Goal: Task Accomplishment & Management: Use online tool/utility

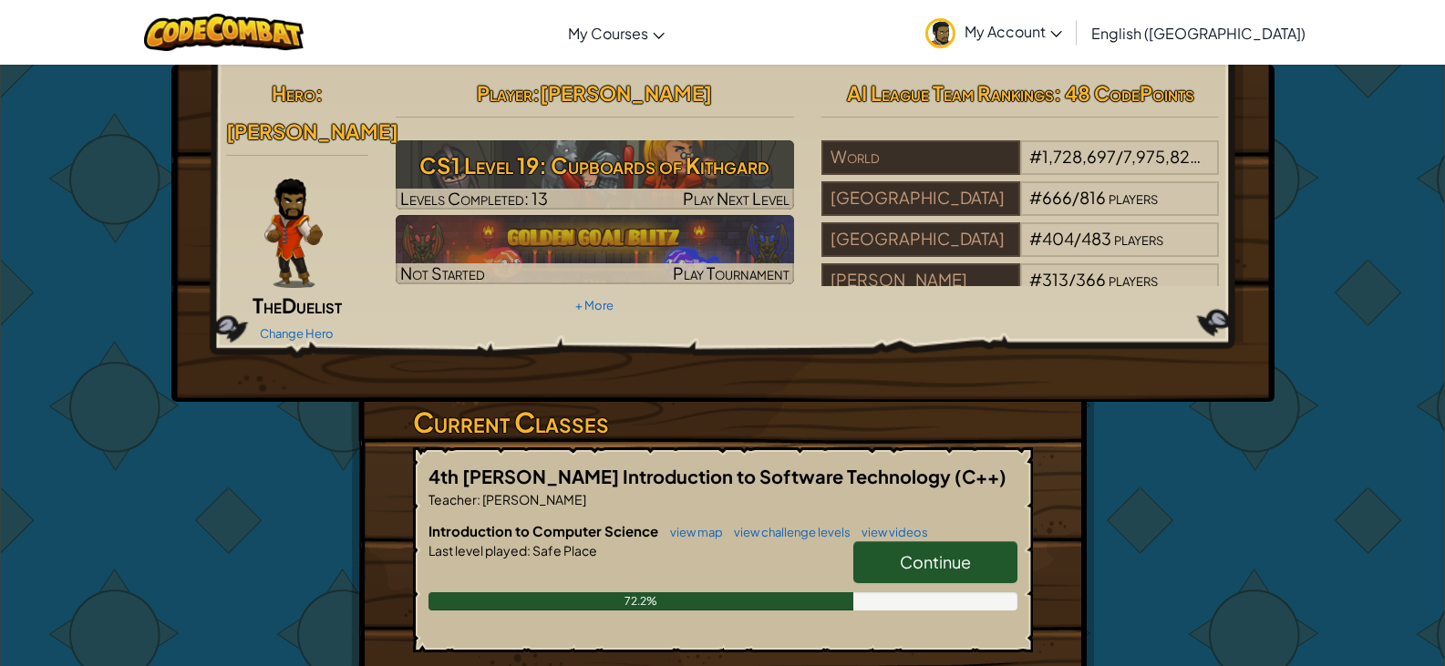
click at [927, 551] on span "Continue" at bounding box center [935, 561] width 71 height 21
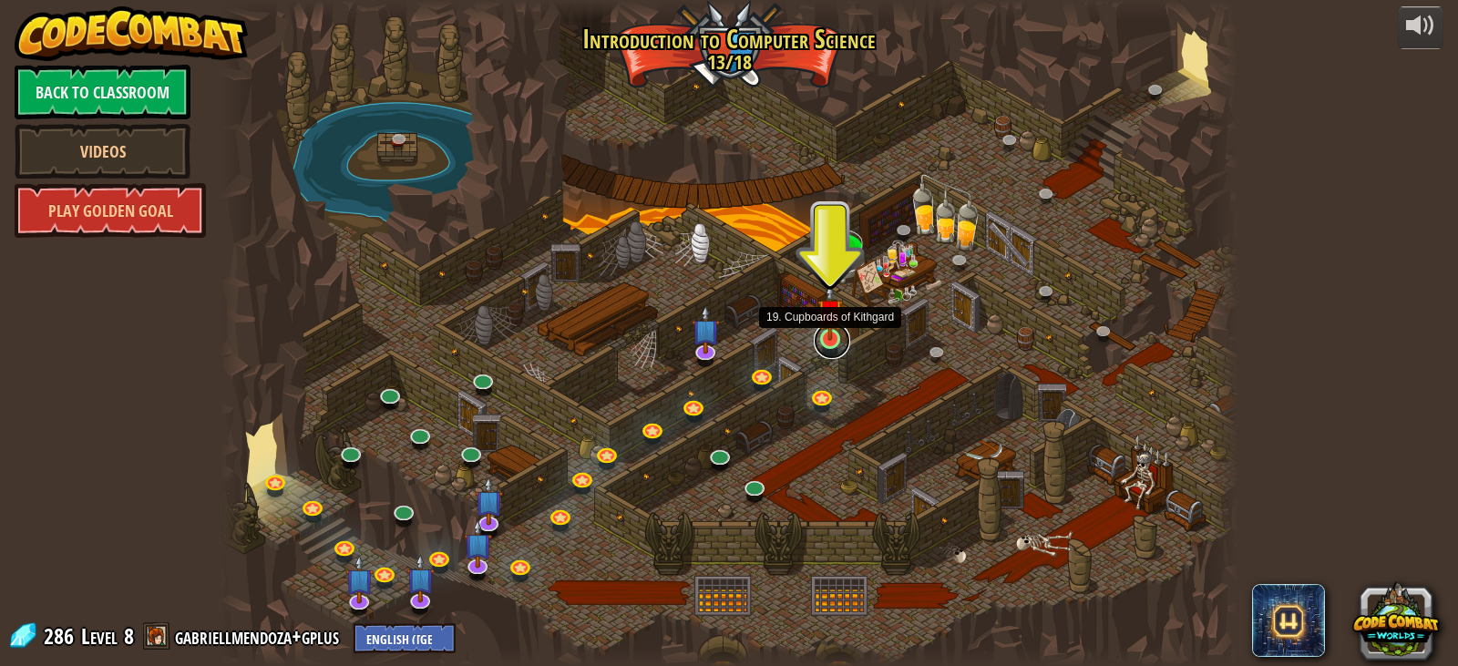
click at [834, 341] on link at bounding box center [832, 341] width 36 height 36
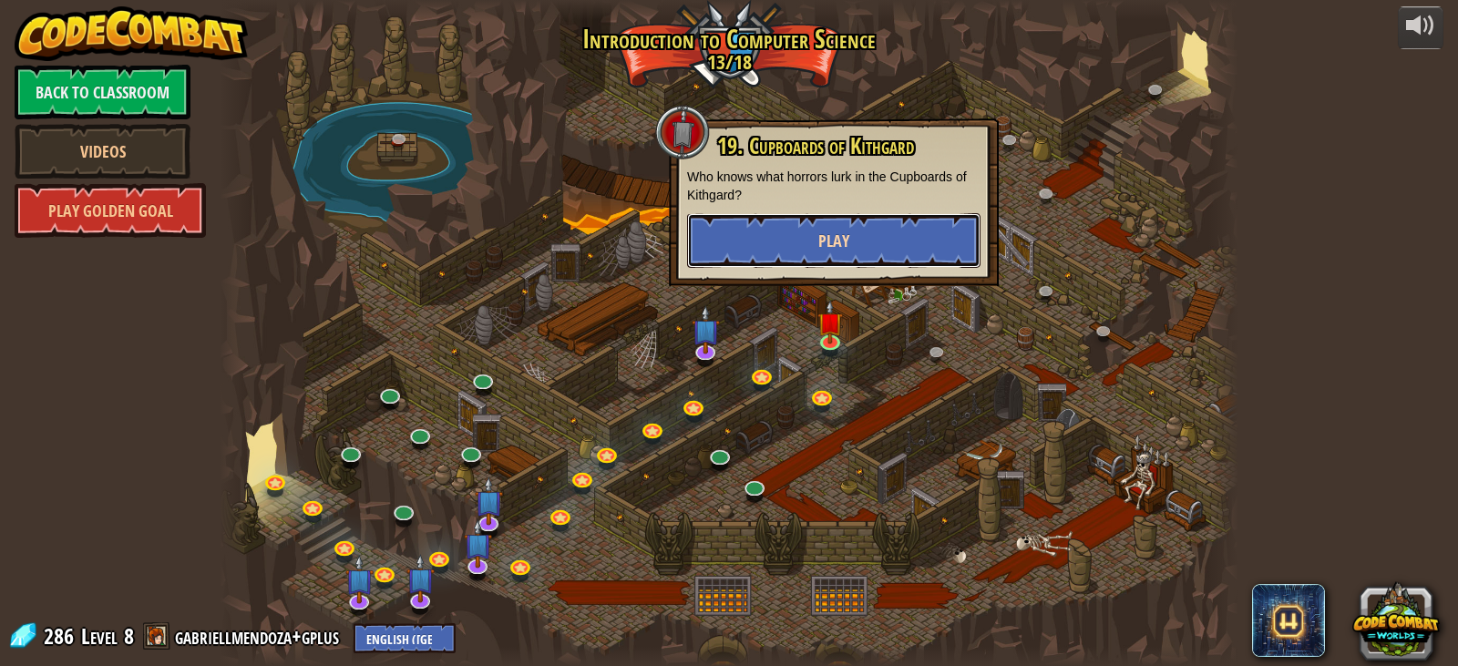
click at [831, 232] on span "Play" at bounding box center [834, 241] width 31 height 23
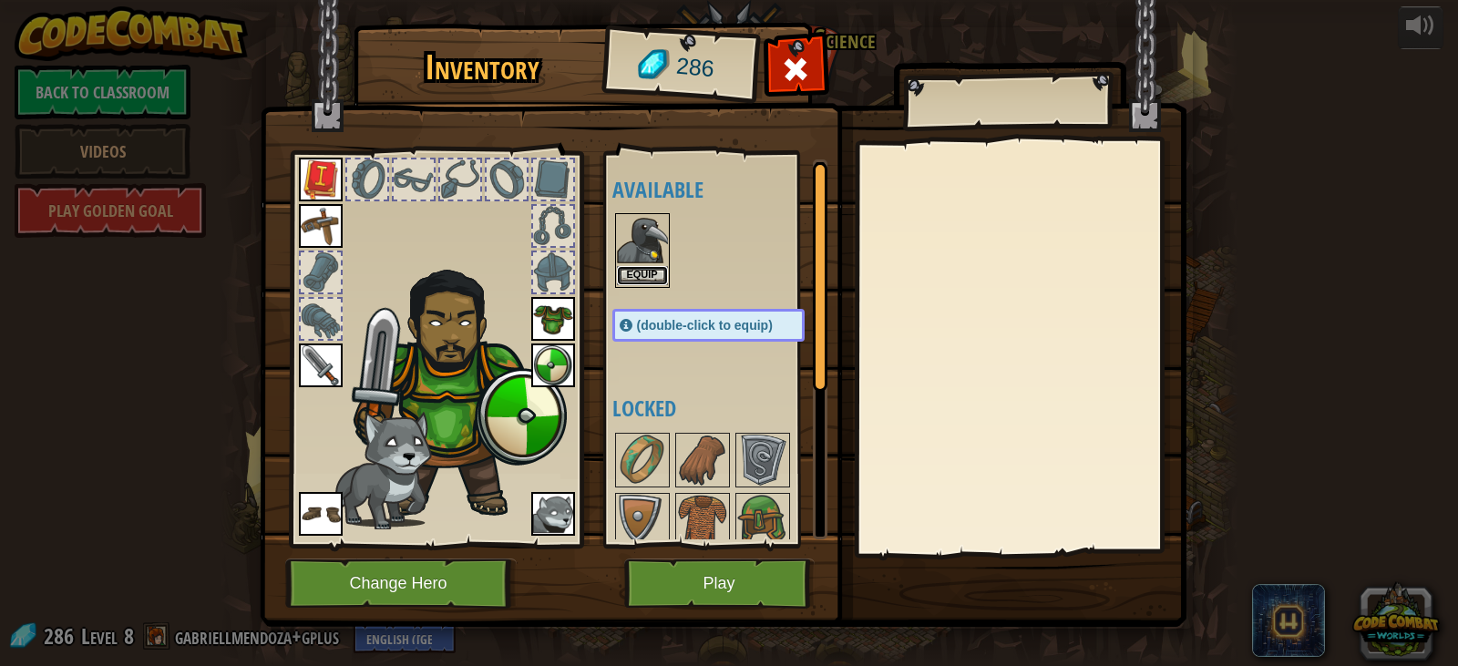
click at [634, 283] on button "Equip" at bounding box center [642, 275] width 51 height 19
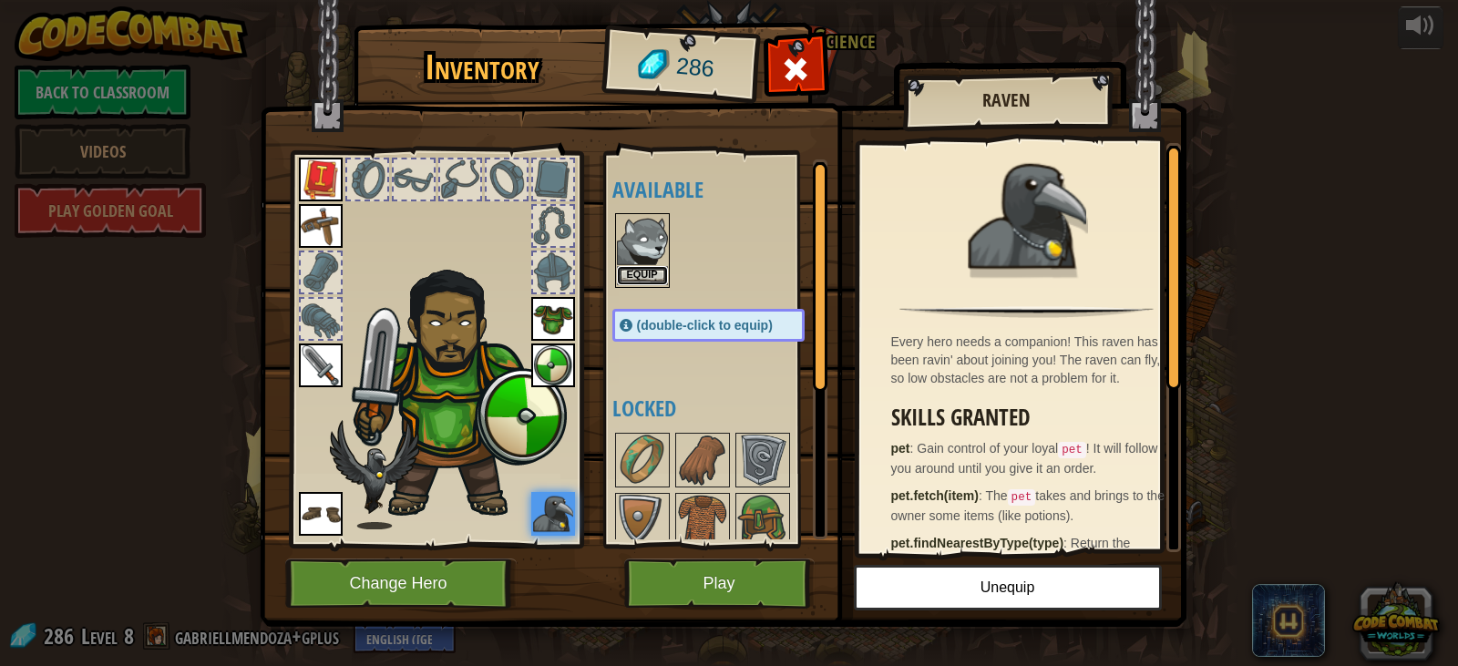
click at [655, 272] on button "Equip" at bounding box center [642, 275] width 51 height 19
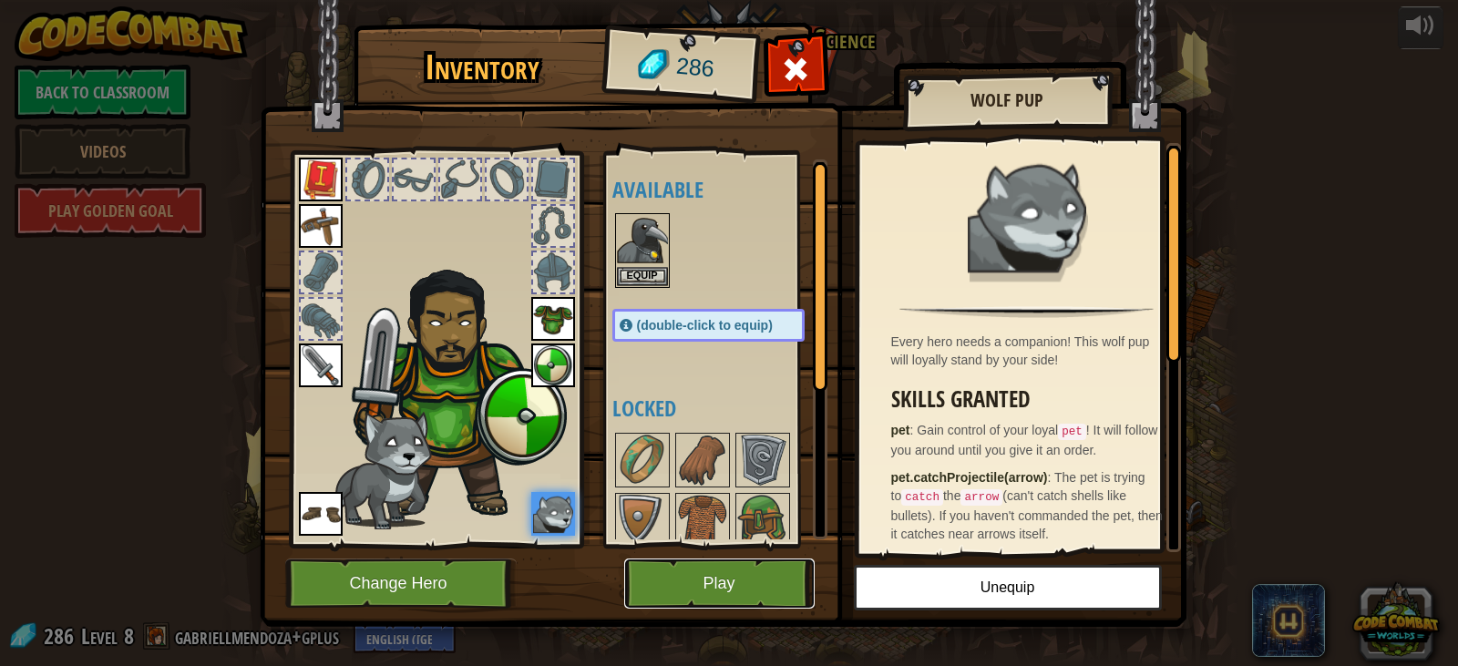
click at [719, 565] on button "Play" at bounding box center [719, 584] width 191 height 50
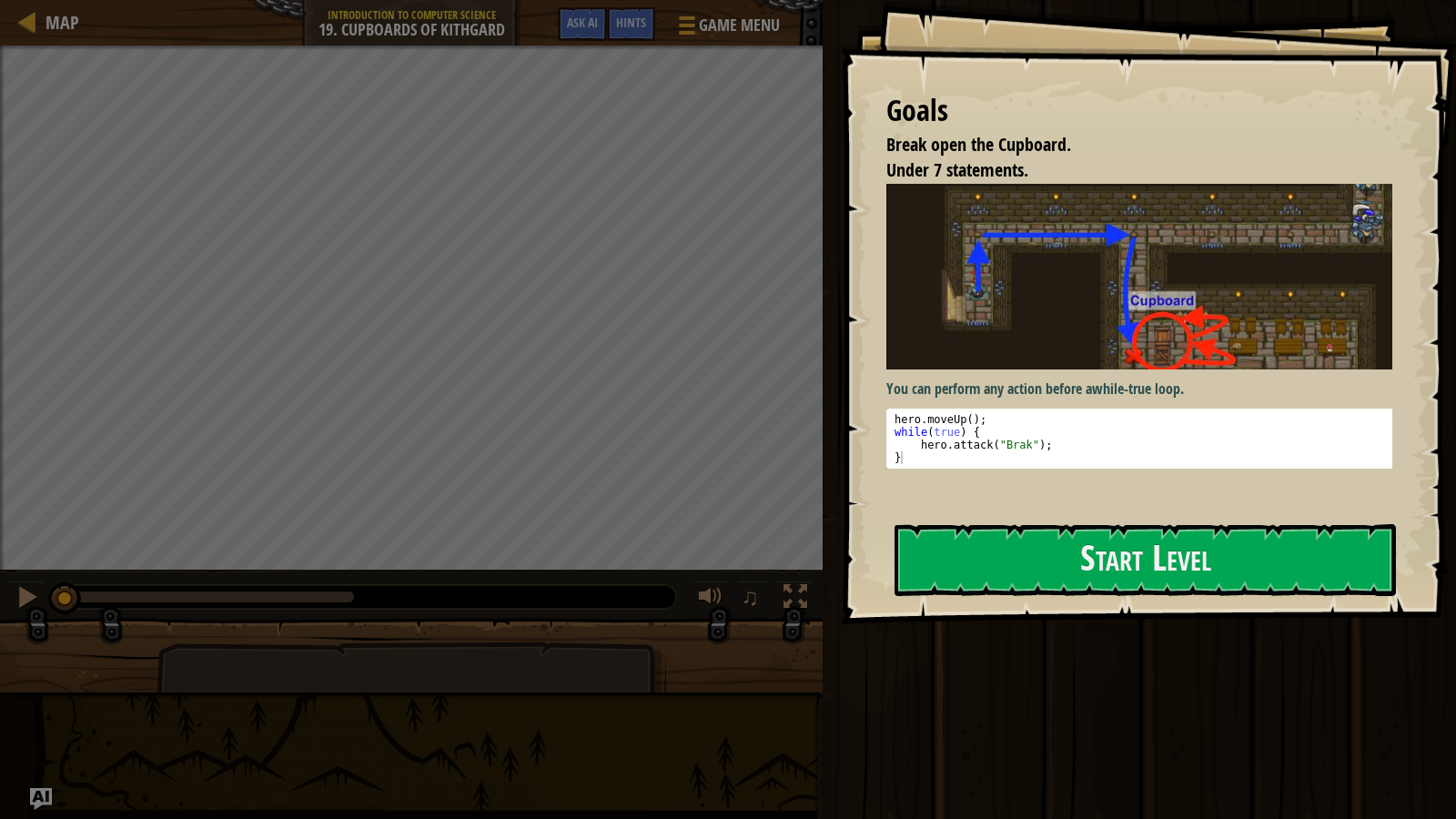
click at [1033, 317] on img at bounding box center [1146, 277] width 519 height 186
click at [1034, 579] on button "Start Level" at bounding box center [1145, 560] width 501 height 72
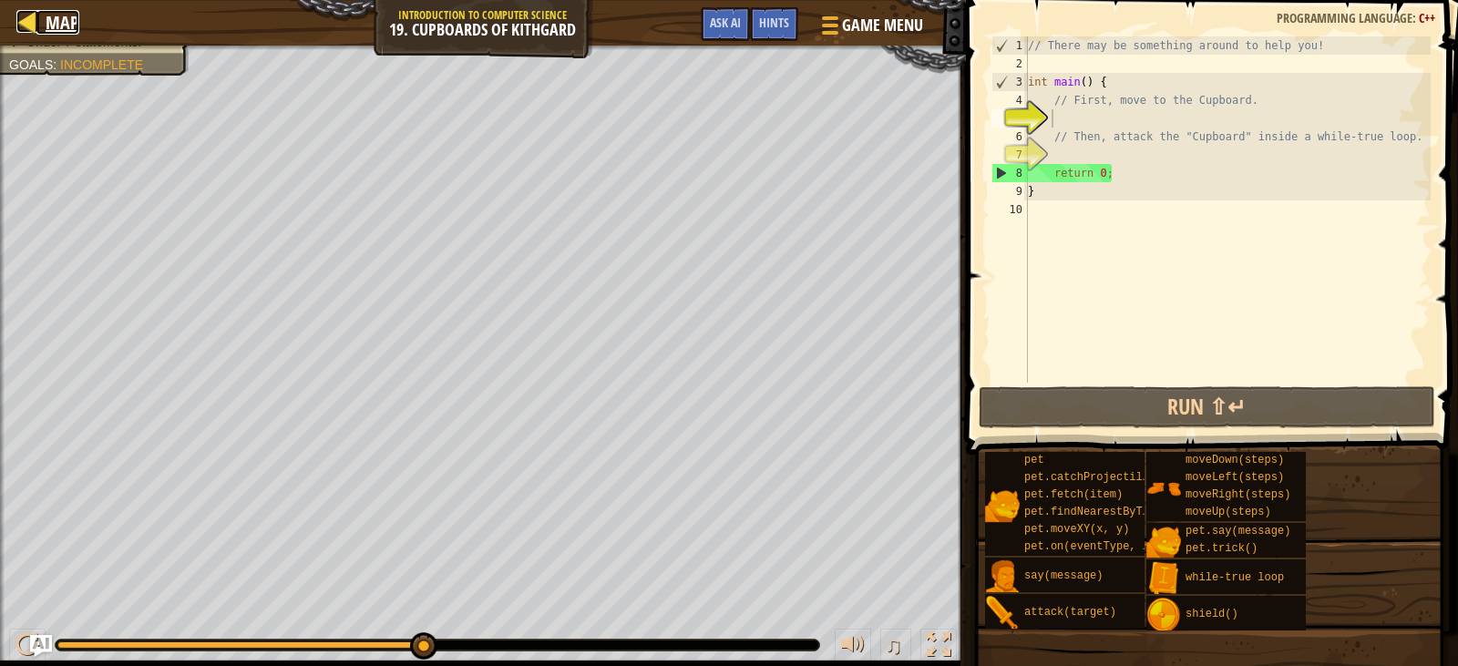
click at [67, 16] on span "Map" at bounding box center [63, 22] width 34 height 25
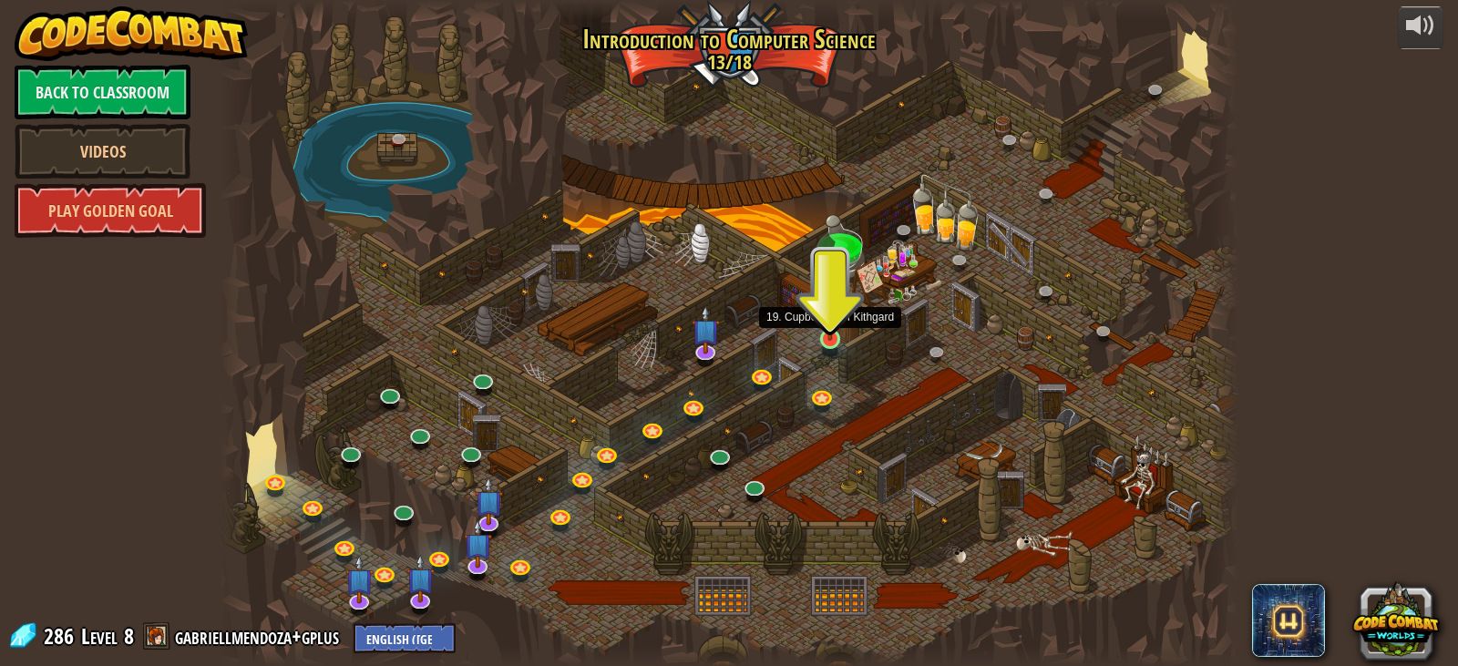
click at [826, 337] on img at bounding box center [831, 312] width 26 height 58
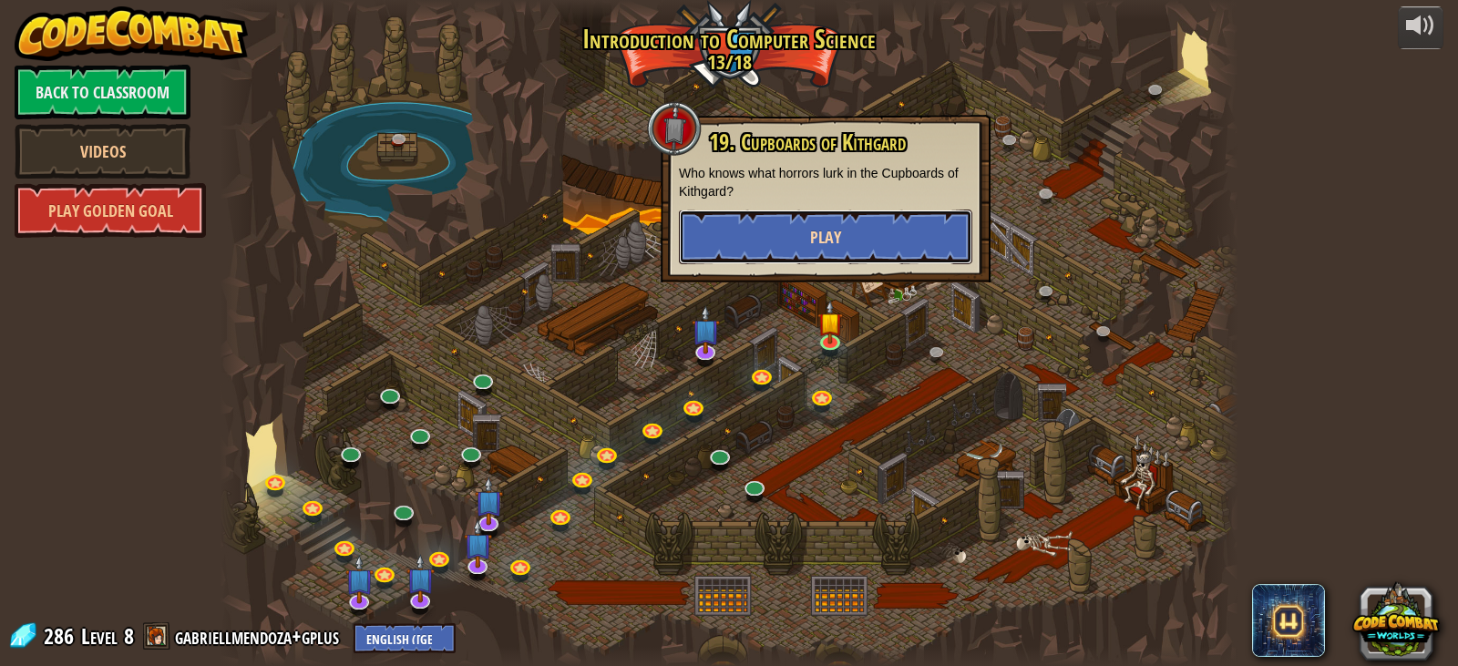
click at [930, 254] on button "Play" at bounding box center [825, 237] width 293 height 55
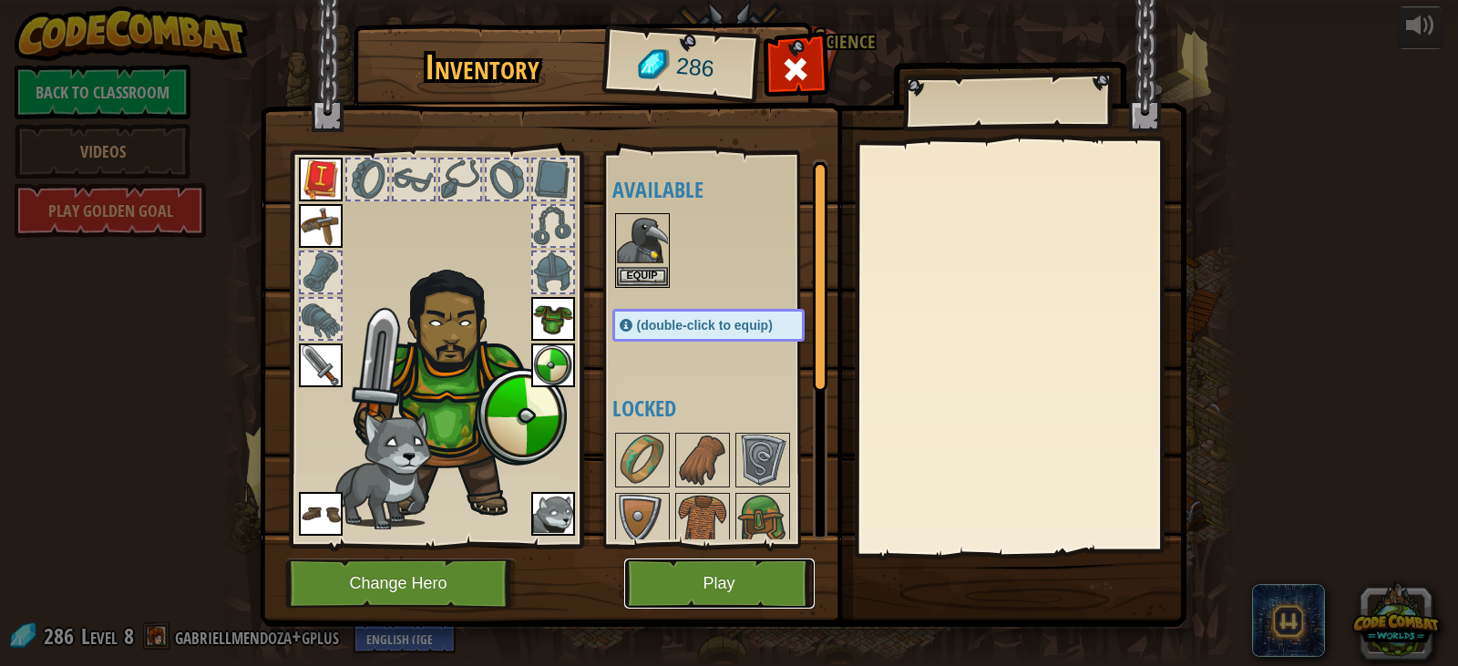
click at [737, 572] on button "Play" at bounding box center [719, 584] width 191 height 50
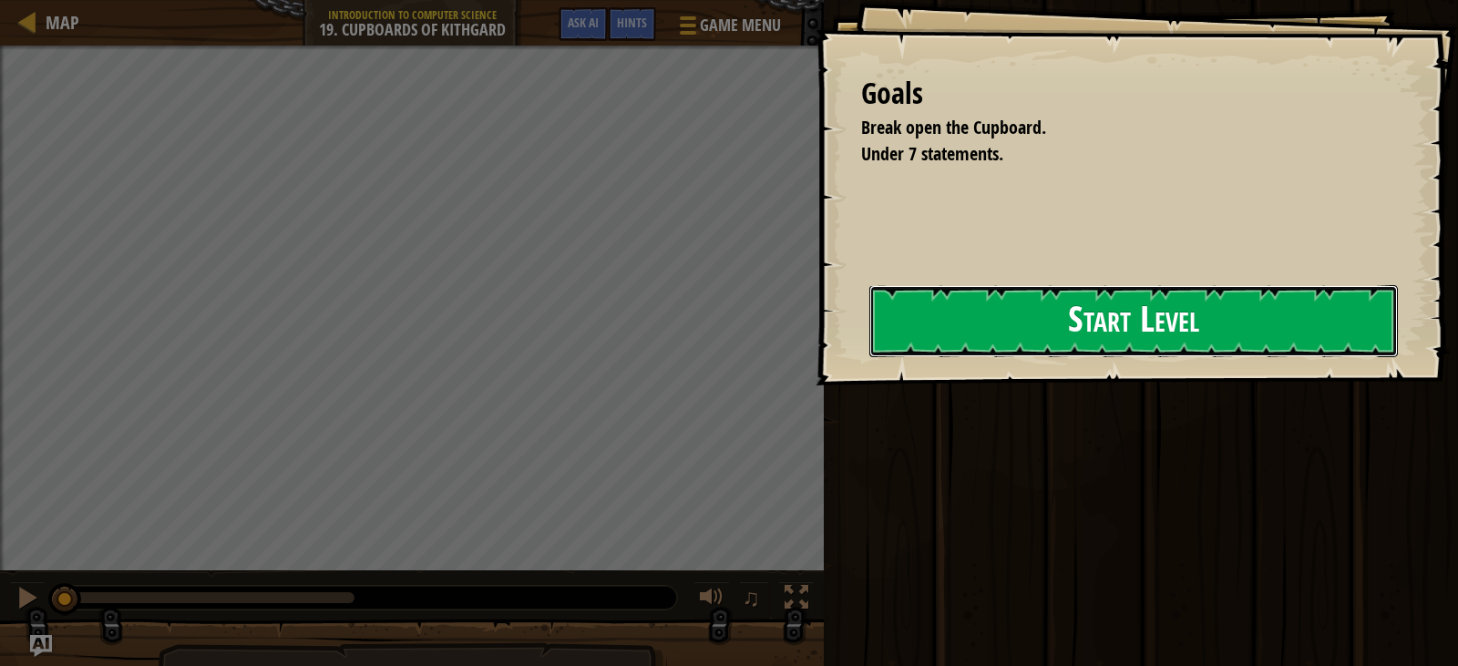
click at [922, 331] on button "Start Level" at bounding box center [1134, 321] width 529 height 72
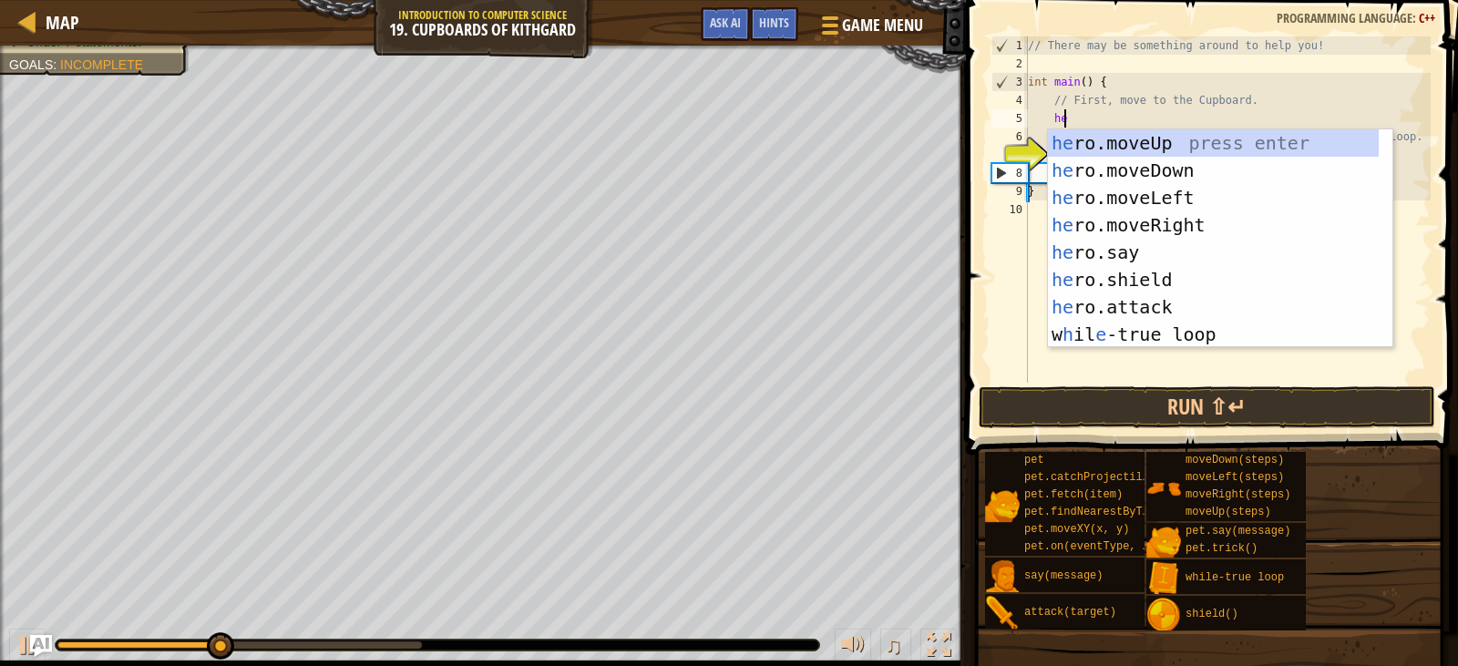
type textarea "hero"
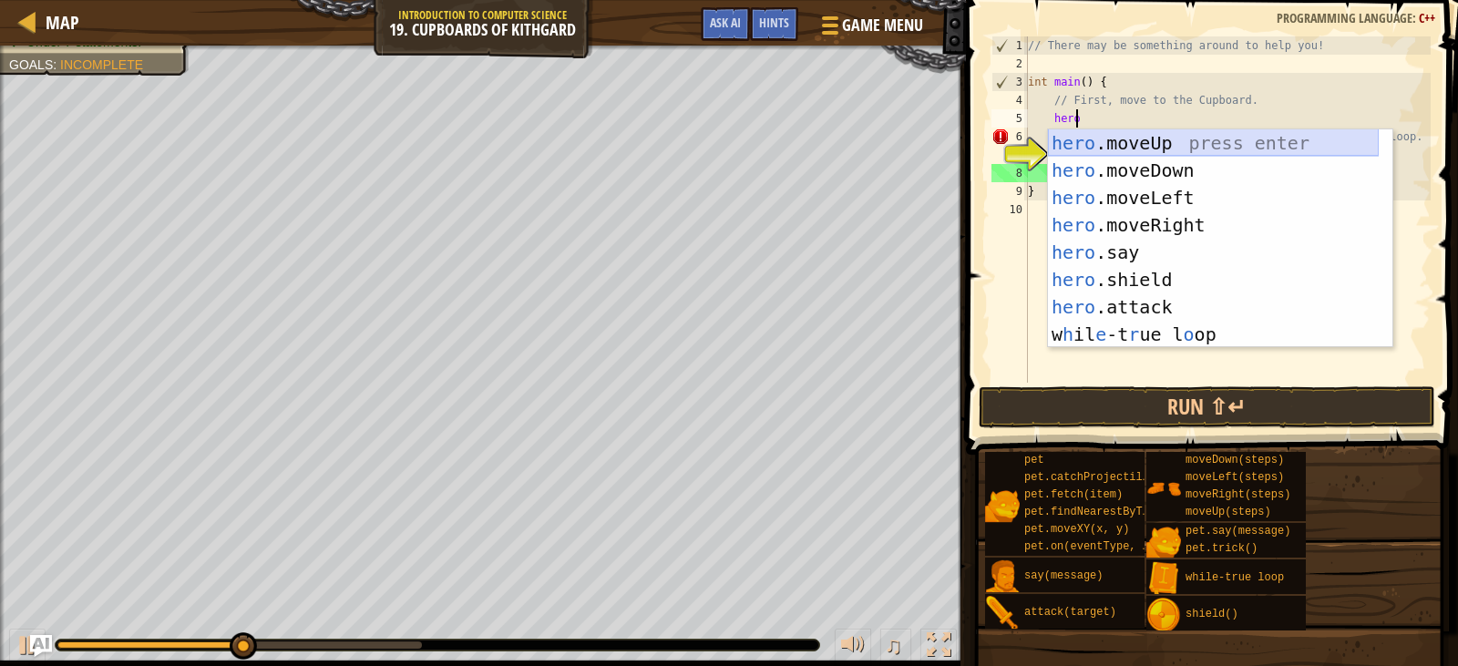
click at [1129, 147] on div "hero .moveUp press enter hero .moveDown press enter hero .moveLeft press enter …" at bounding box center [1213, 265] width 331 height 273
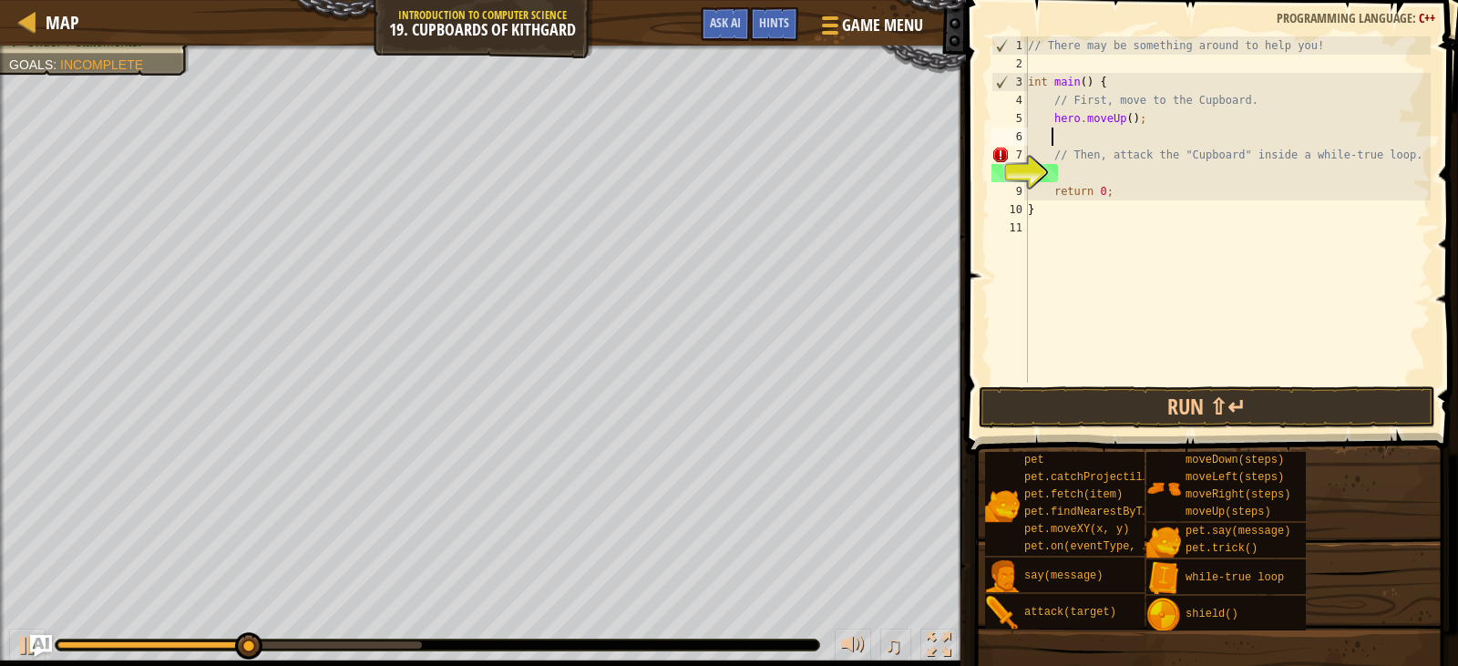
scroll to position [8, 1]
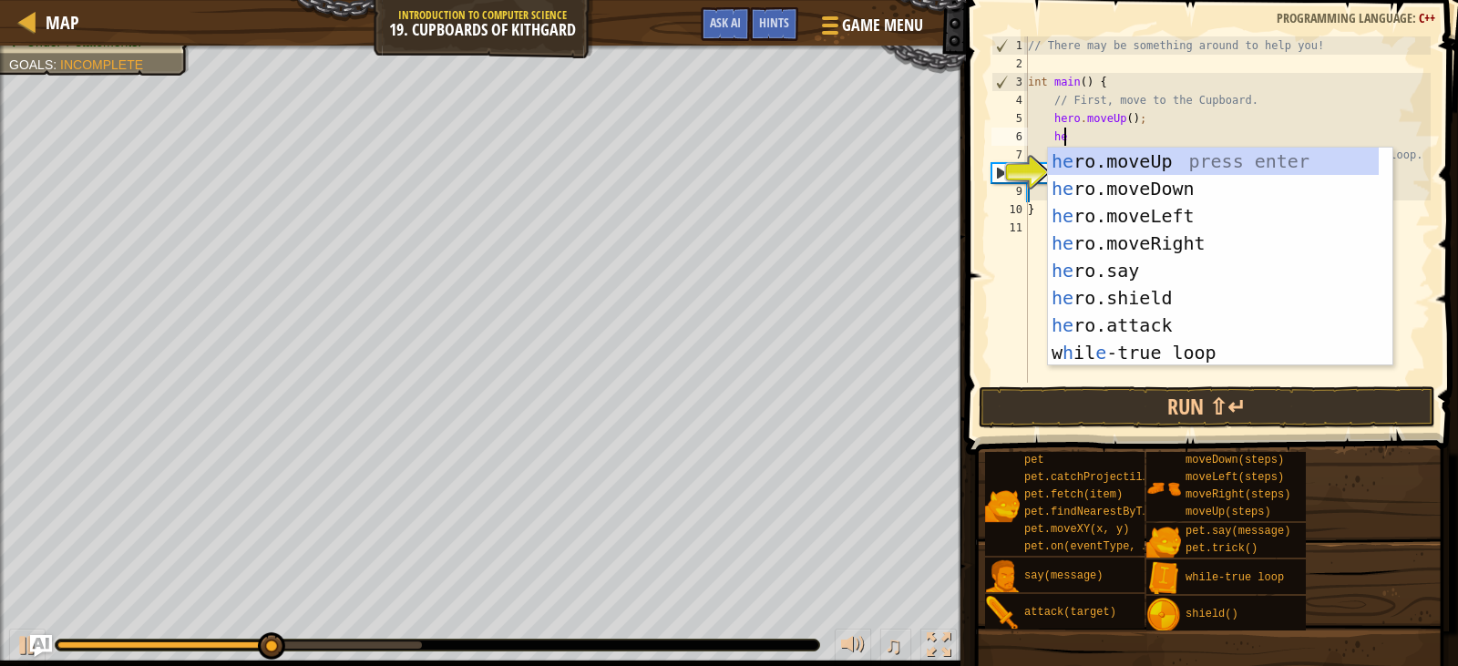
type textarea "hero"
click at [1156, 173] on div "hero .moveUp press enter hero .moveDown press enter hero .moveLeft press enter …" at bounding box center [1213, 284] width 331 height 273
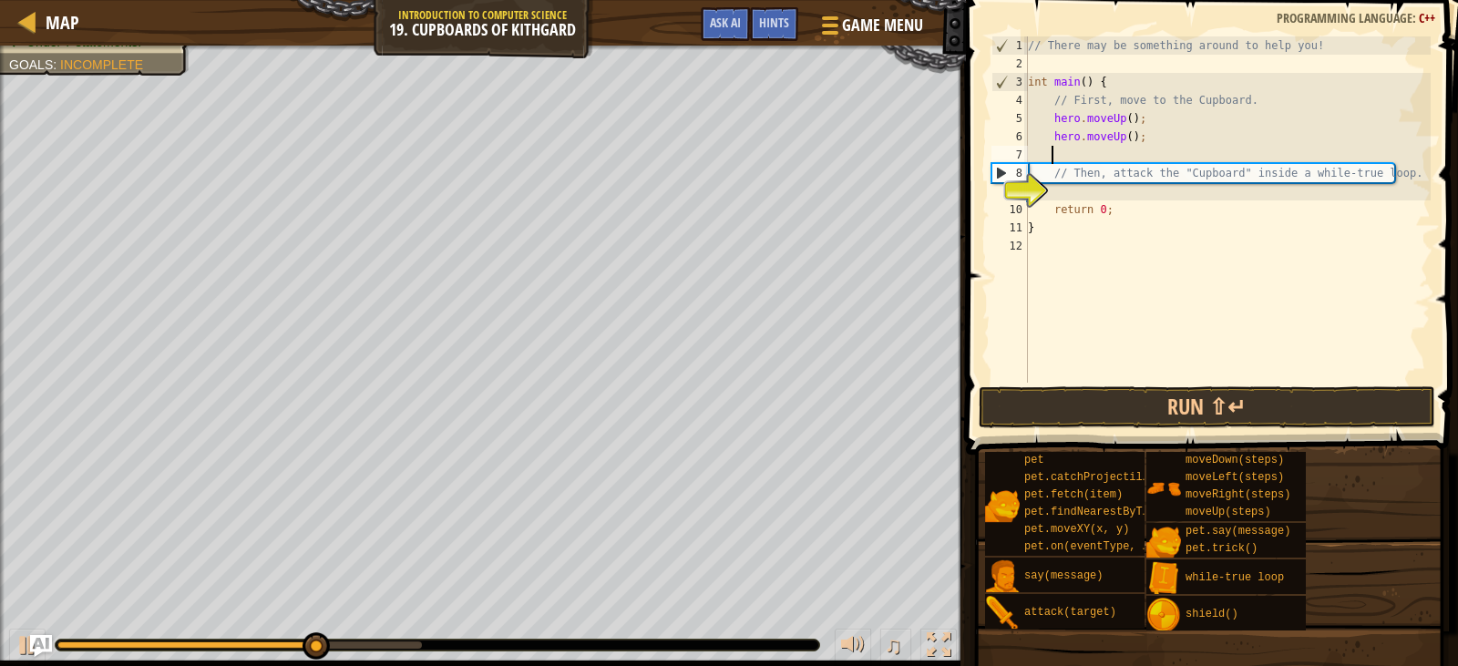
click at [1125, 139] on div "// There may be something around to help you! int main ( ) { // First, move to …" at bounding box center [1228, 227] width 407 height 383
click at [1119, 139] on div "// There may be something around to help you! int main ( ) { // First, move to …" at bounding box center [1228, 227] width 407 height 383
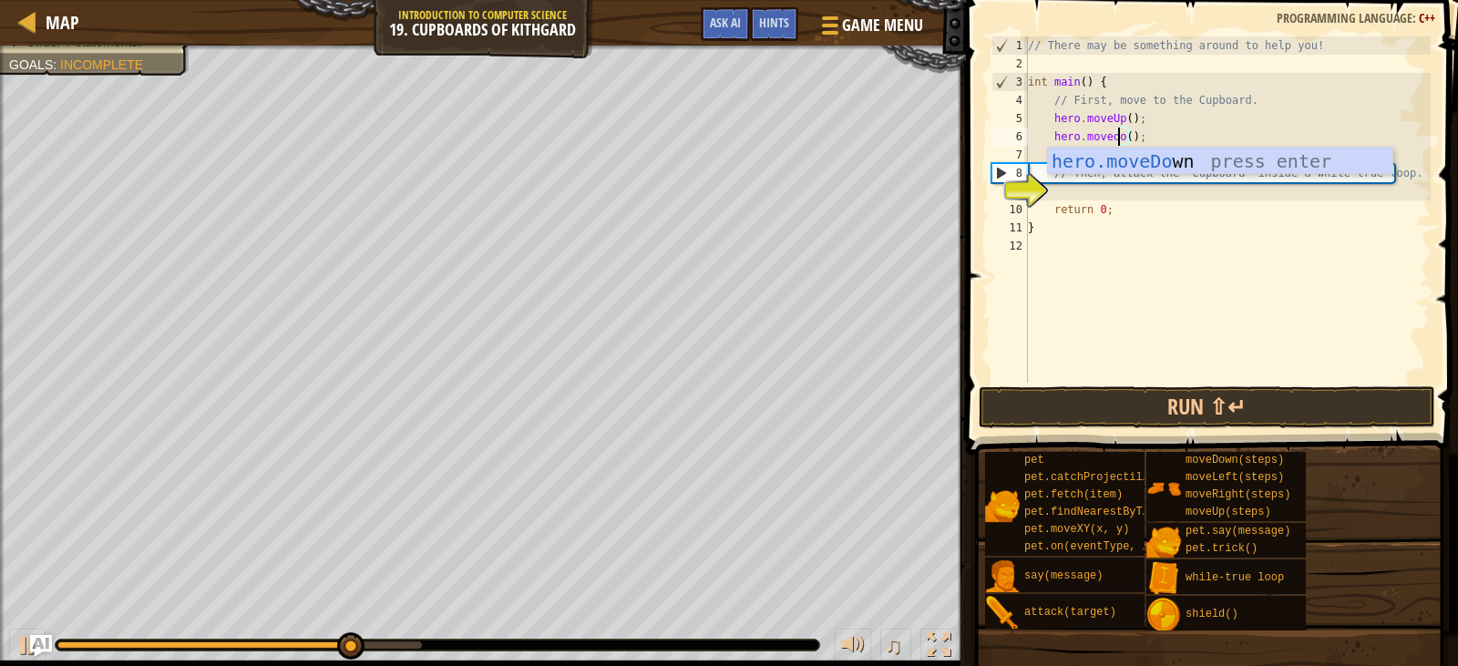
scroll to position [8, 7]
click at [1165, 150] on div "hero.moveDow n press enter" at bounding box center [1220, 189] width 345 height 82
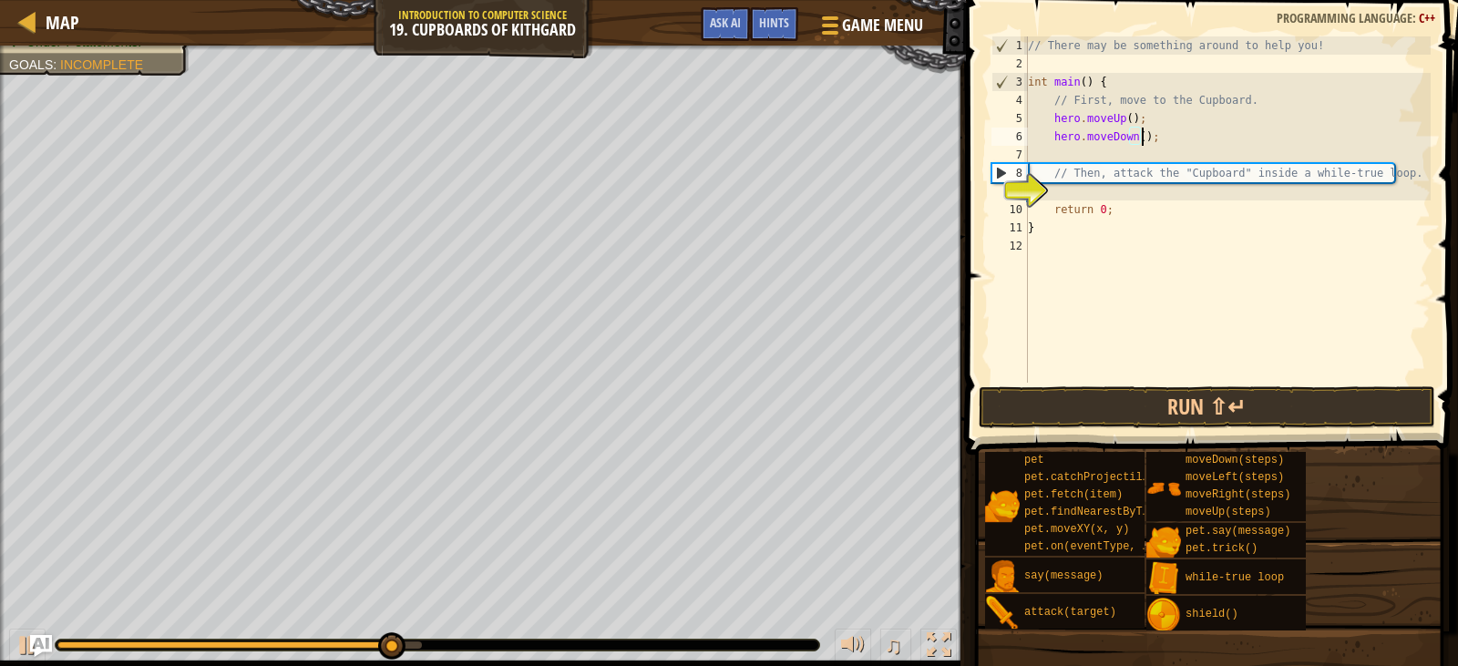
click at [1134, 136] on div "// There may be something around to help you! int main ( ) { // First, move to …" at bounding box center [1228, 227] width 407 height 383
type textarea "hero.moveDown(2);"
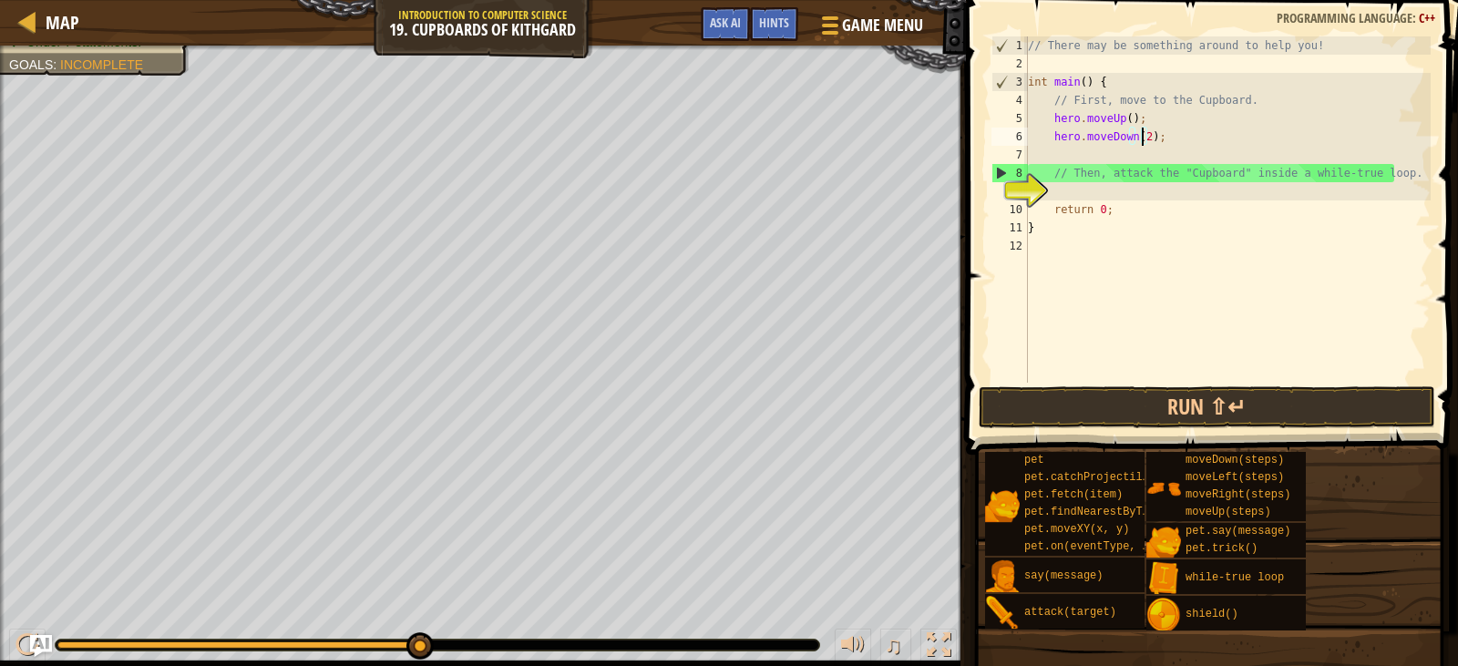
click at [1116, 146] on div "// There may be something around to help you! int main ( ) { // First, move to …" at bounding box center [1228, 227] width 407 height 383
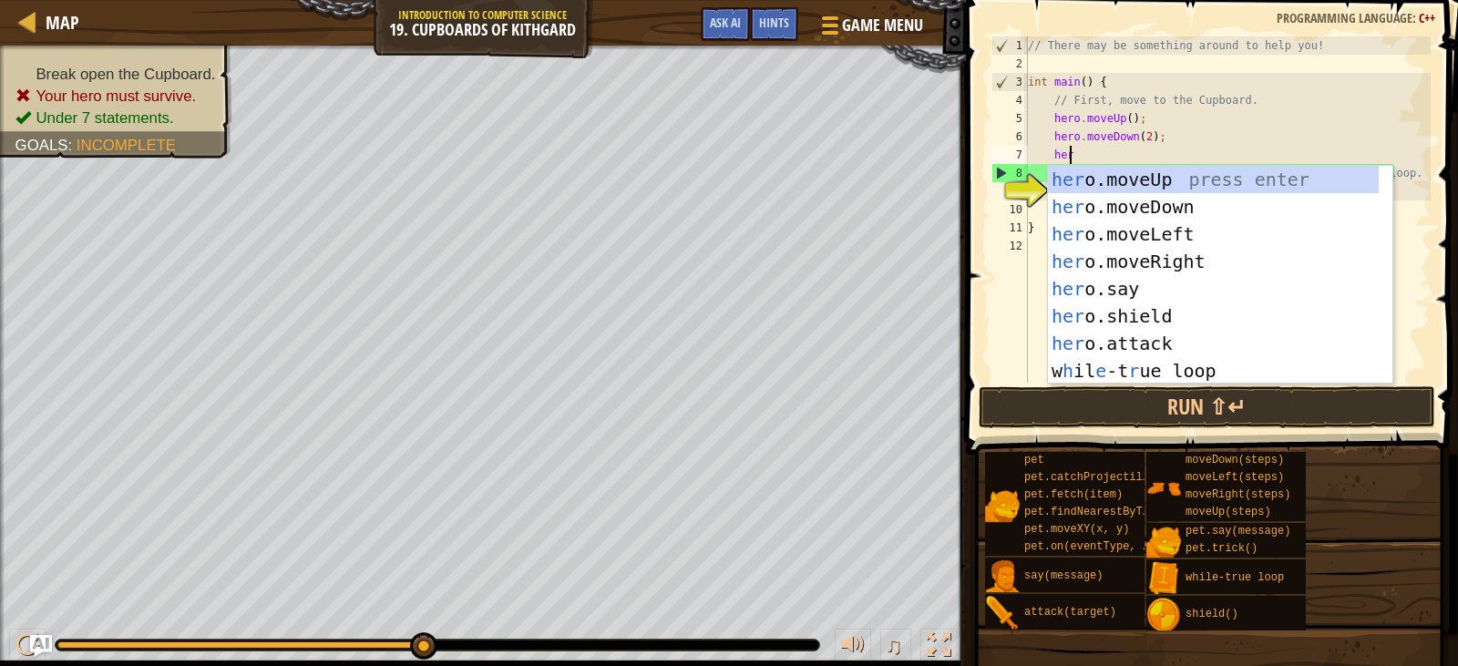
scroll to position [8, 3]
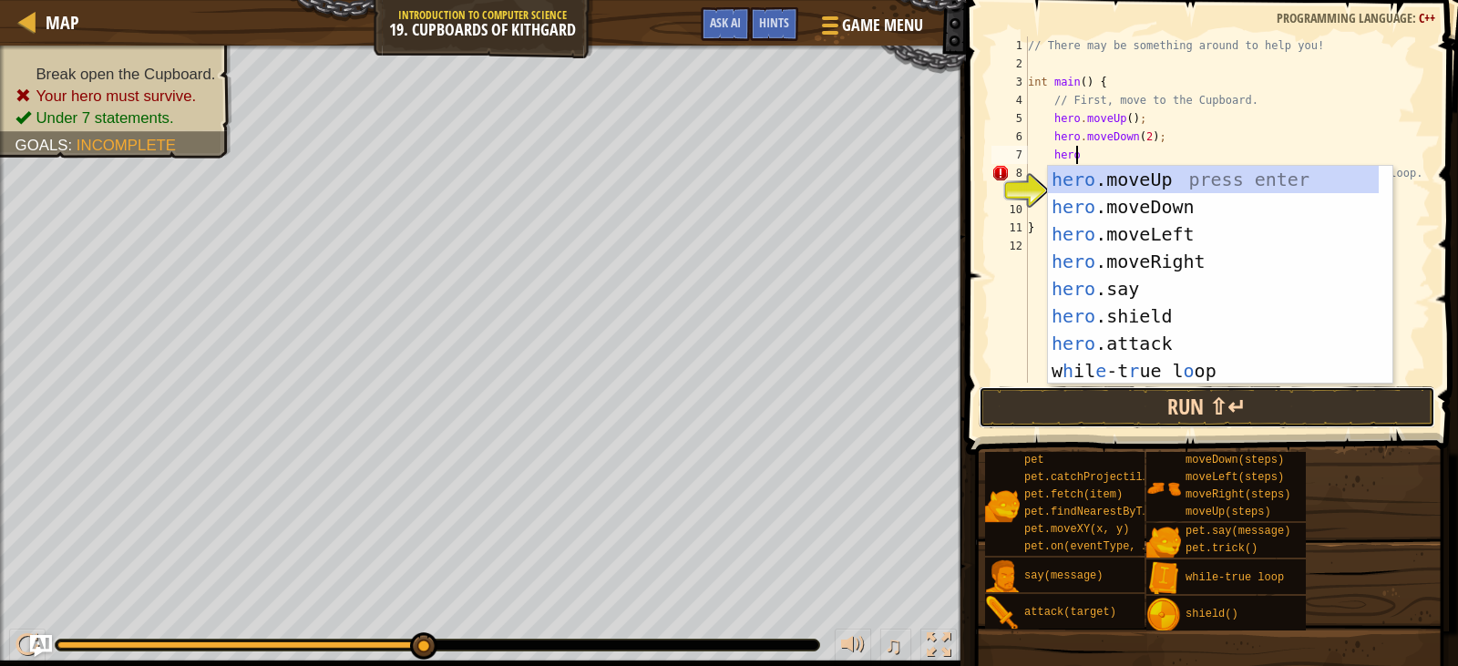
click at [1074, 396] on button "Run ⇧↵" at bounding box center [1207, 407] width 457 height 42
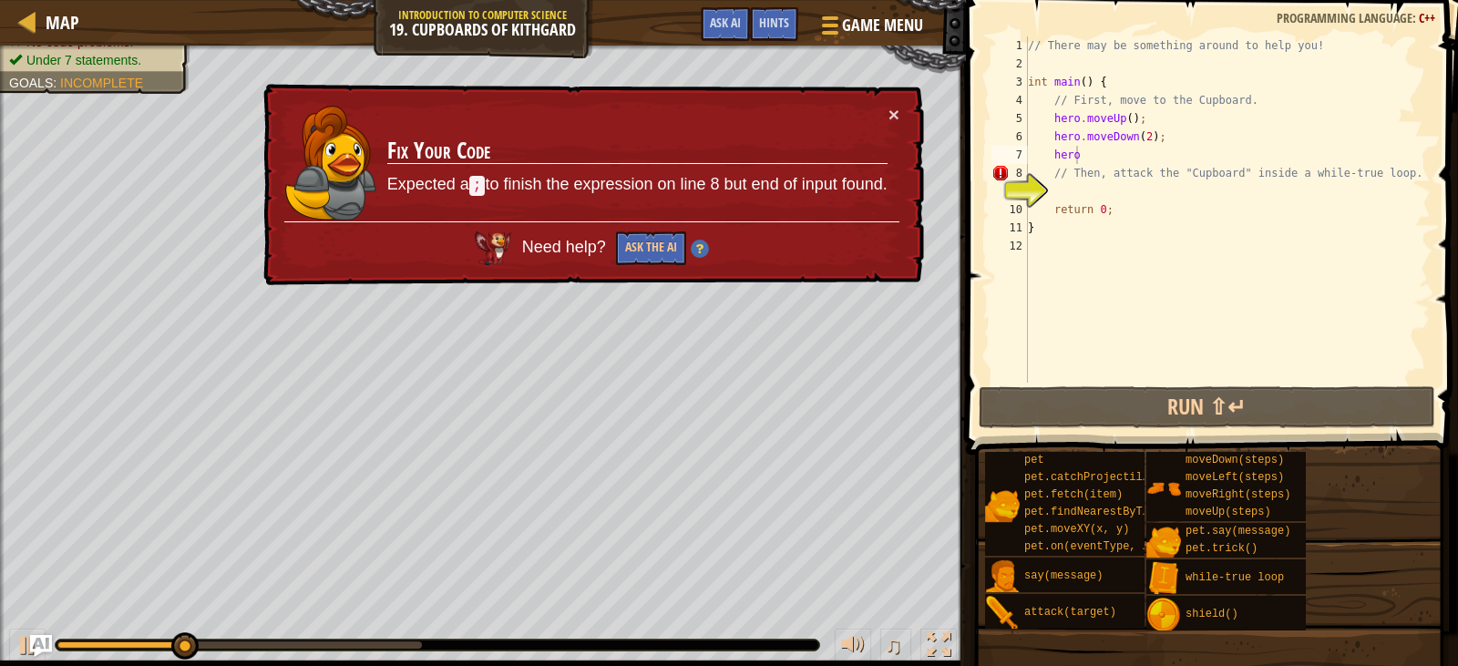
click at [867, 123] on td "Fix Your Code Expected a ; to finish the expression on line 8 but end of input …" at bounding box center [637, 164] width 502 height 118
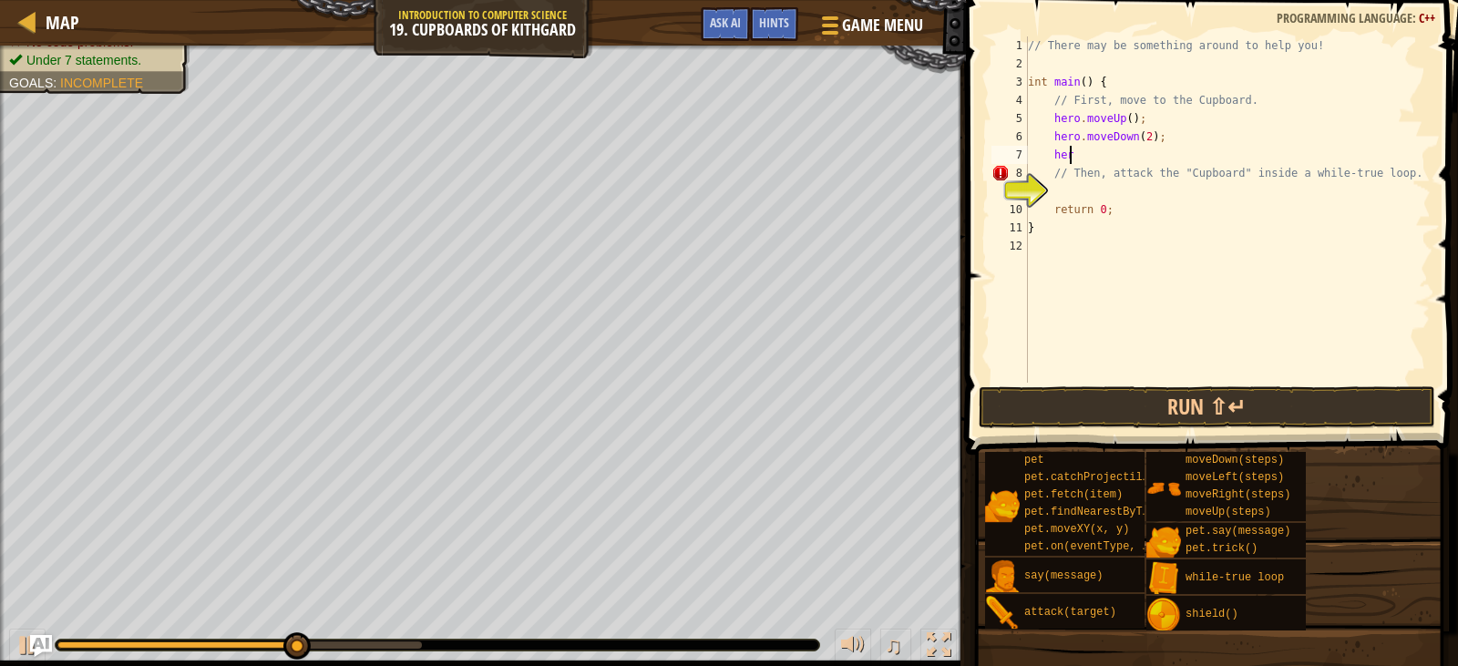
type textarea "h"
click at [1063, 427] on button "Run ⇧↵" at bounding box center [1207, 407] width 457 height 42
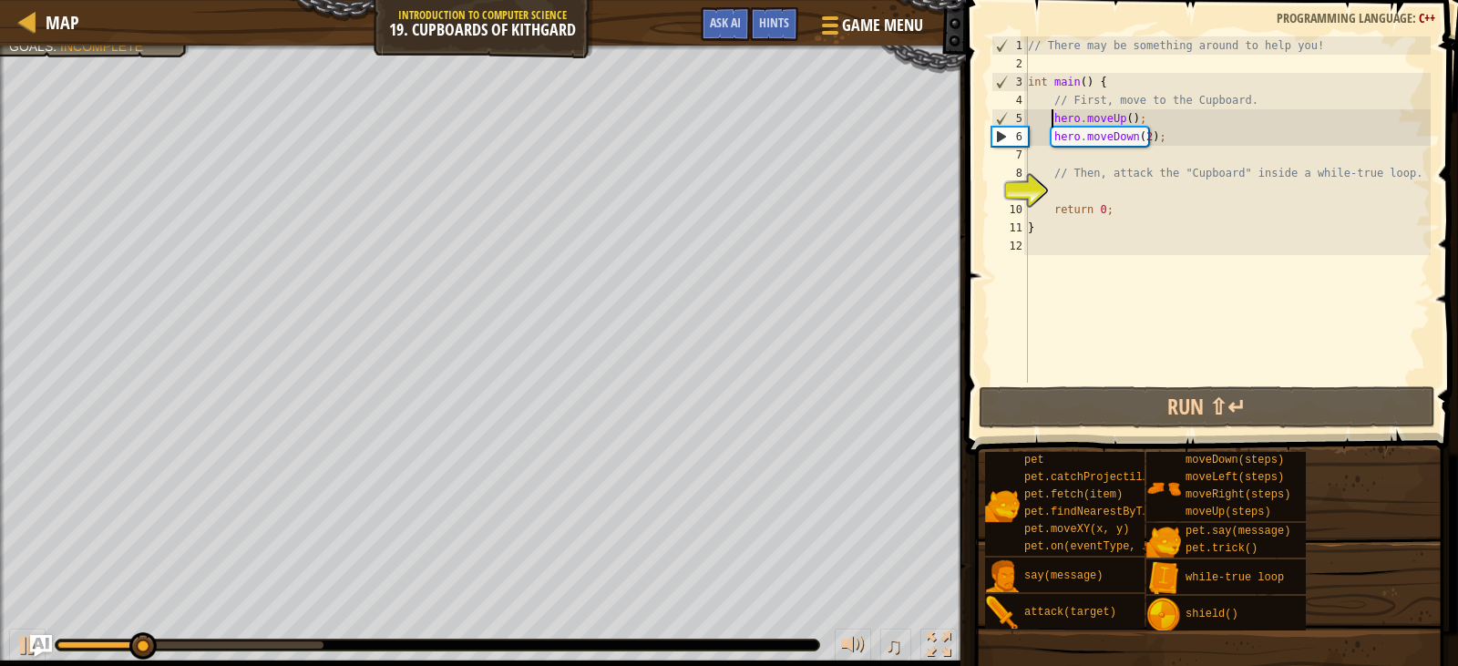
click at [1053, 117] on div "// There may be something around to help you! int main ( ) { // First, move to …" at bounding box center [1228, 227] width 407 height 383
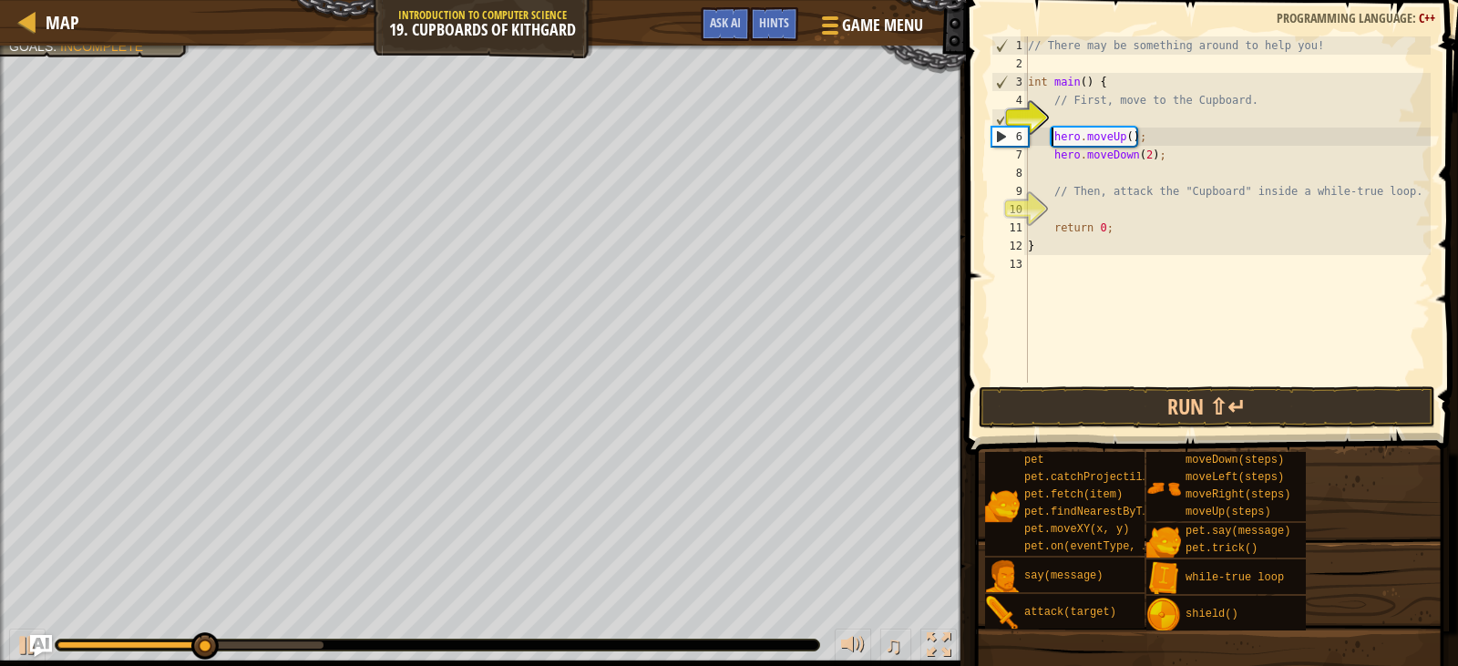
click at [1076, 108] on div "// There may be something around to help you! int main ( ) { // First, move to …" at bounding box center [1228, 227] width 407 height 383
type textarea "// First, move to the Cupboard."
click at [1068, 114] on div "// There may be something around to help you! int main ( ) { // First, move to …" at bounding box center [1228, 227] width 407 height 383
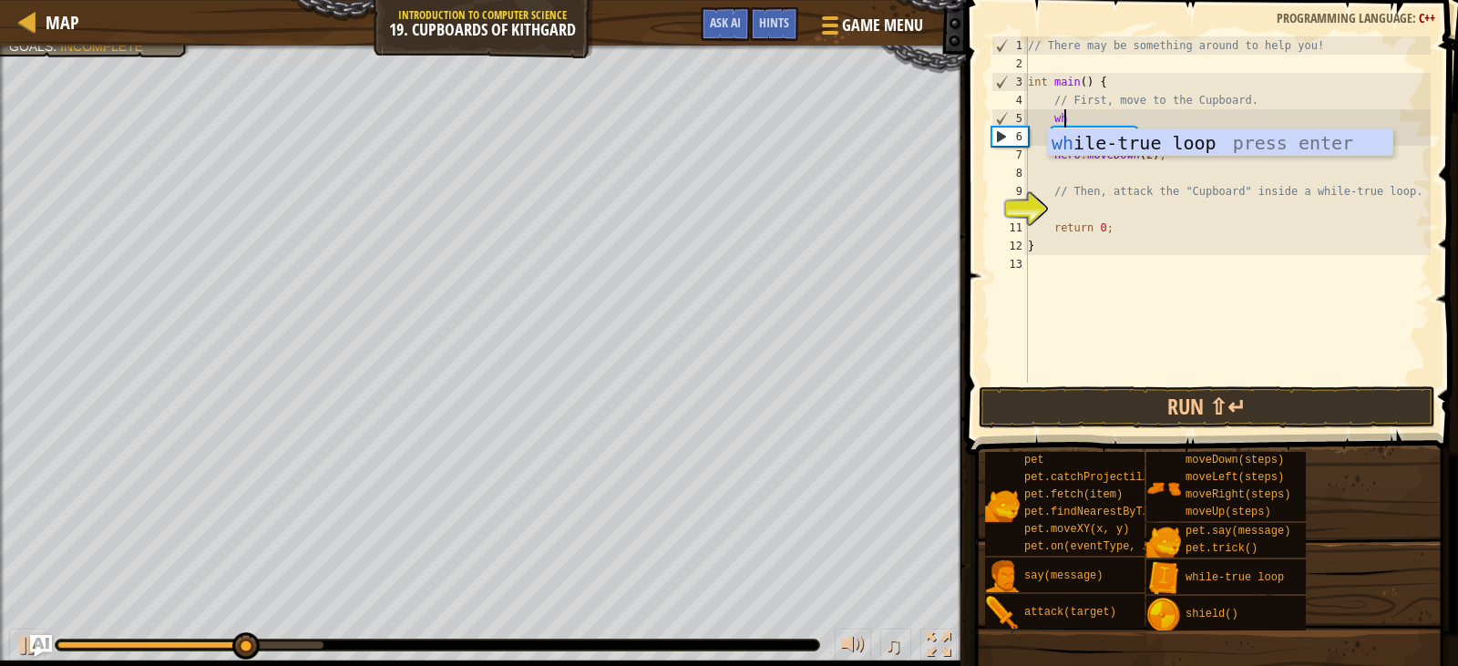
scroll to position [8, 2]
type textarea "whi"
click at [1122, 151] on div "whi le-true loop press enter" at bounding box center [1220, 170] width 345 height 82
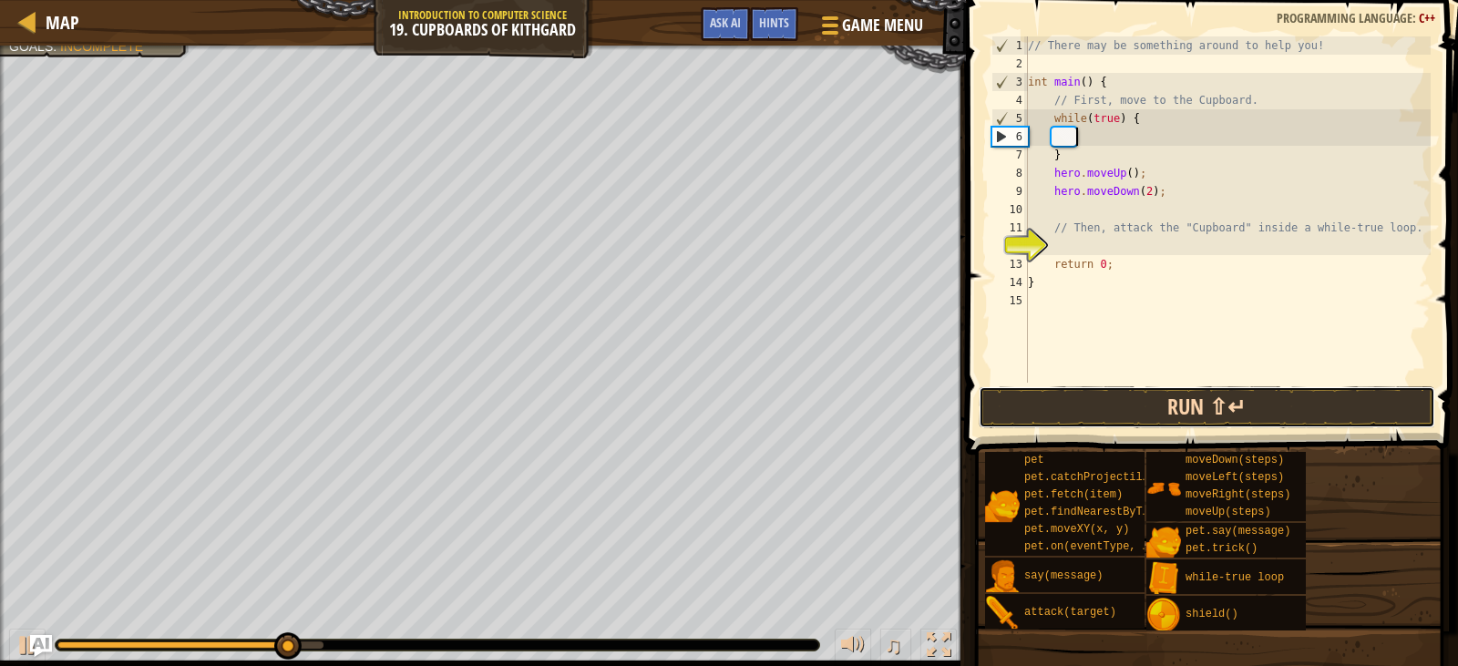
click at [1128, 407] on button "Run ⇧↵" at bounding box center [1207, 407] width 457 height 42
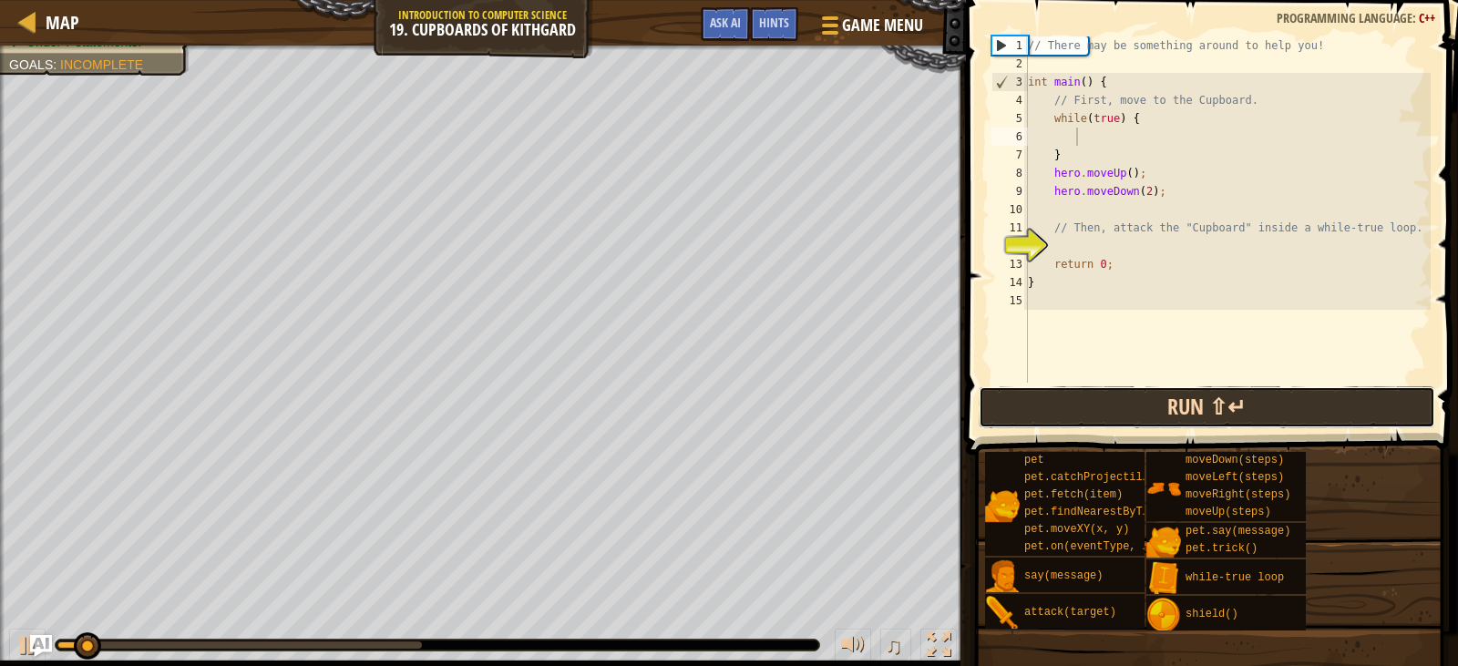
click at [1128, 406] on button "Run ⇧↵" at bounding box center [1207, 407] width 457 height 42
click at [1121, 407] on button "Run ⇧↵" at bounding box center [1207, 407] width 457 height 42
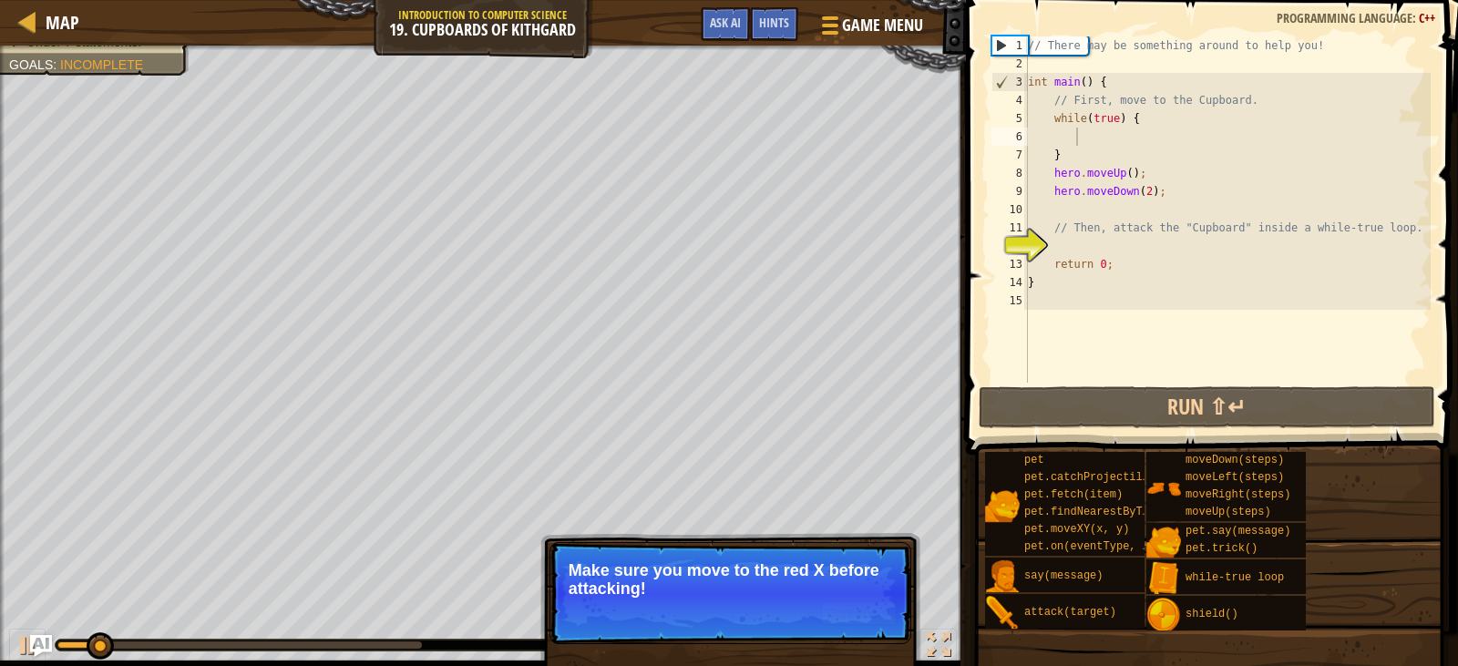
click at [865, 584] on p "Make sure you move to the red X before attacking!" at bounding box center [731, 579] width 324 height 36
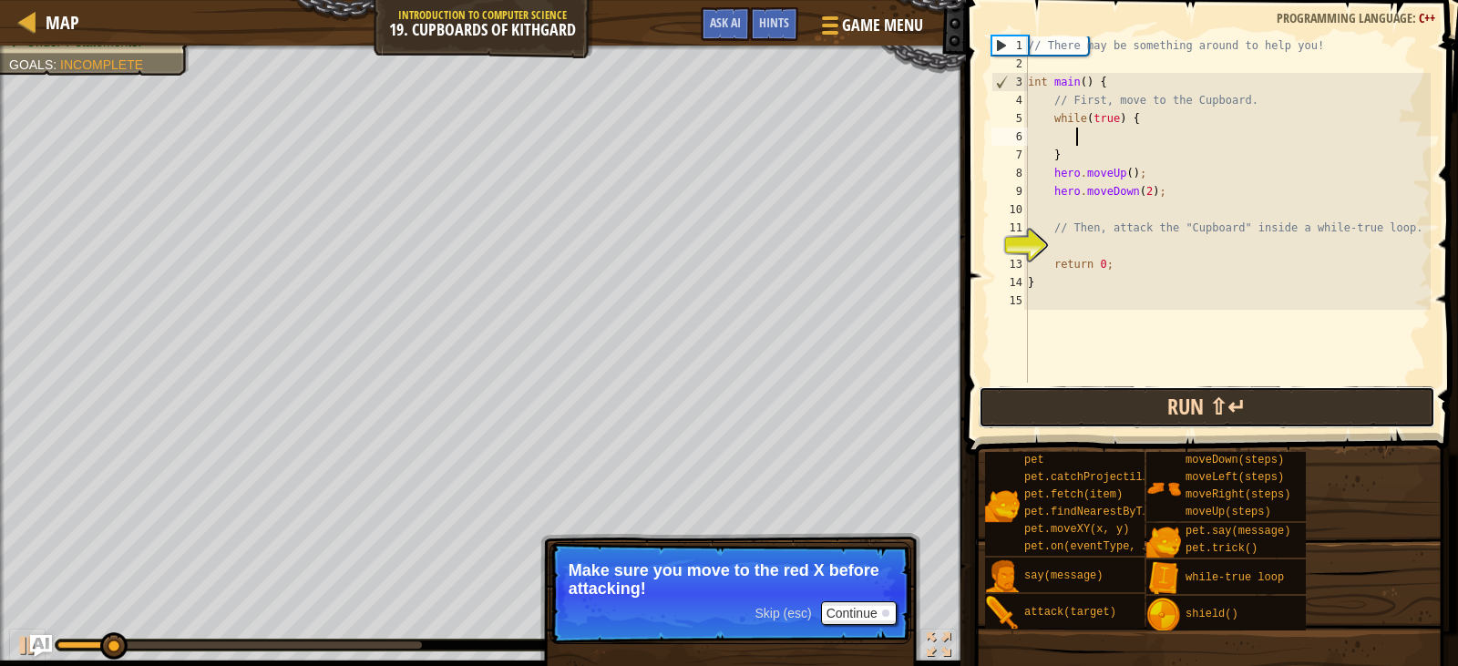
click at [1161, 403] on button "Run ⇧↵" at bounding box center [1207, 407] width 457 height 42
click at [1146, 400] on button "Run ⇧↵" at bounding box center [1207, 407] width 457 height 42
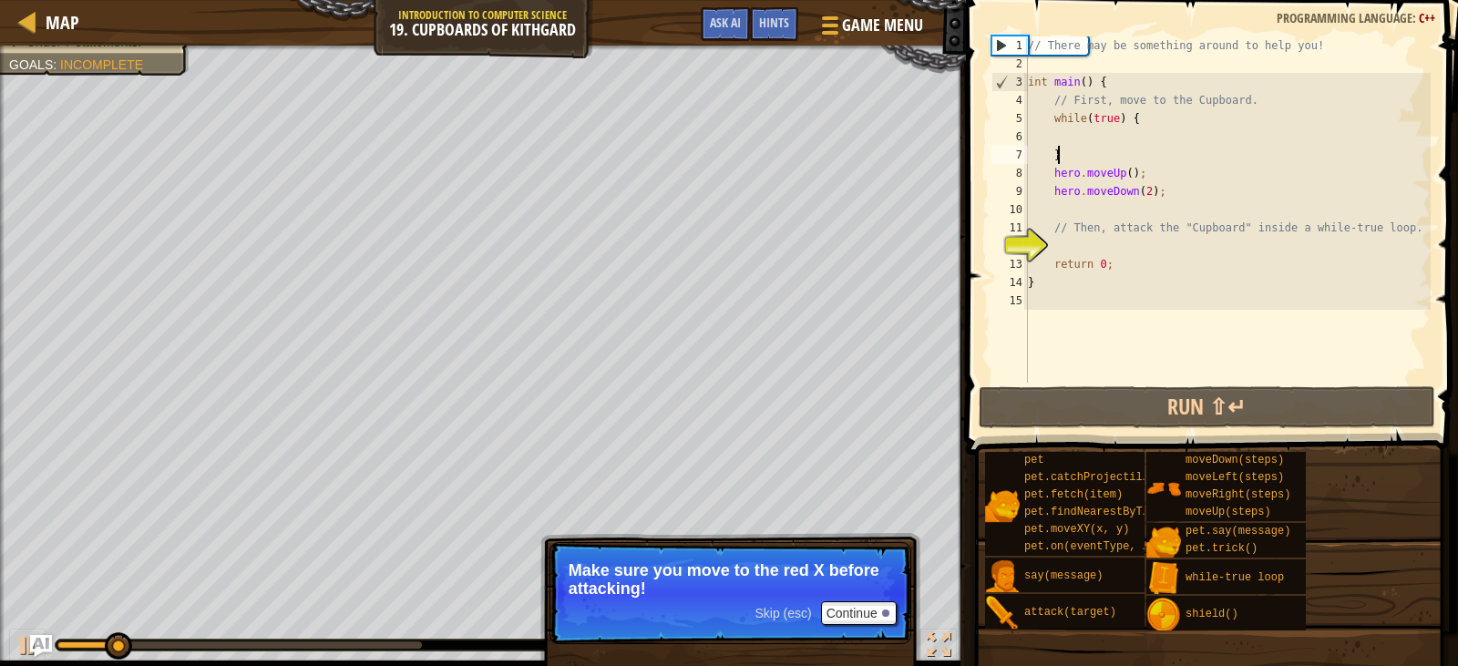
click at [1070, 151] on div "// There may be something around to help you! int main ( ) { // First, move to …" at bounding box center [1228, 227] width 407 height 383
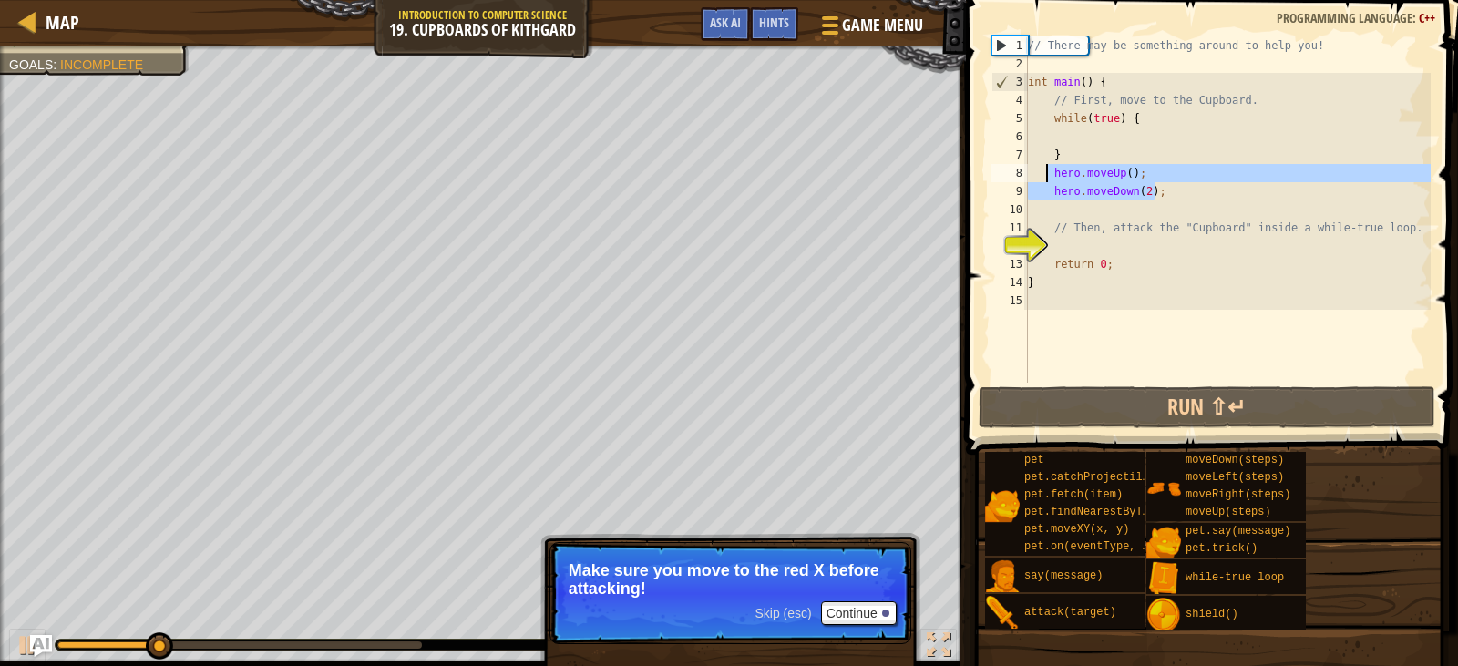
drag, startPoint x: 1154, startPoint y: 194, endPoint x: 1045, endPoint y: 179, distance: 110.5
click at [1045, 179] on div "// There may be something around to help you! int main ( ) { // First, move to …" at bounding box center [1228, 227] width 407 height 383
type textarea "hero.moveUp(); hero.moveDown(2);"
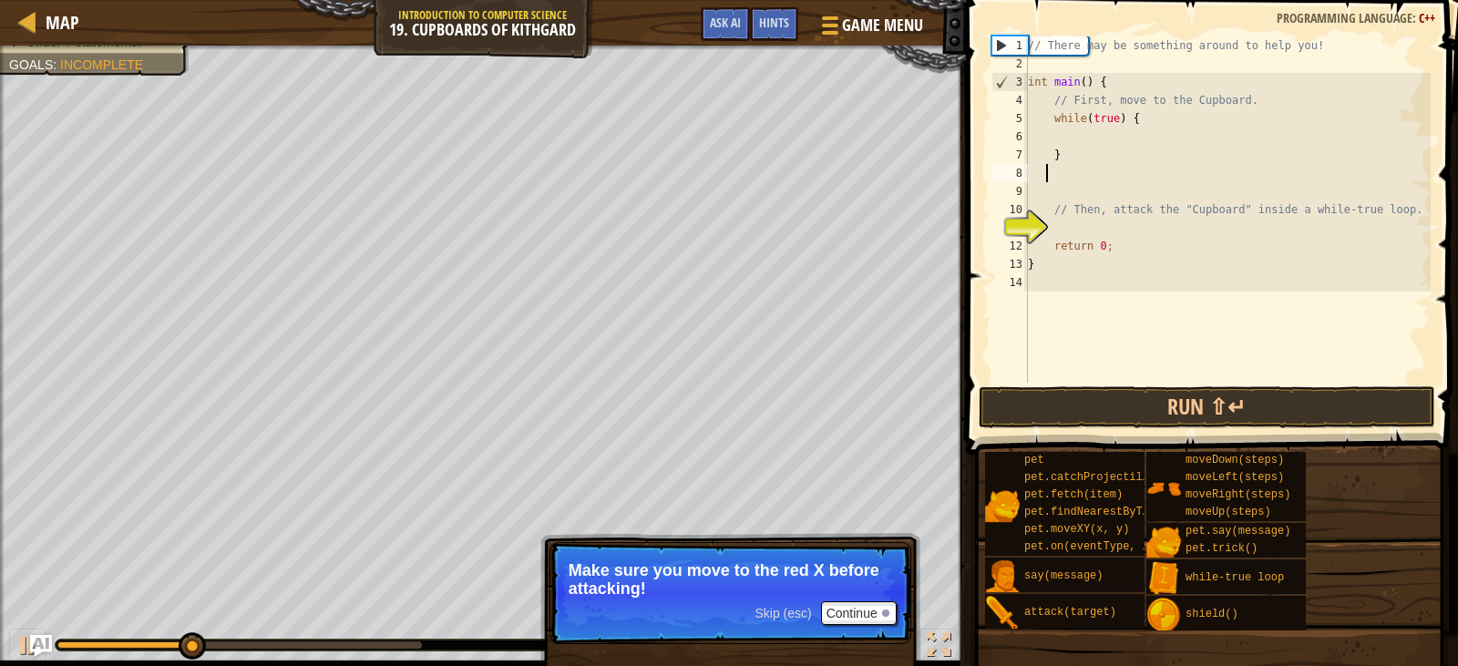
click at [1059, 139] on div "// There may be something around to help you! int main ( ) { // First, move to …" at bounding box center [1228, 227] width 407 height 383
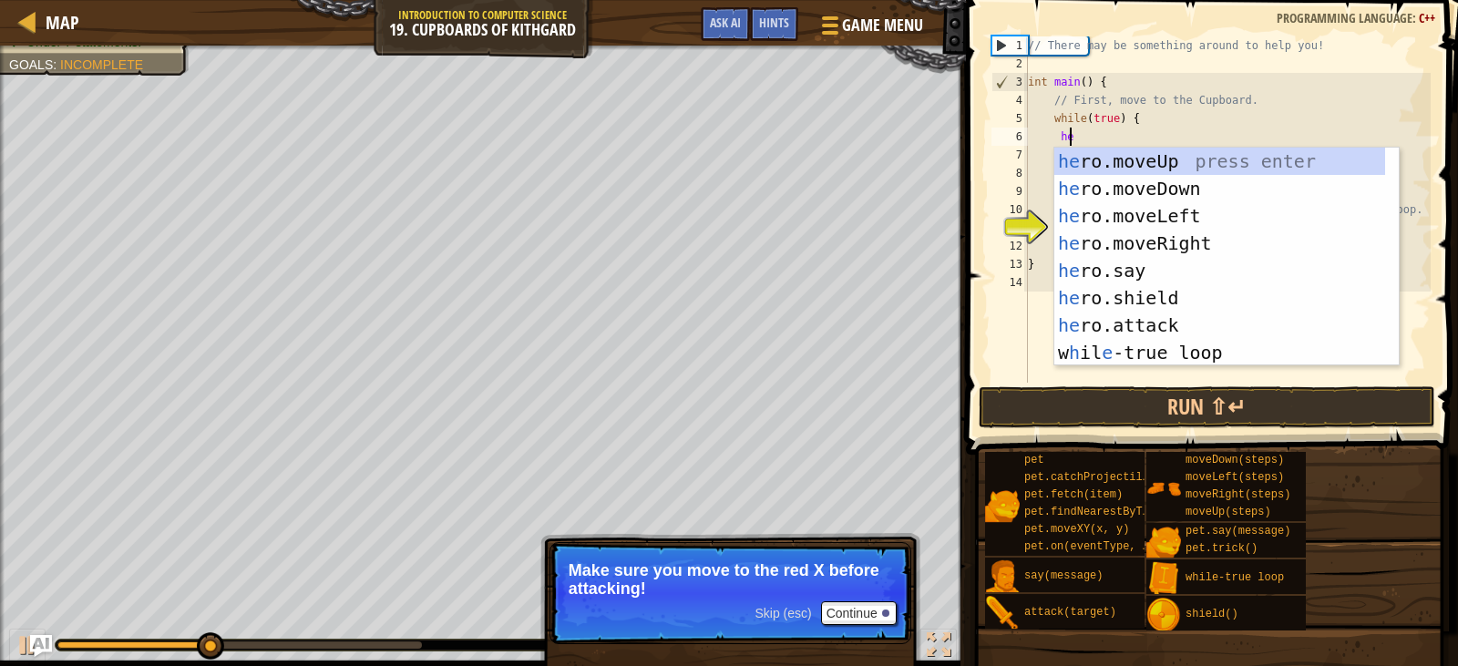
type textarea "hero"
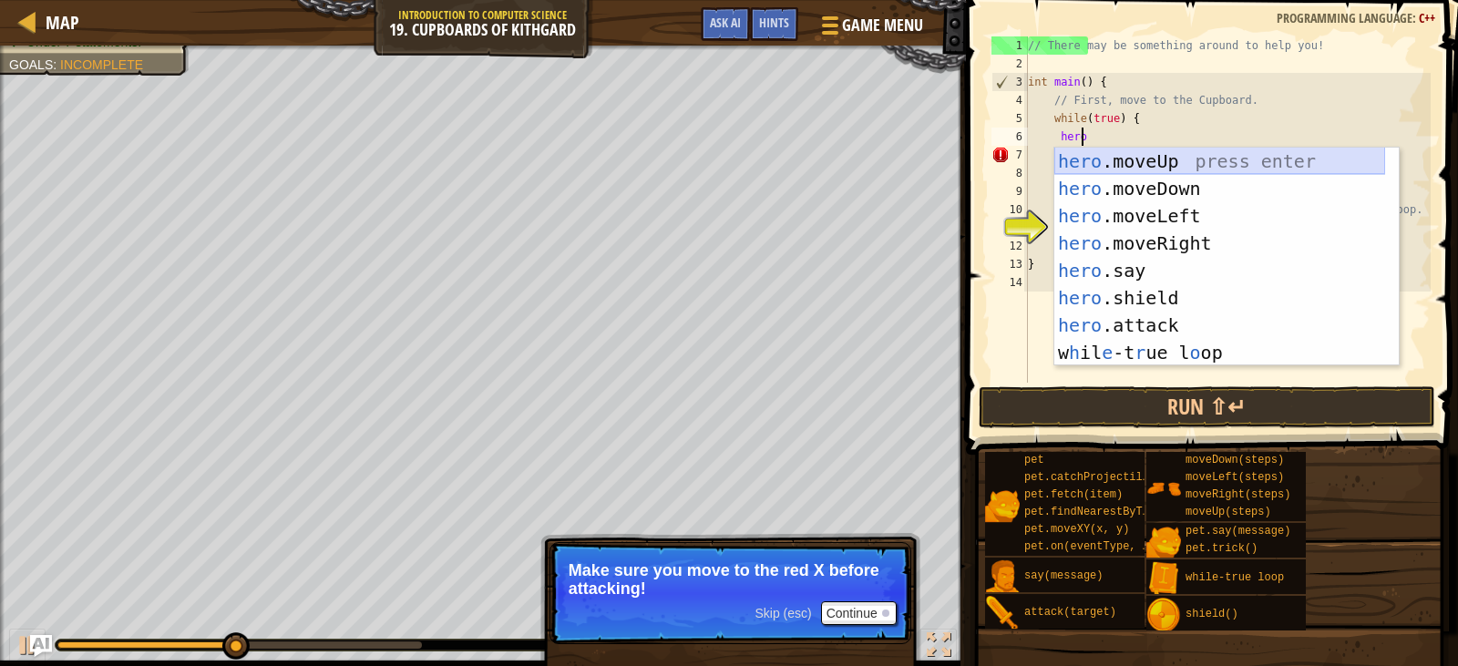
click at [1182, 155] on div "hero .moveUp press enter hero .moveDown press enter hero .moveLeft press enter …" at bounding box center [1220, 284] width 331 height 273
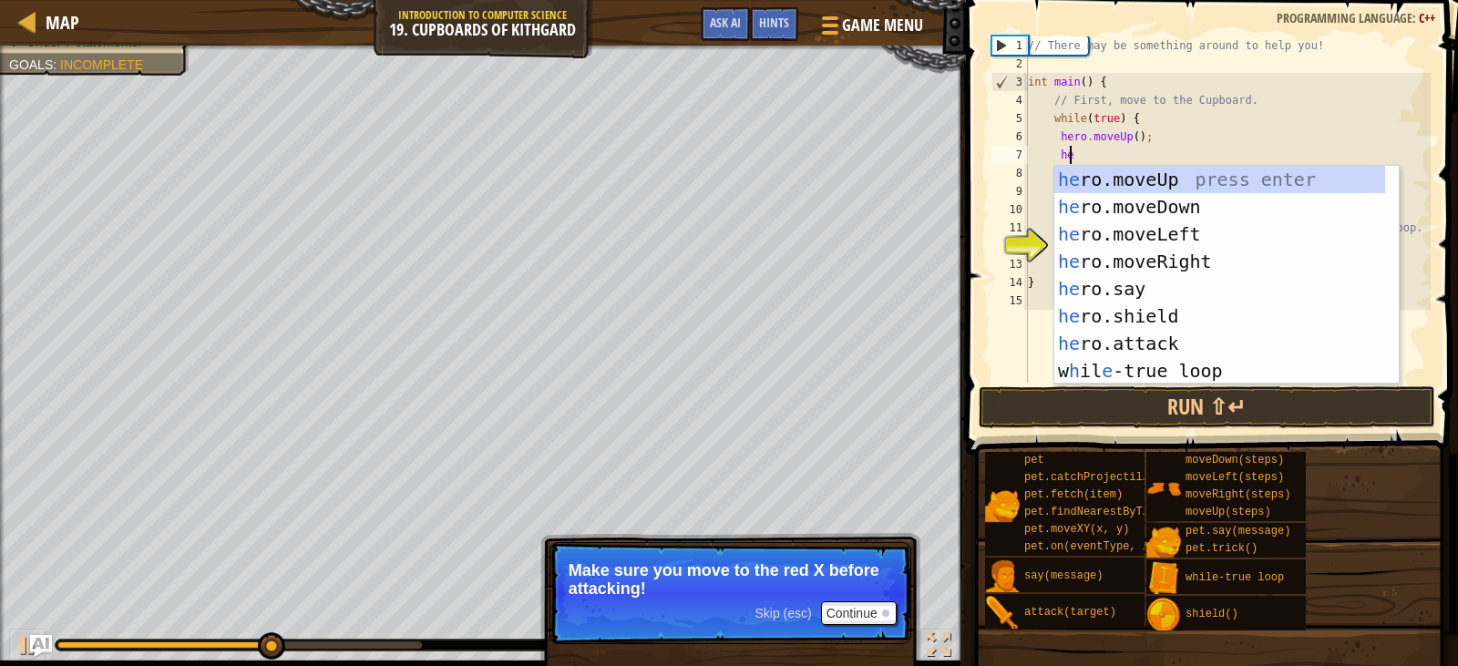
type textarea "hero"
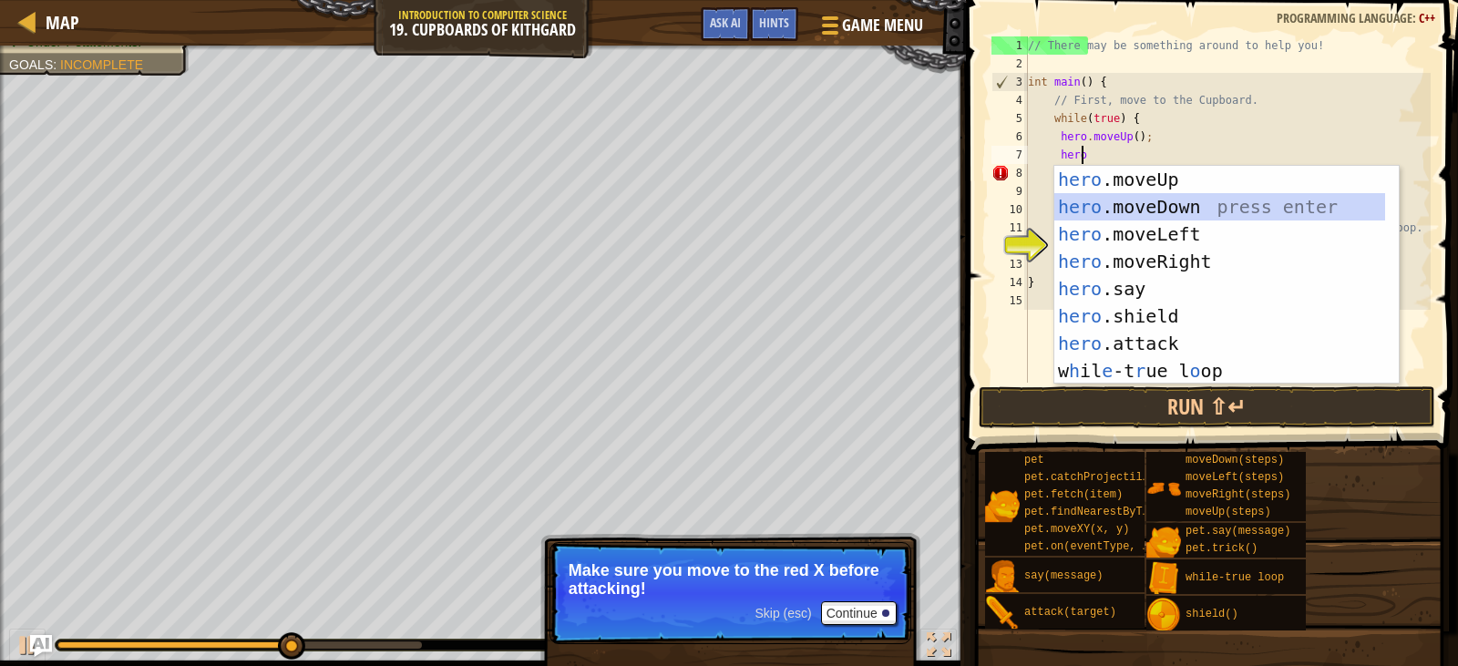
click at [1182, 204] on div "hero .moveUp press enter hero .moveDown press enter hero .moveLeft press enter …" at bounding box center [1220, 302] width 331 height 273
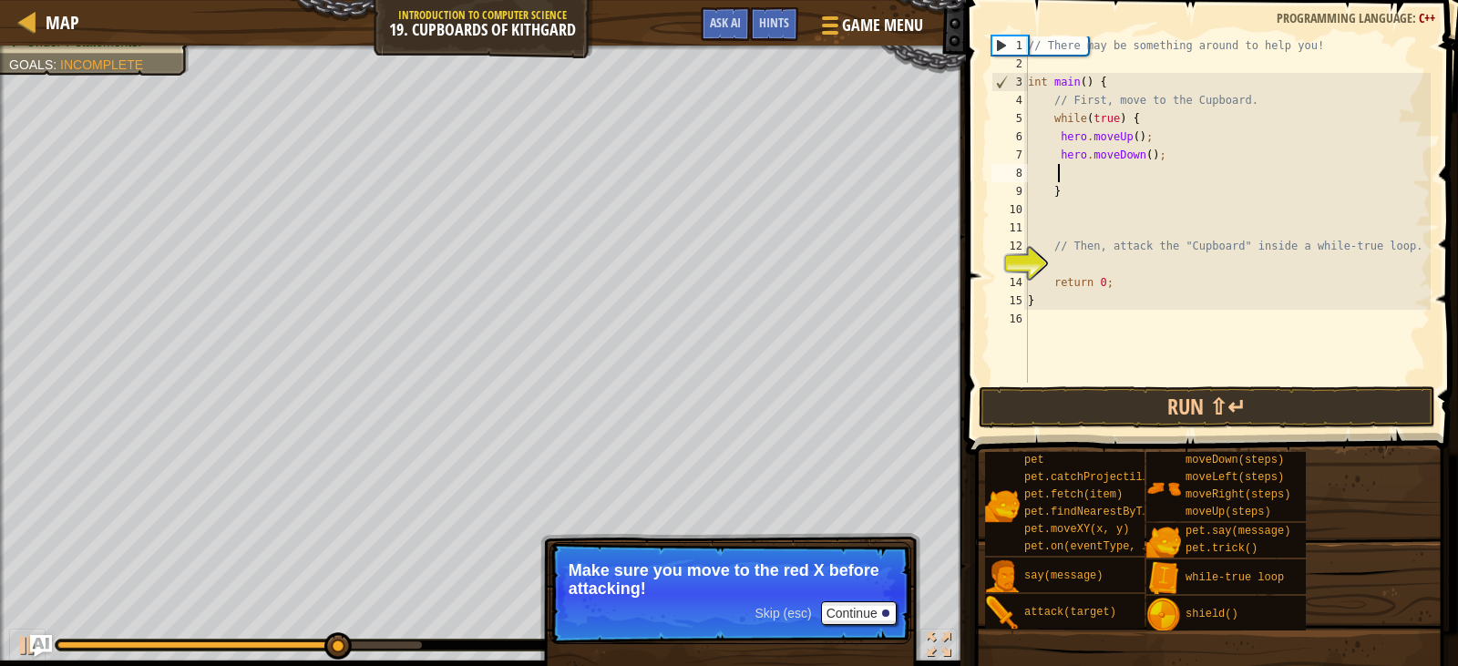
click at [1144, 155] on div "// There may be something around to help you! int main ( ) { // First, move to …" at bounding box center [1228, 227] width 407 height 383
click at [1261, 396] on button "Run ⇧↵" at bounding box center [1207, 407] width 457 height 42
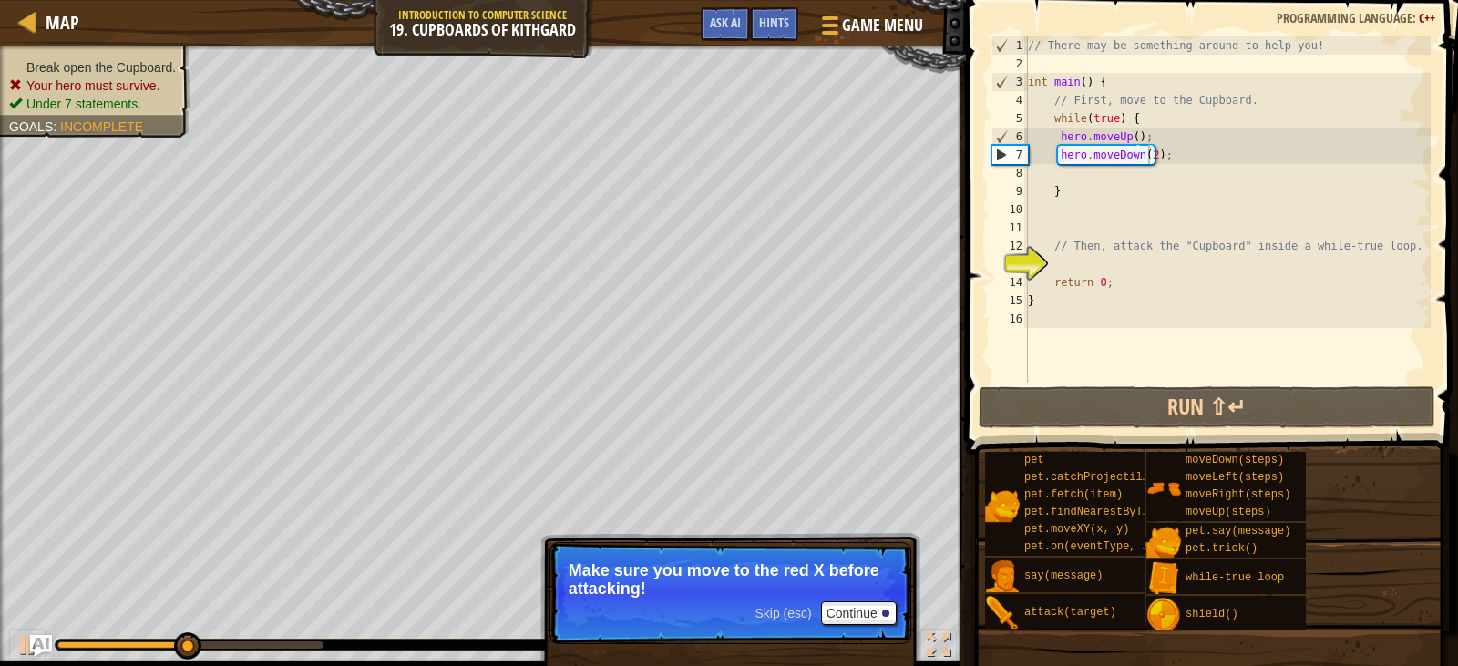
click at [131, 71] on ul "Break open the Cupboard. Your hero must survive. Under 7 statements." at bounding box center [94, 85] width 171 height 55
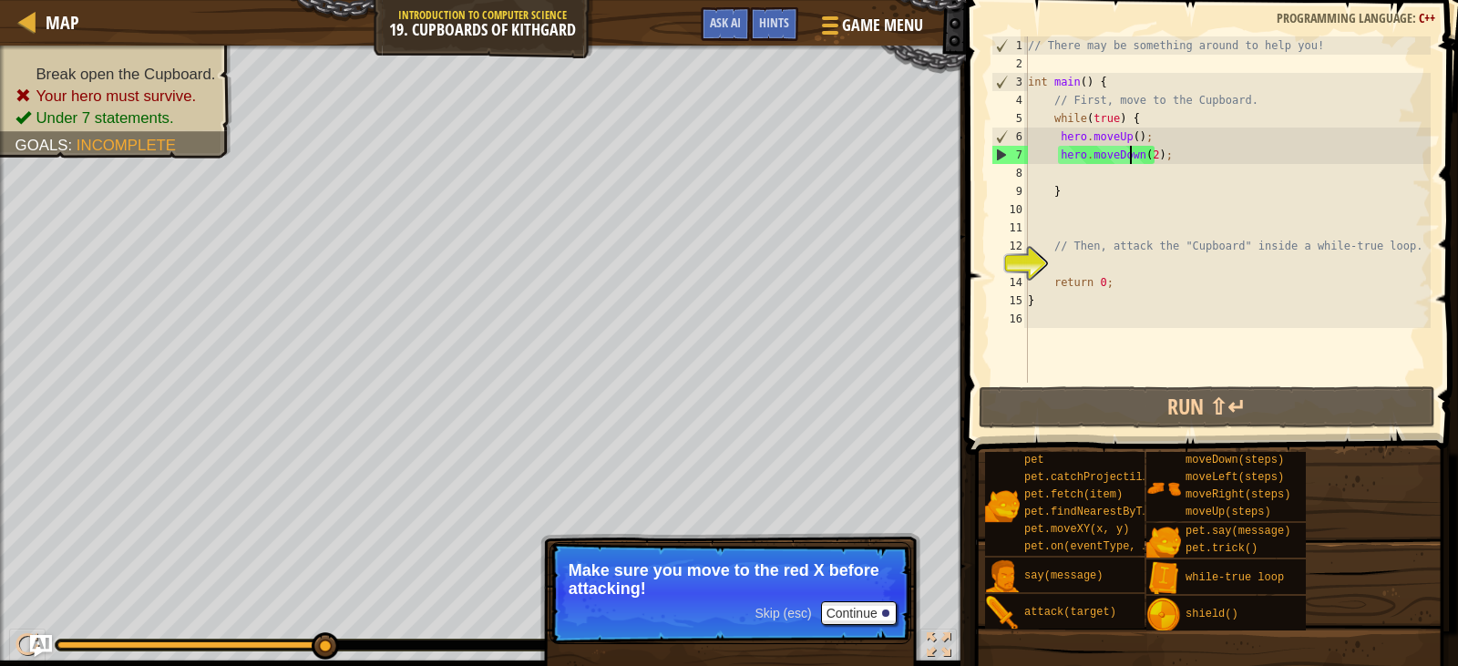
click at [1133, 155] on div "// There may be something around to help you! int main ( ) { // First, move to …" at bounding box center [1228, 227] width 407 height 383
click at [1134, 155] on div "// There may be something around to help you! int main ( ) { // First, move to …" at bounding box center [1228, 227] width 407 height 383
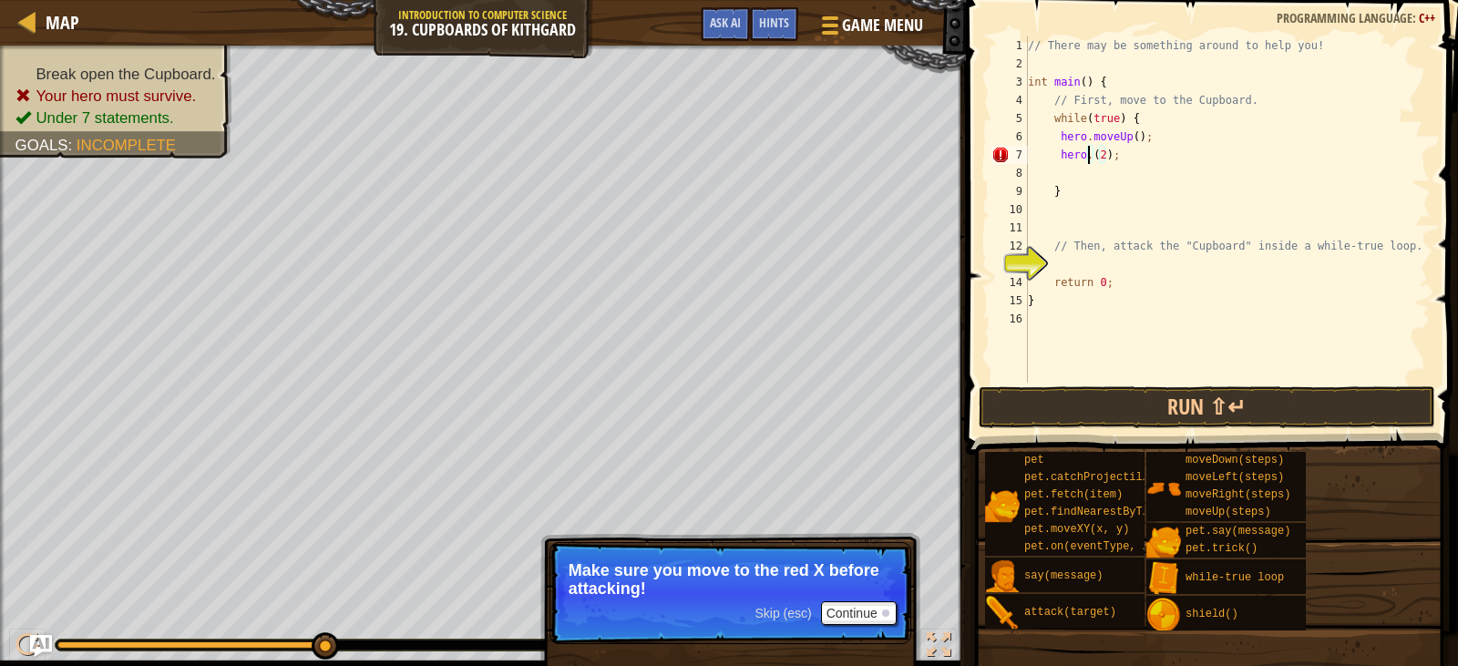
scroll to position [8, 5]
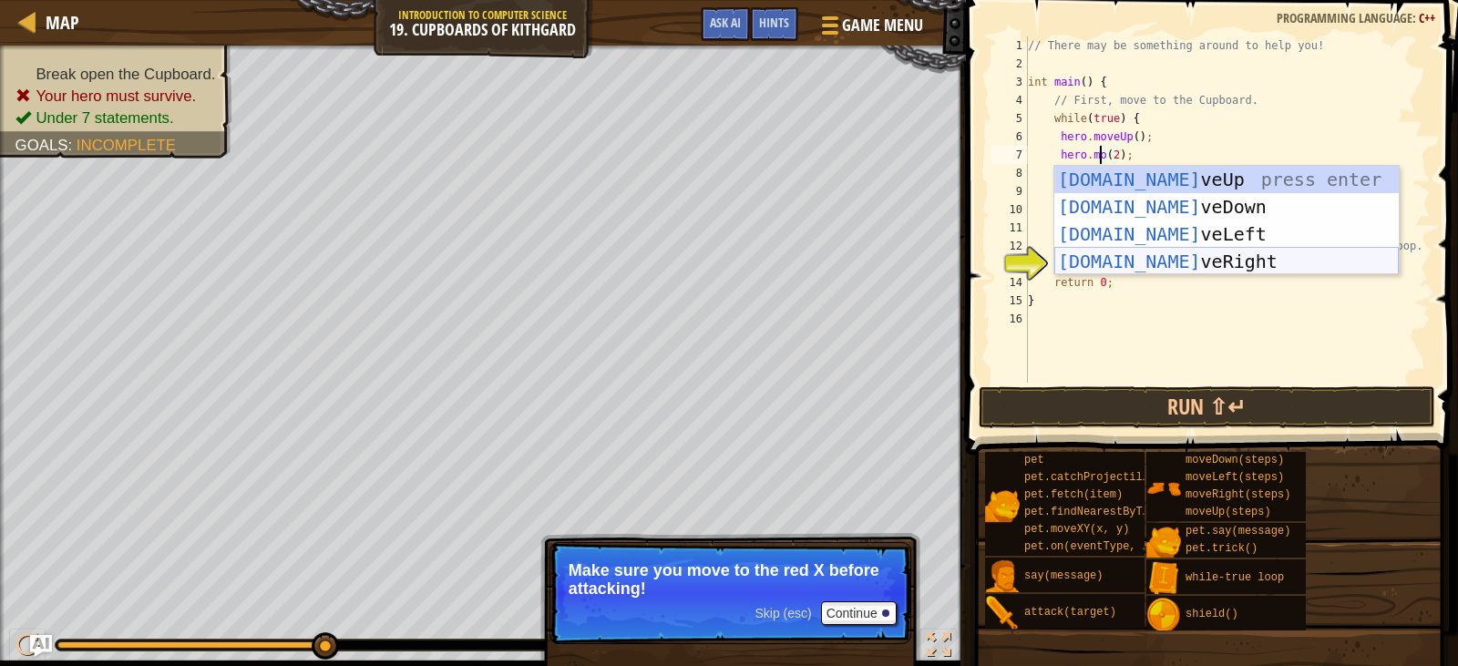
click at [1107, 250] on div "[DOMAIN_NAME] veUp press enter [DOMAIN_NAME] veDown press enter [DOMAIN_NAME] v…" at bounding box center [1227, 248] width 345 height 164
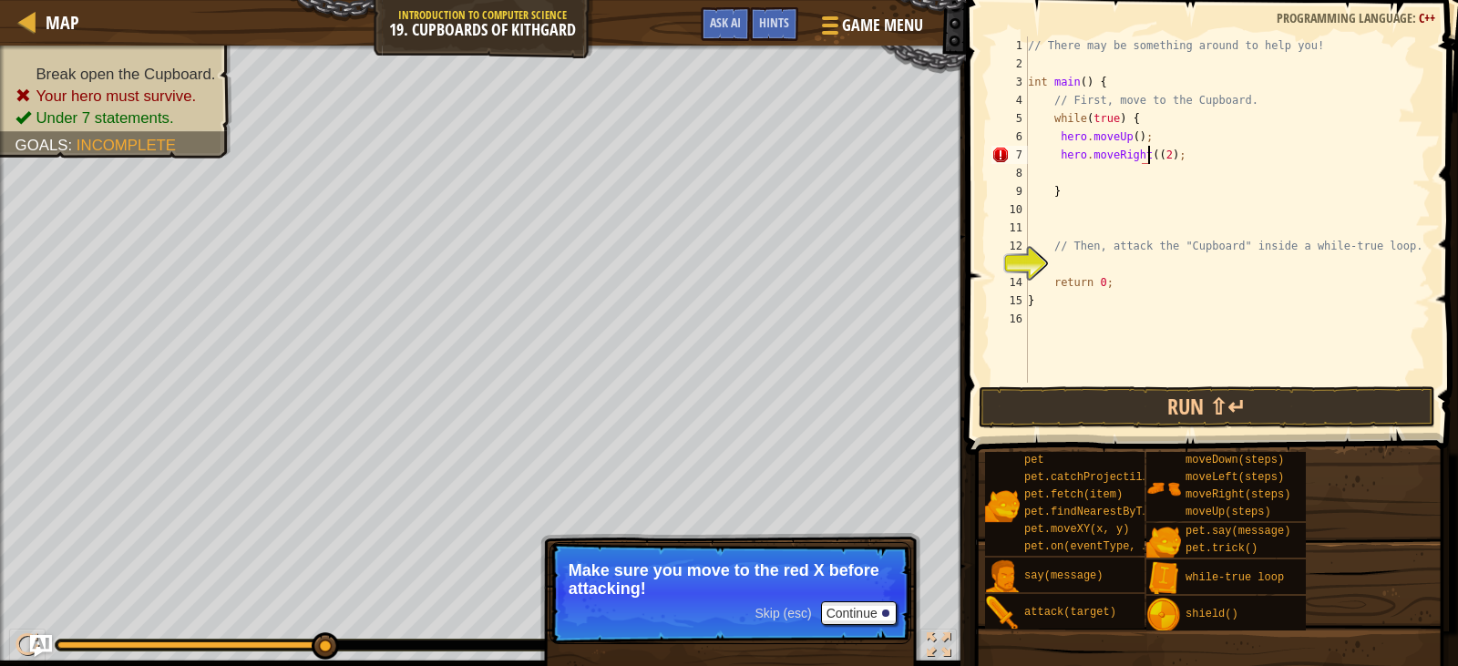
type textarea "hero.moveRight(2);"
click at [1066, 176] on div "// There may be something around to help you! int main ( ) { // First, move to …" at bounding box center [1228, 227] width 407 height 383
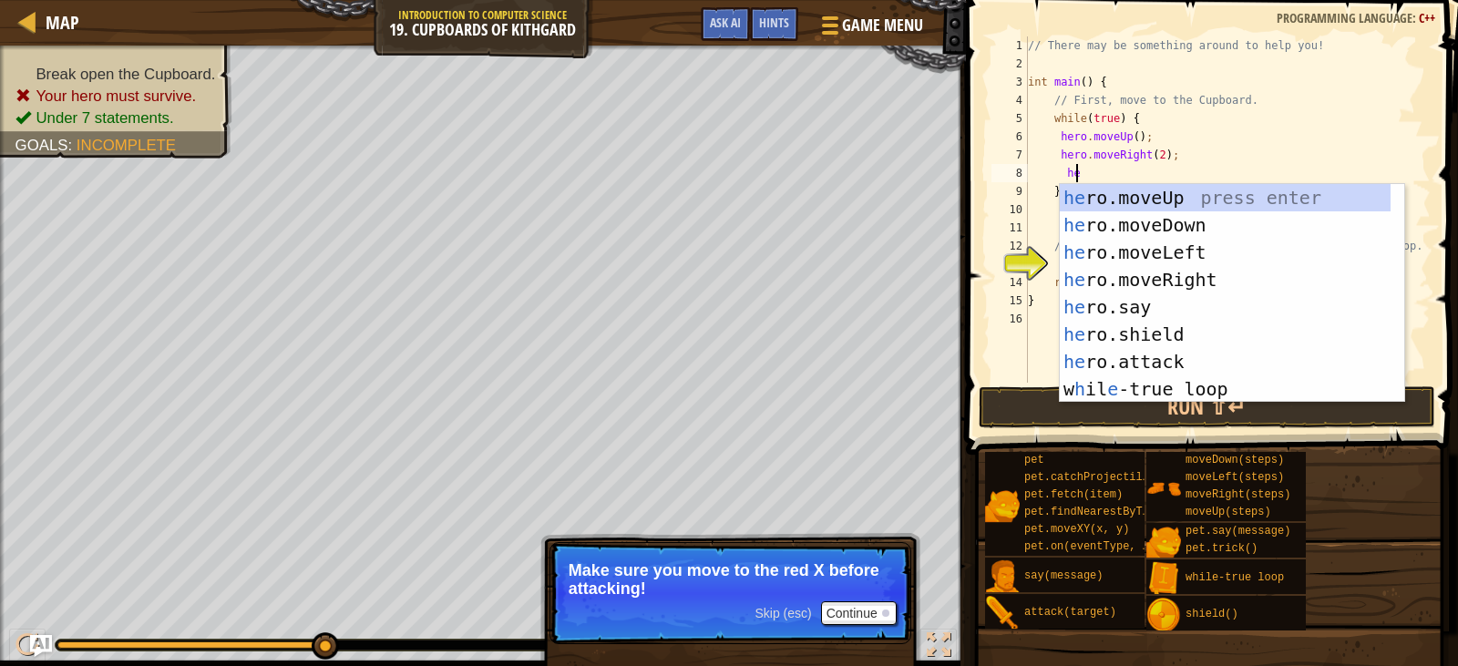
scroll to position [8, 4]
type textarea "her"
click at [1195, 227] on div "her o.moveUp press enter her o.moveDown press enter her o.moveLeft press enter …" at bounding box center [1225, 320] width 331 height 273
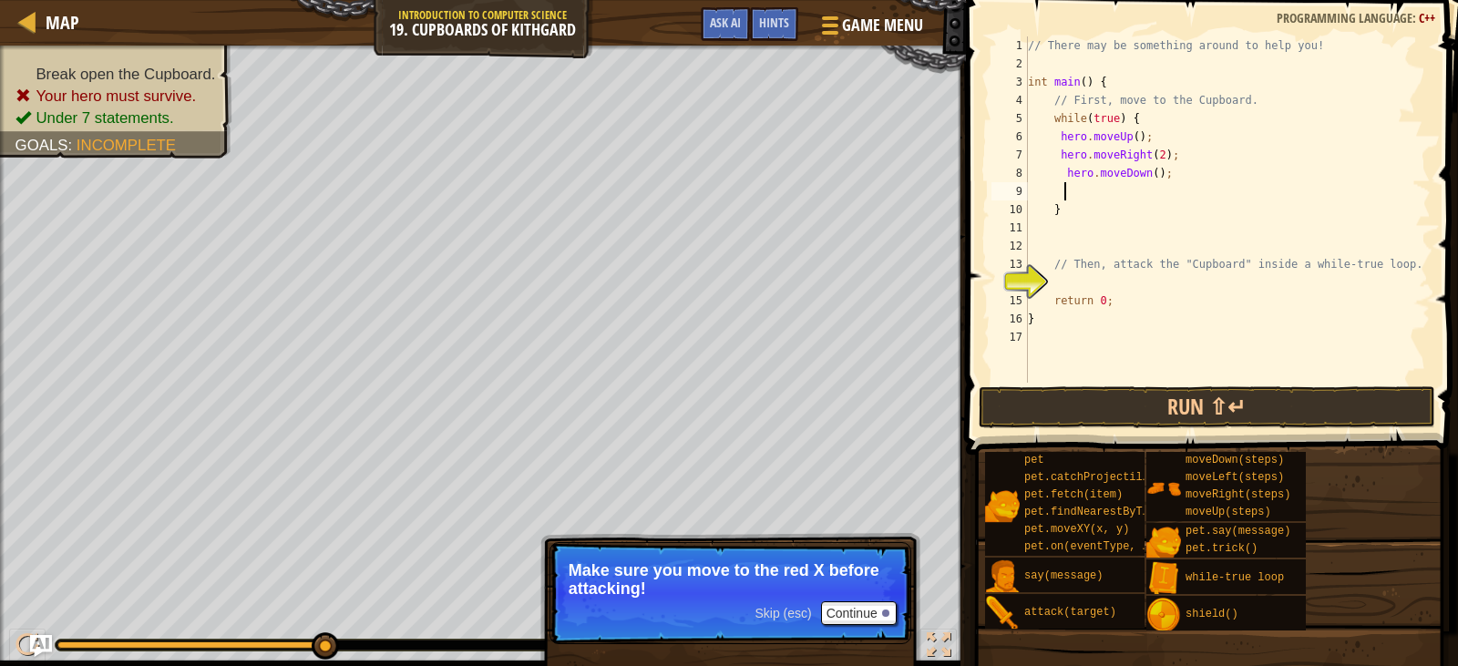
click at [1106, 276] on div "// There may be something around to help you! int main ( ) { // First, move to …" at bounding box center [1228, 227] width 407 height 383
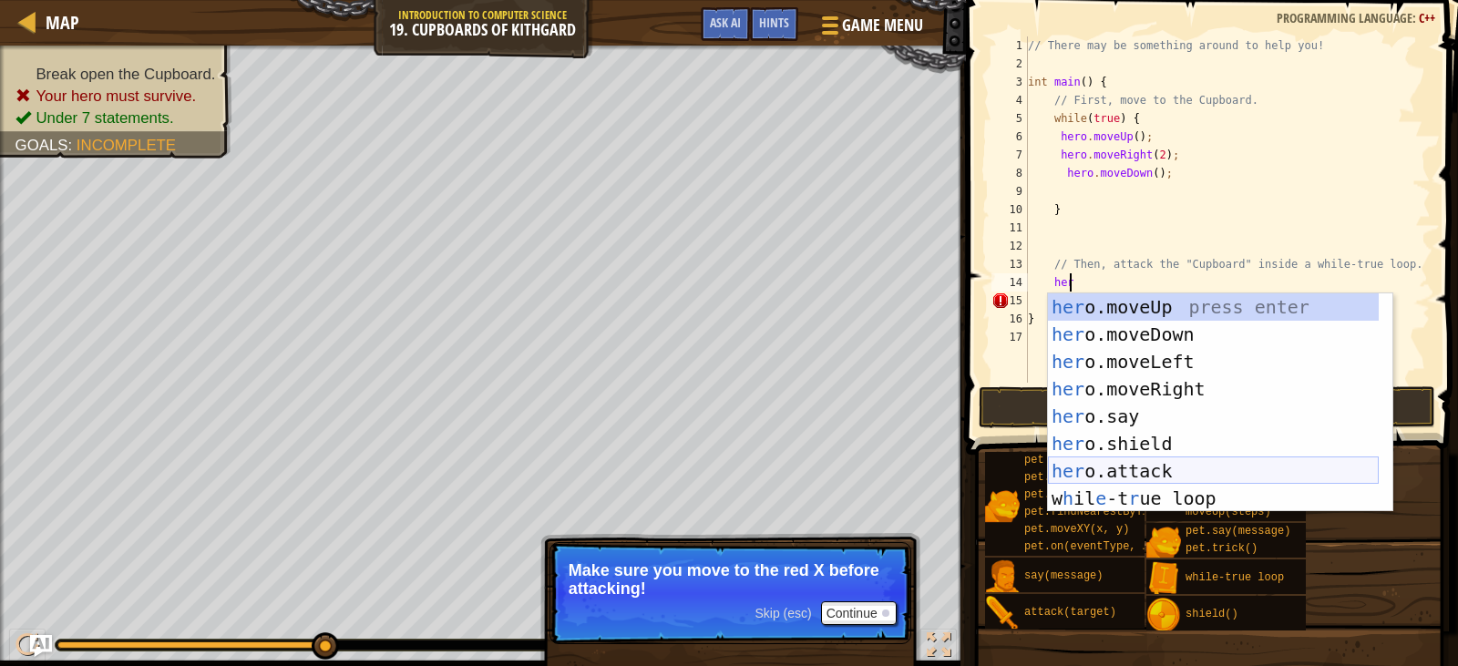
click at [1124, 461] on div "her o.moveUp press enter her o.moveDown press enter her o.moveLeft press enter …" at bounding box center [1213, 429] width 331 height 273
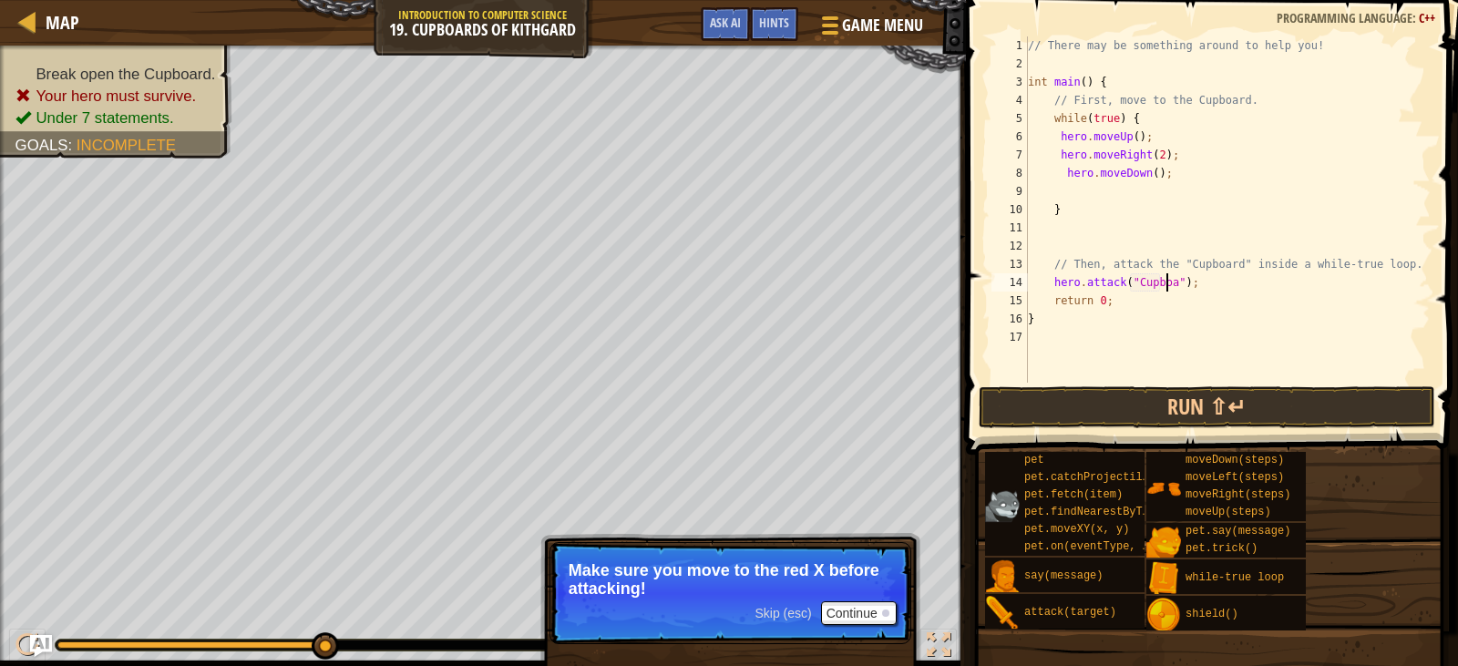
scroll to position [8, 12]
click at [1177, 401] on button "Run ⇧↵" at bounding box center [1207, 407] width 457 height 42
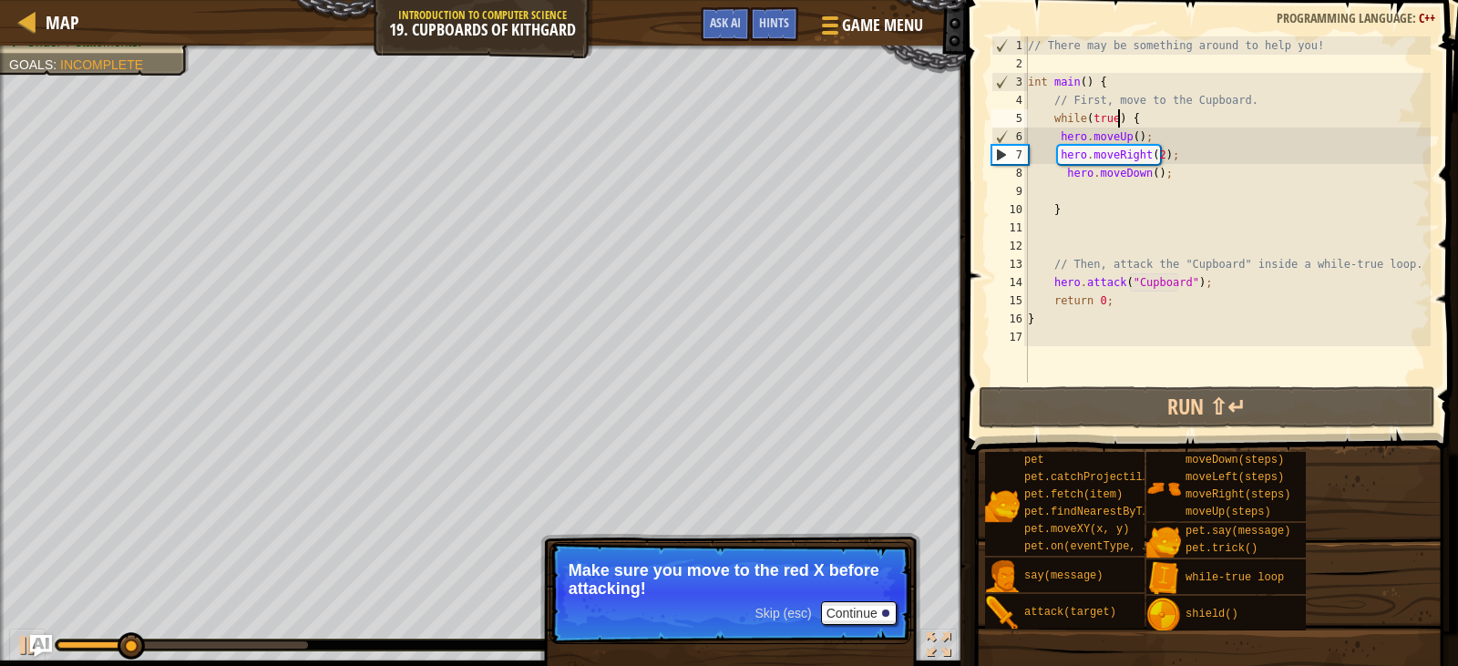
click at [1119, 119] on div "// There may be something around to help you! int main ( ) { // First, move to …" at bounding box center [1228, 227] width 407 height 383
click at [1137, 115] on div "// There may be something around to help you! int main ( ) { // First, move to …" at bounding box center [1228, 227] width 407 height 383
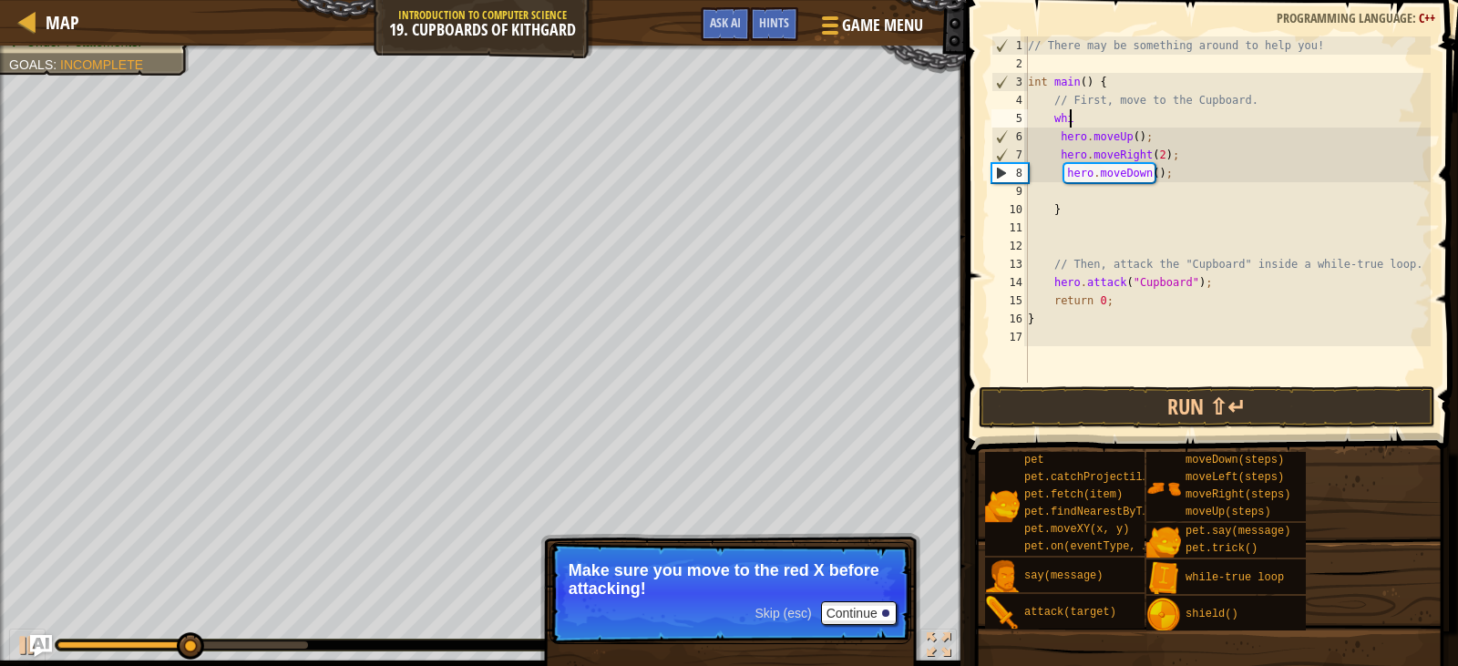
scroll to position [8, 2]
type textarea "w"
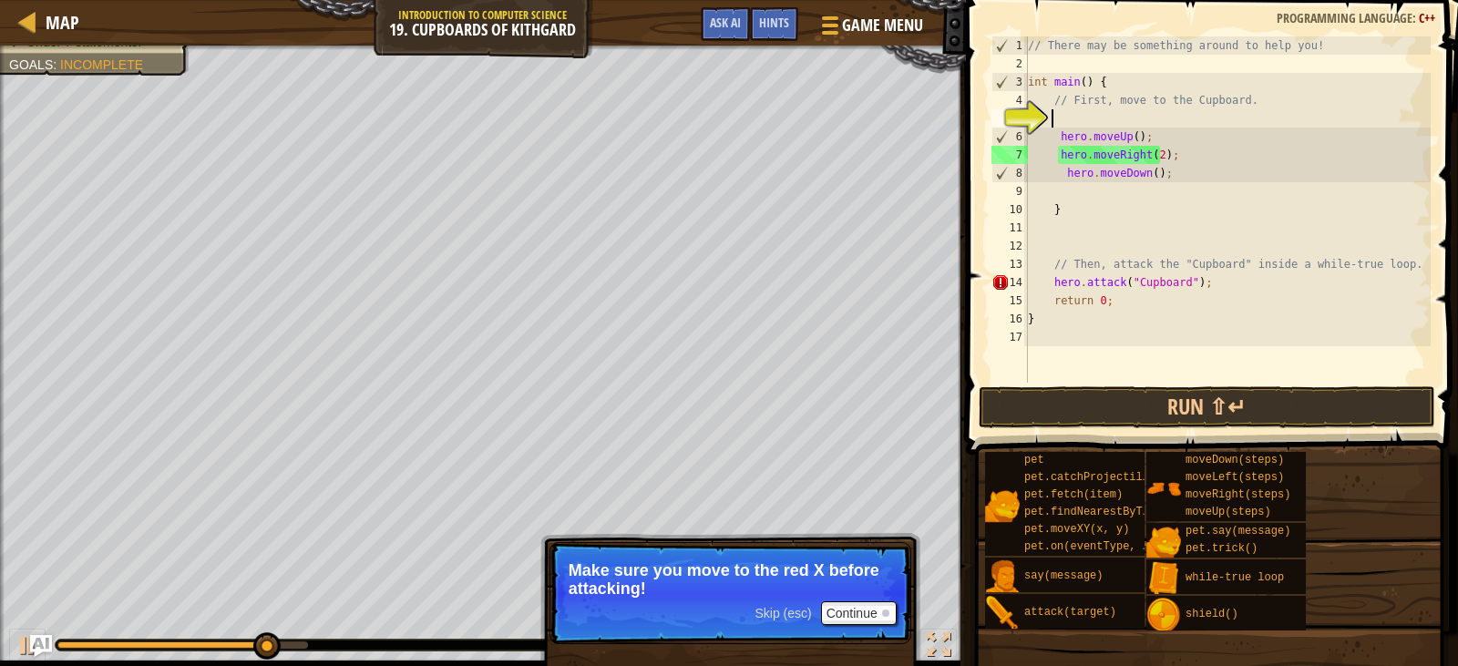
scroll to position [8, 0]
click at [1176, 413] on button "Run ⇧↵" at bounding box center [1207, 407] width 457 height 42
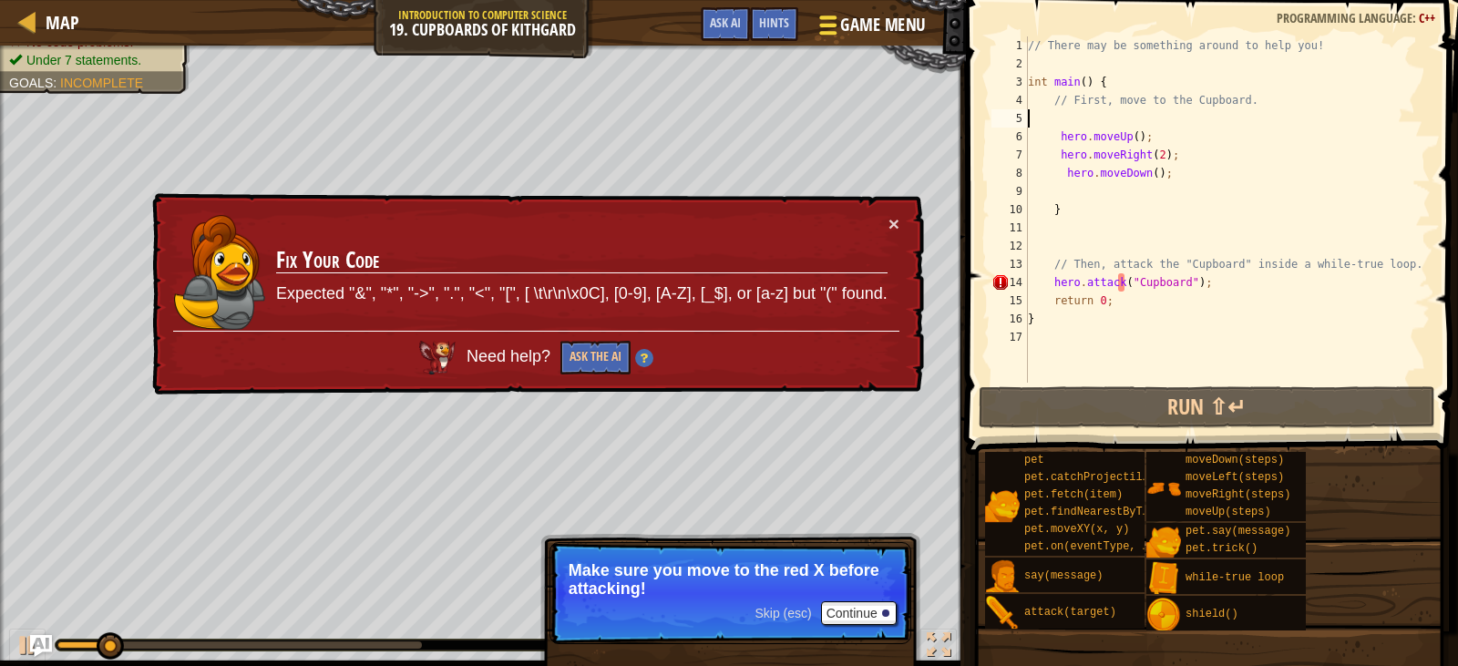
click at [823, 14] on div at bounding box center [828, 25] width 25 height 26
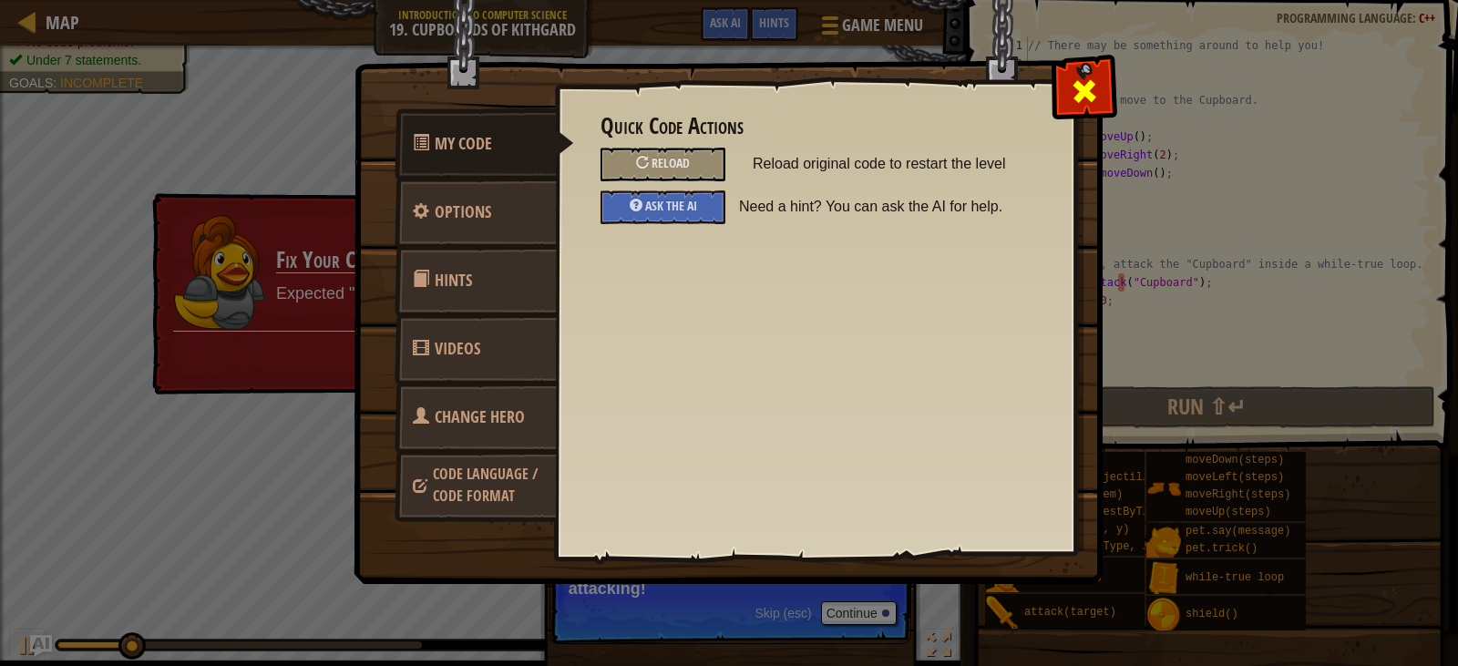
click at [1084, 77] on span at bounding box center [1084, 91] width 29 height 29
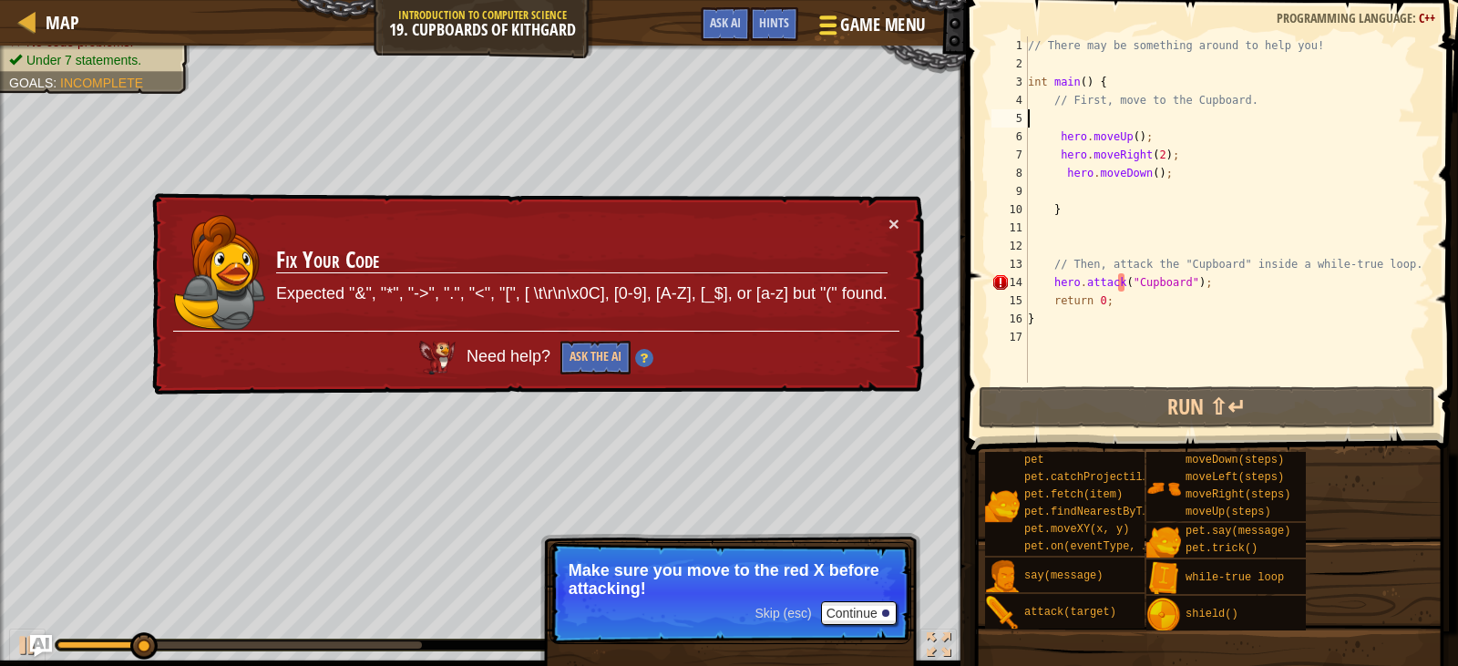
click at [865, 26] on span "Game Menu" at bounding box center [882, 25] width 85 height 25
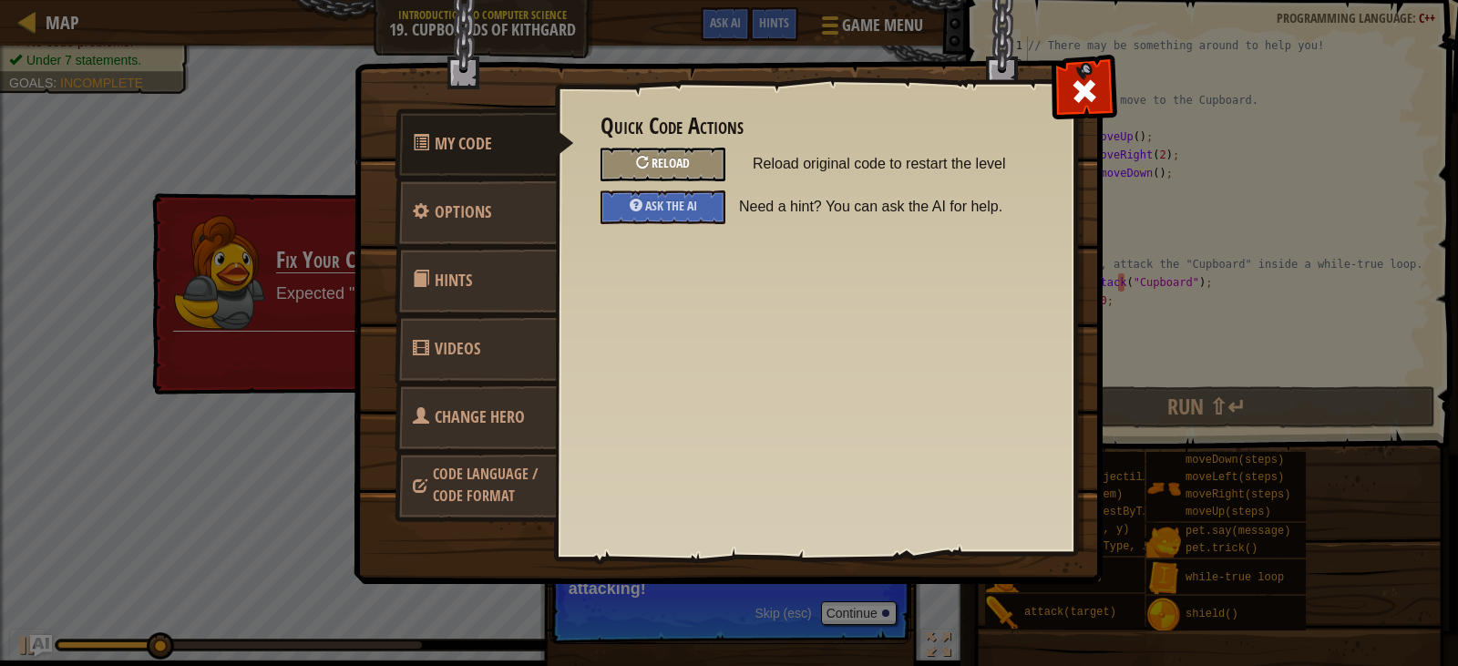
click at [693, 173] on div "Reload" at bounding box center [663, 165] width 125 height 34
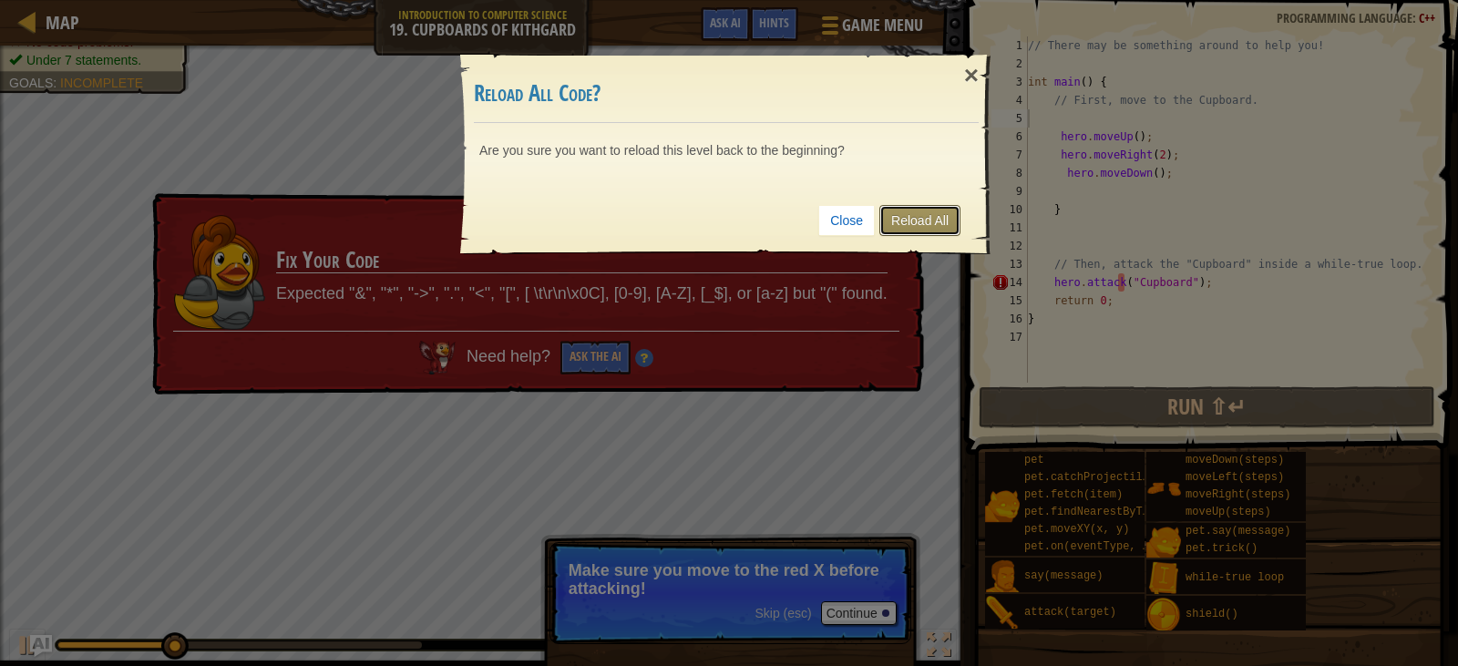
click at [936, 228] on link "Reload All" at bounding box center [920, 220] width 81 height 31
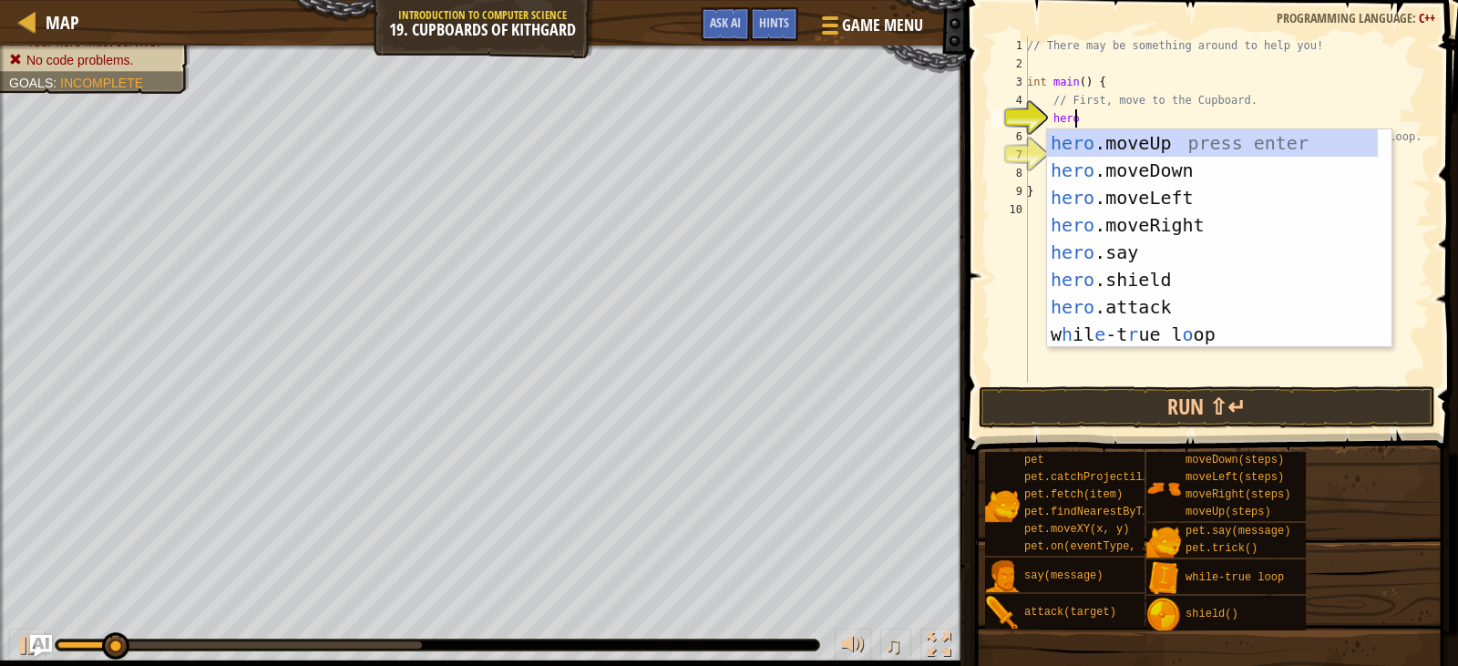
type textarea "hero"
click at [1165, 139] on div "hero .moveUp press enter hero .moveDown press enter hero .moveLeft press enter …" at bounding box center [1212, 265] width 331 height 273
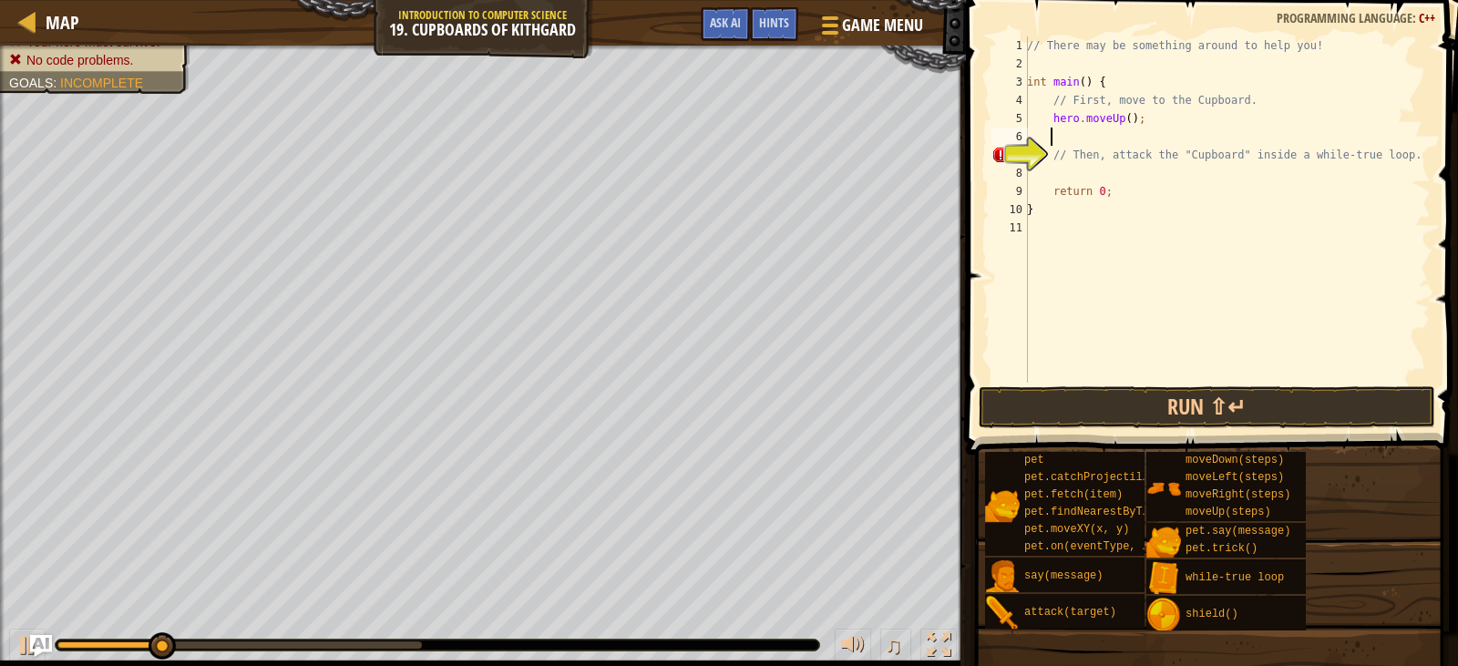
scroll to position [8, 1]
click at [1113, 136] on div "// There may be something around to help you! int main ( ) { // First, move to …" at bounding box center [1227, 227] width 407 height 383
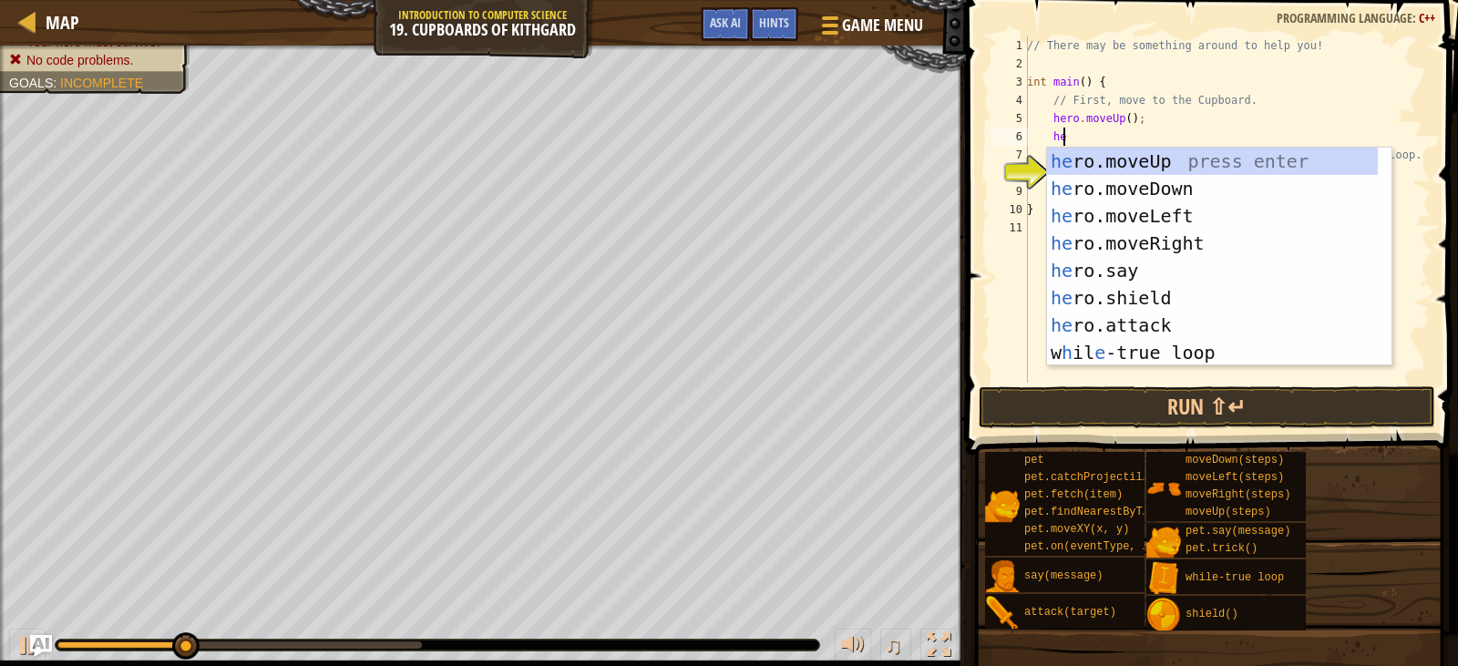
type textarea "hero"
click at [1124, 250] on div "hero .moveUp press enter hero .moveDown press enter hero .moveLeft press enter …" at bounding box center [1212, 284] width 331 height 273
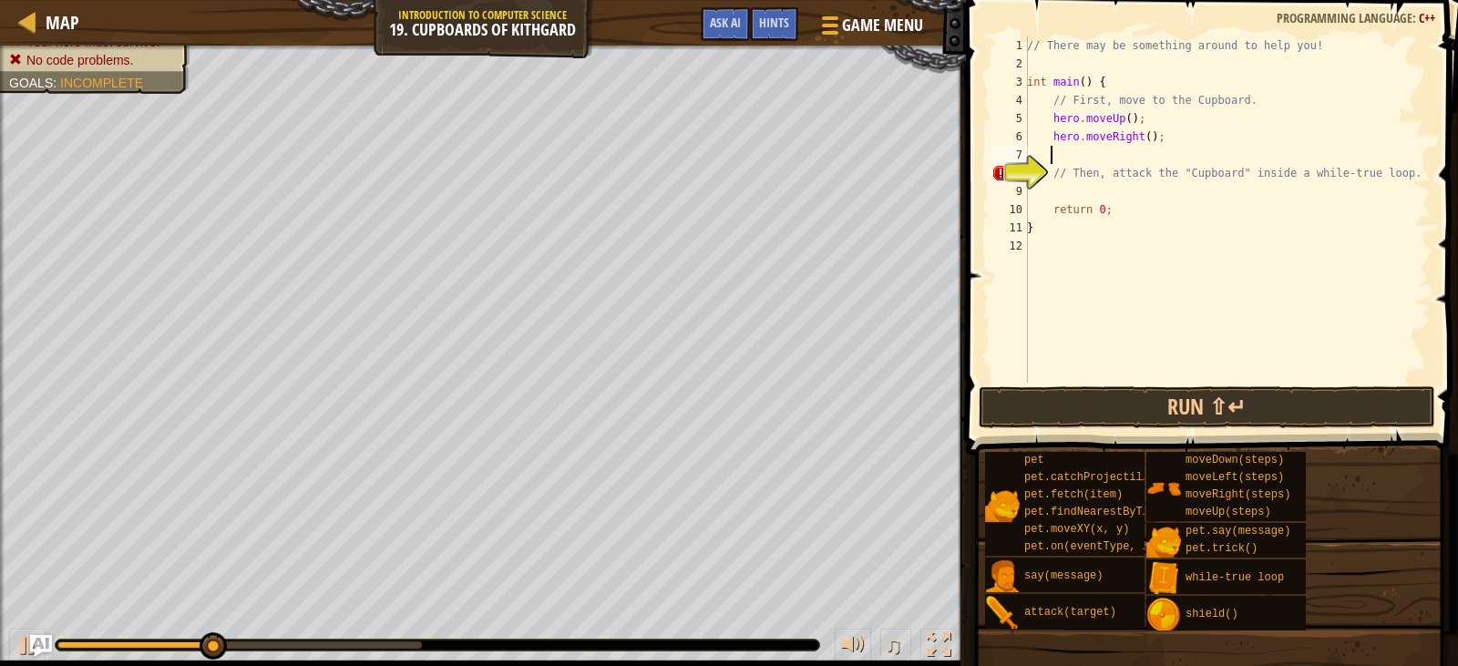
scroll to position [8, 1]
click at [1139, 136] on div "// There may be something around to help you! int main ( ) { // First, move to …" at bounding box center [1227, 227] width 407 height 383
type textarea "hero.moveRight(2);"
click at [1101, 162] on div "// There may be something around to help you! int main ( ) { // First, move to …" at bounding box center [1227, 227] width 407 height 383
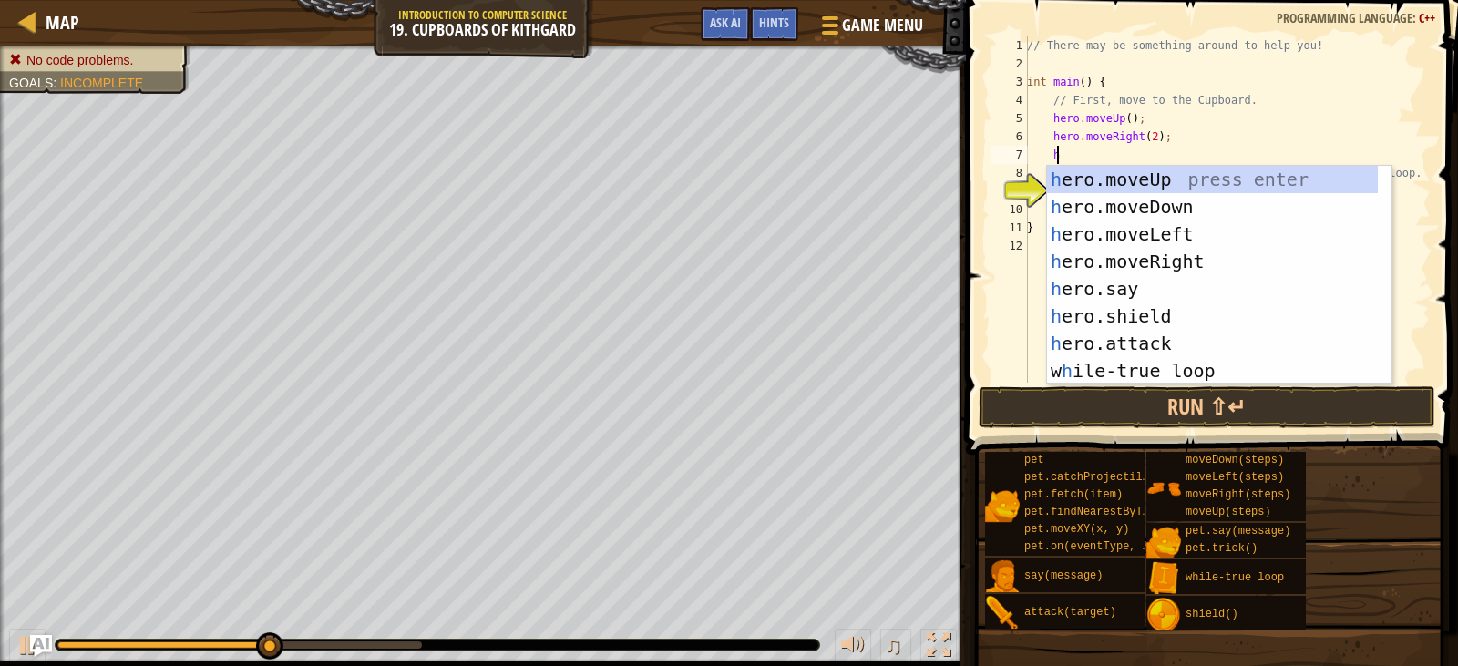
type textarea "hero"
click at [1148, 201] on div "hero .moveUp press enter hero .moveDown press enter hero .moveLeft press enter …" at bounding box center [1212, 302] width 331 height 273
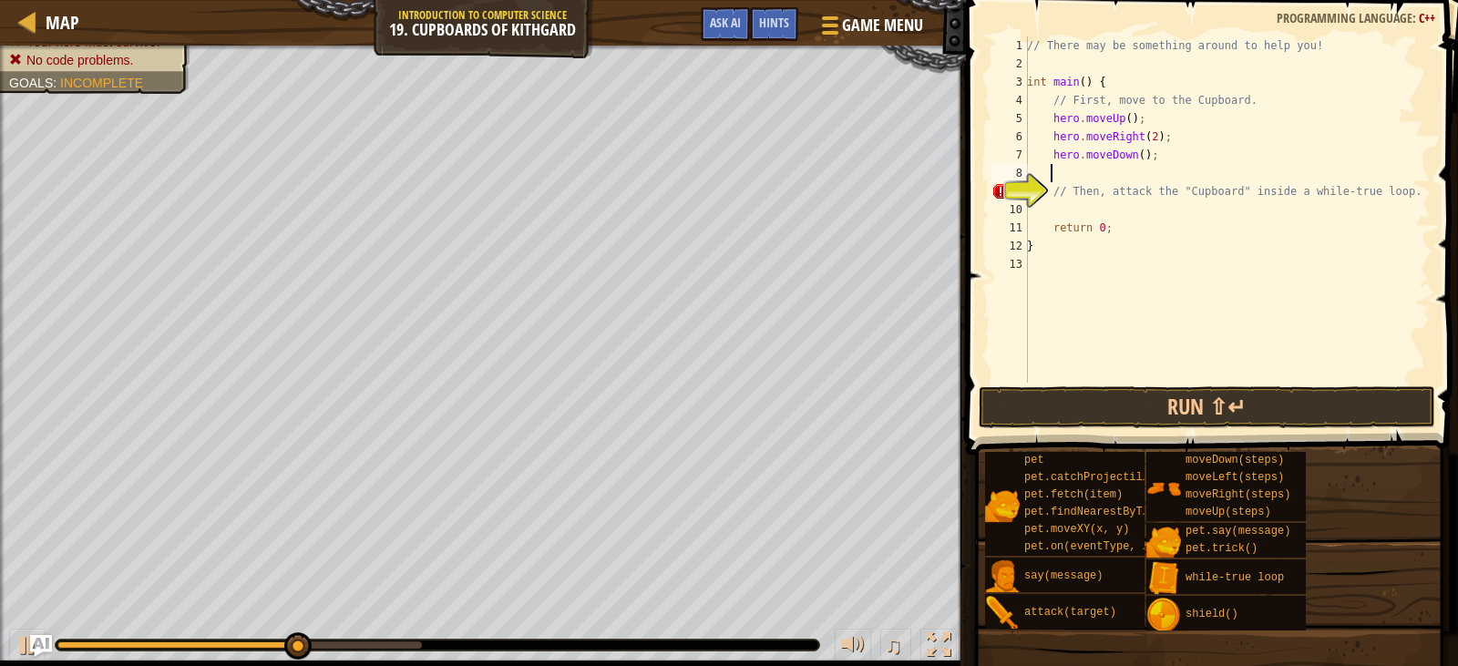
scroll to position [8, 1]
click at [1098, 210] on div "// There may be something around to help you! int main ( ) { // First, move to …" at bounding box center [1227, 227] width 407 height 383
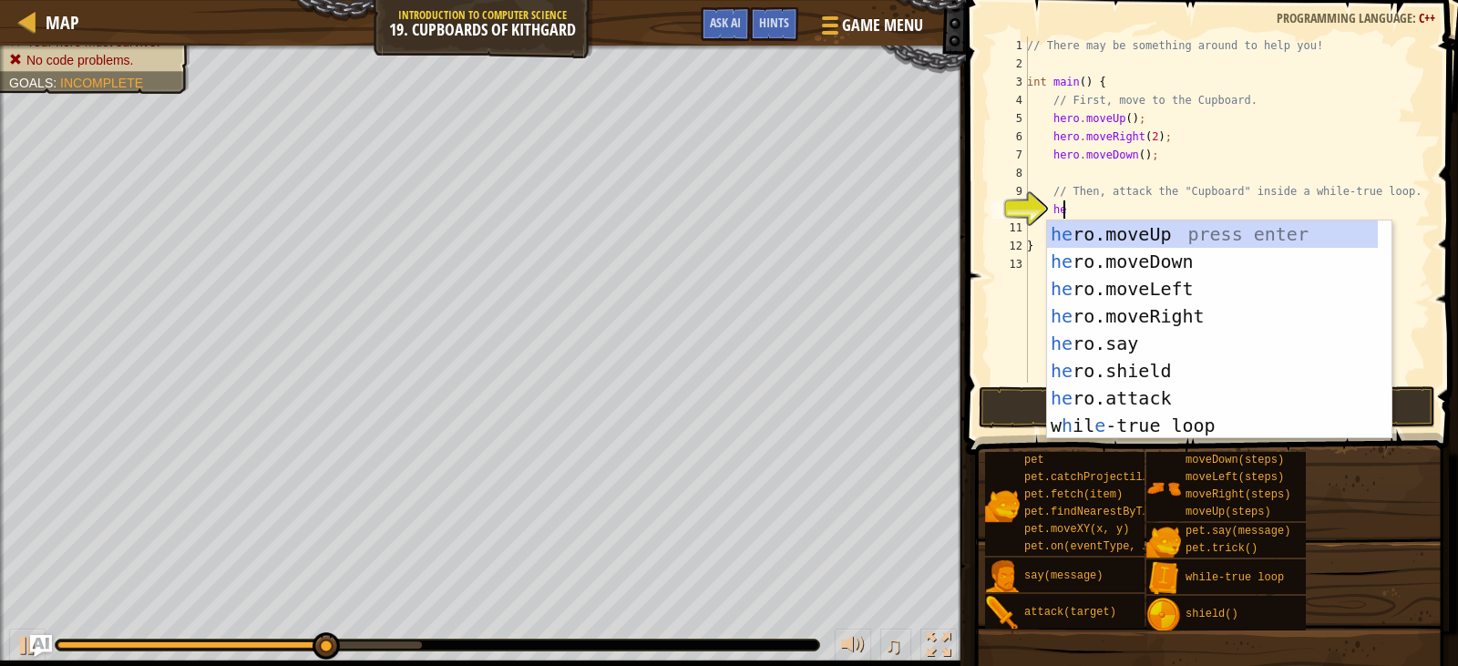
type textarea "hero"
click at [1186, 381] on div "hero .moveUp press enter hero .moveDown press enter hero .moveLeft press enter …" at bounding box center [1212, 357] width 331 height 273
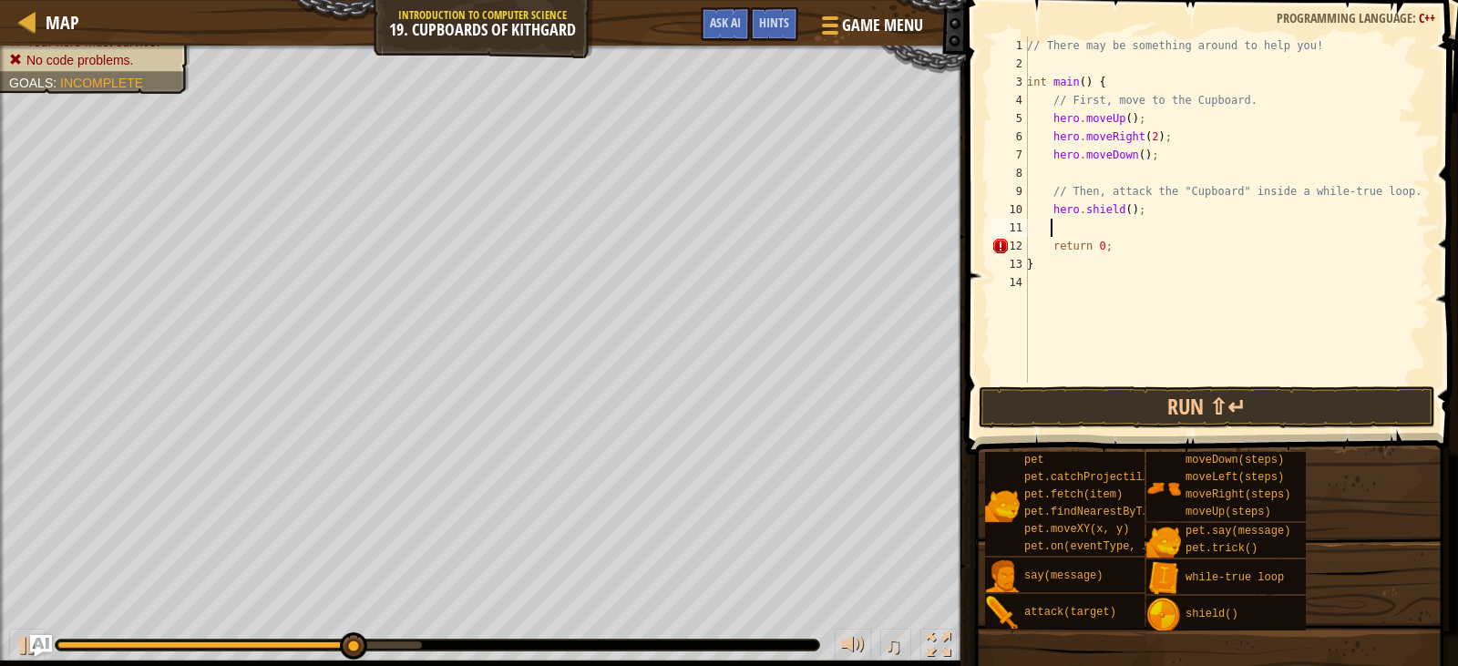
scroll to position [8, 1]
click at [1115, 215] on div "// There may be something around to help you! int main ( ) { // First, move to …" at bounding box center [1227, 227] width 407 height 383
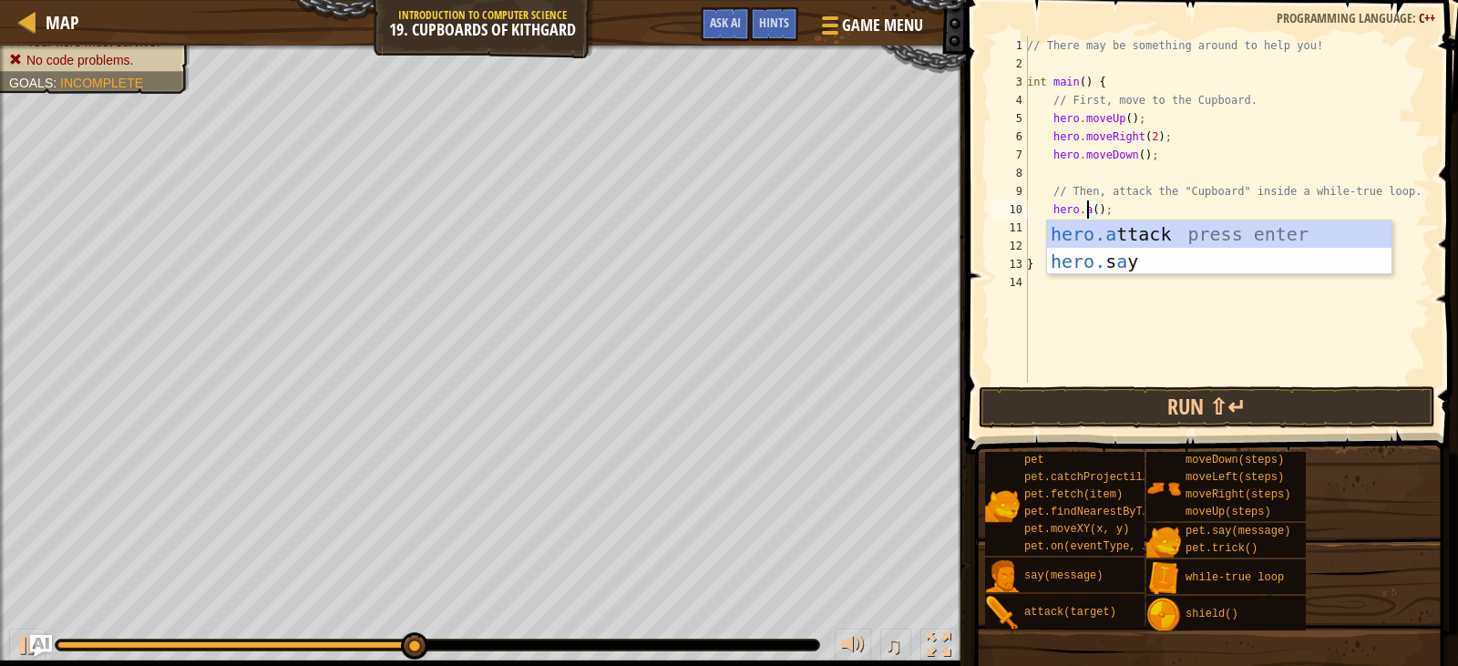
scroll to position [8, 5]
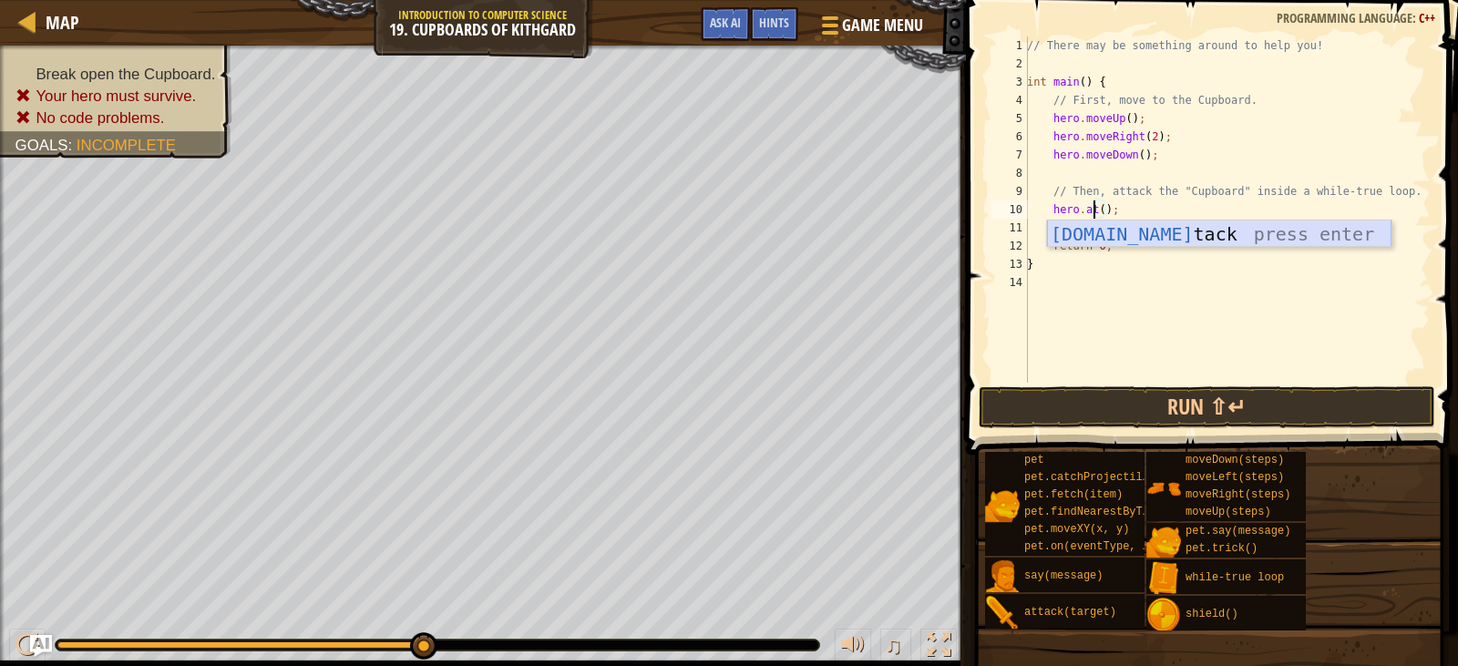
click at [1152, 237] on div "[DOMAIN_NAME] tack press enter" at bounding box center [1219, 262] width 345 height 82
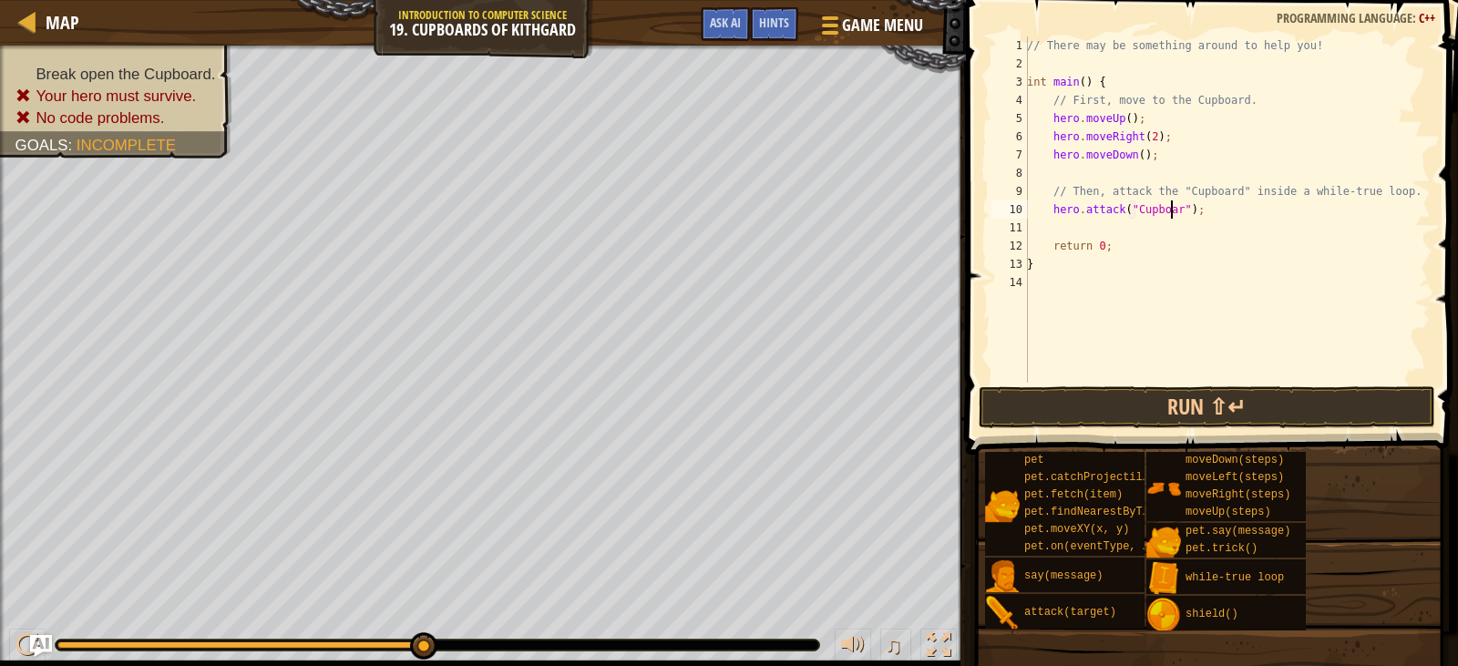
scroll to position [8, 12]
type textarea "hero.attack("Cupboard");"
click at [1204, 405] on button "Run ⇧↵" at bounding box center [1207, 407] width 457 height 42
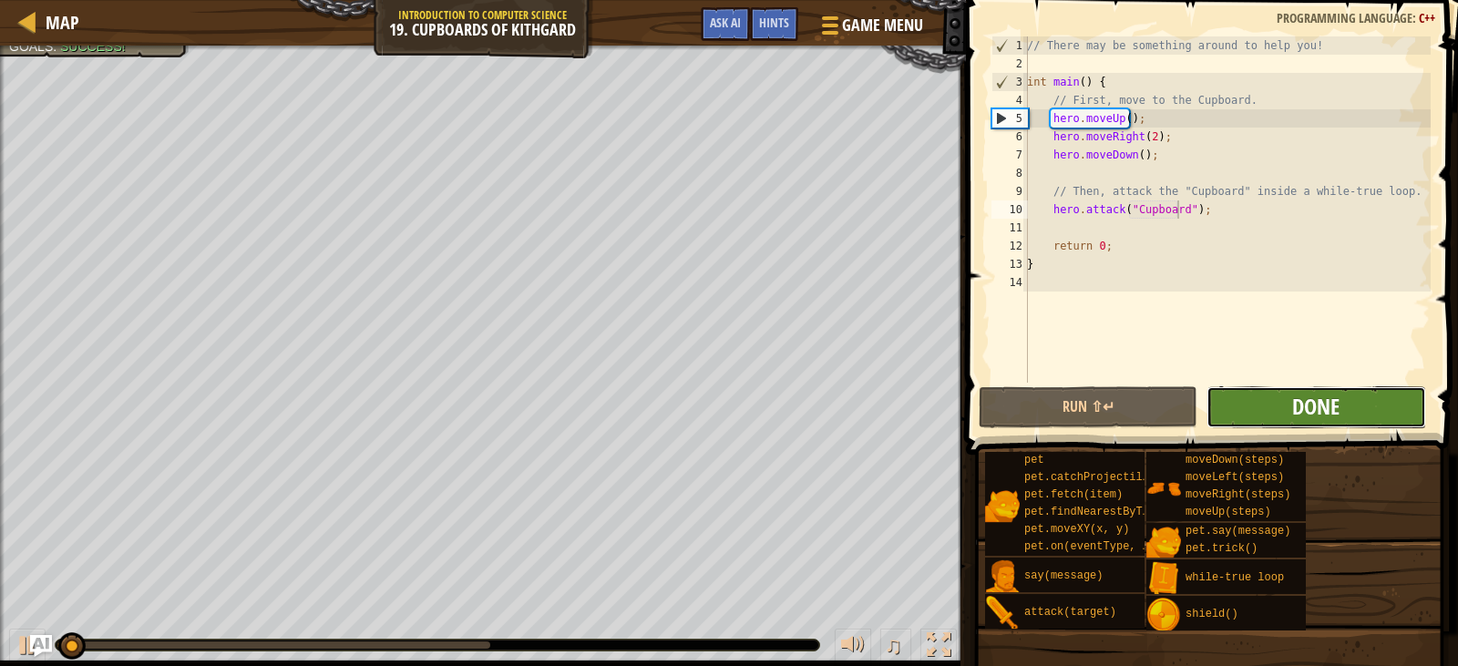
click at [1298, 398] on span "Done" at bounding box center [1315, 406] width 47 height 29
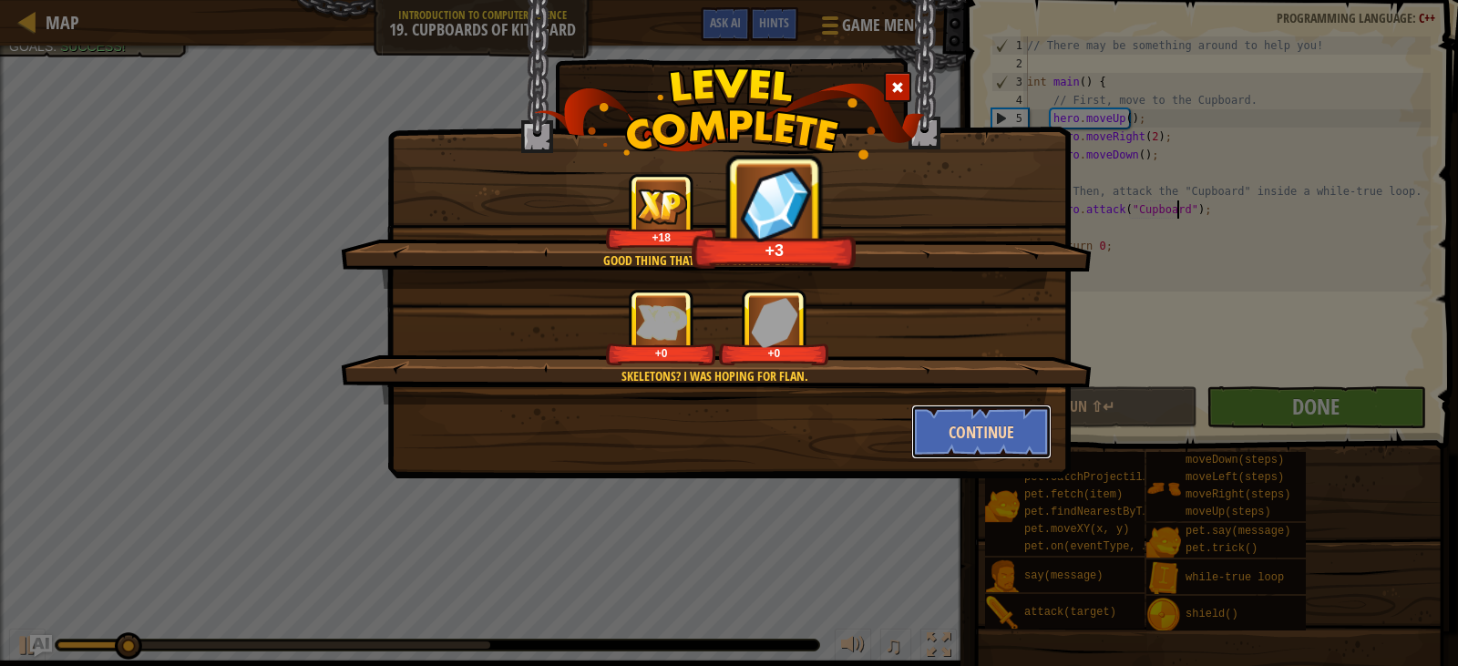
click at [995, 427] on button "Continue" at bounding box center [981, 432] width 141 height 55
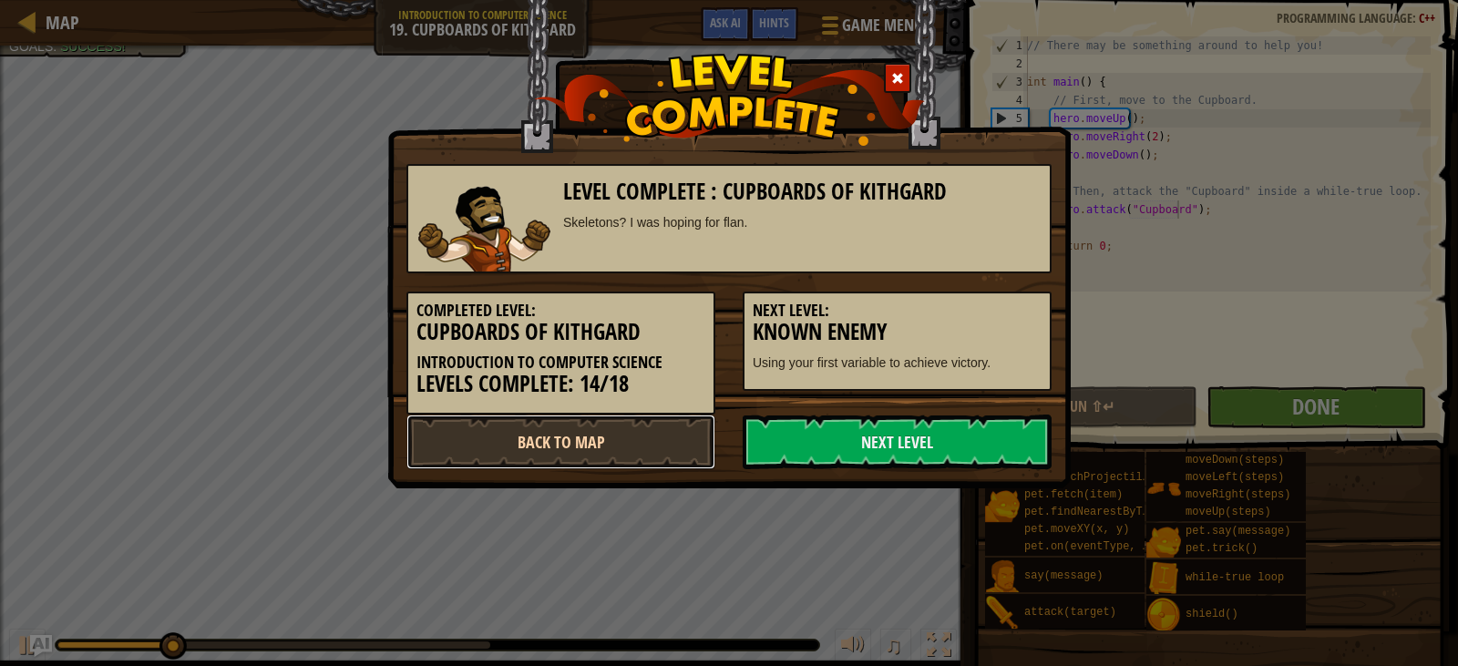
click at [570, 432] on link "Back to Map" at bounding box center [561, 442] width 309 height 55
